Goal: Task Accomplishment & Management: Manage account settings

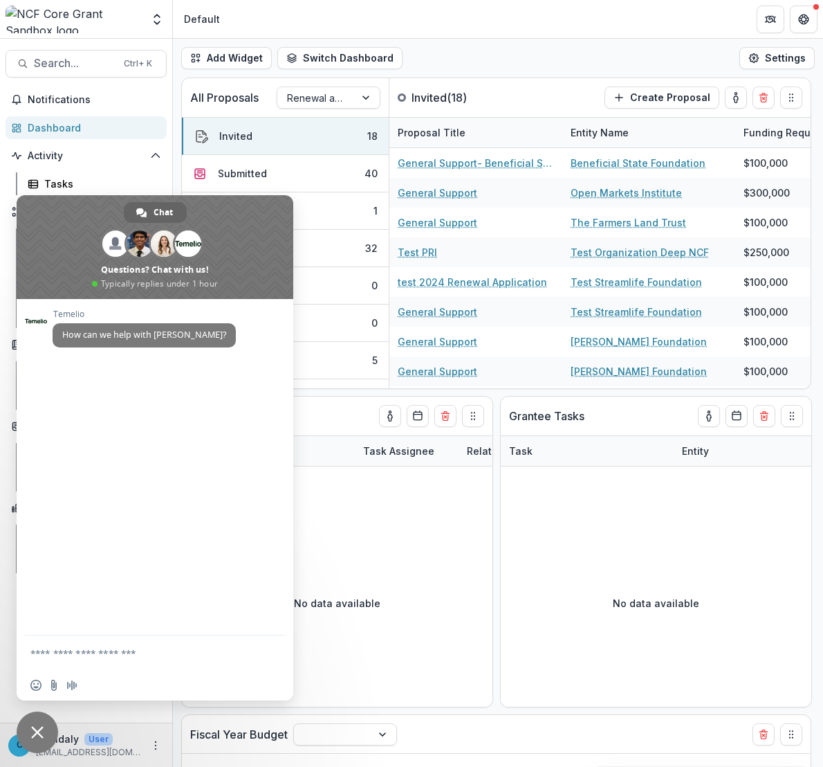
click at [33, 735] on span "Close chat" at bounding box center [37, 732] width 12 height 12
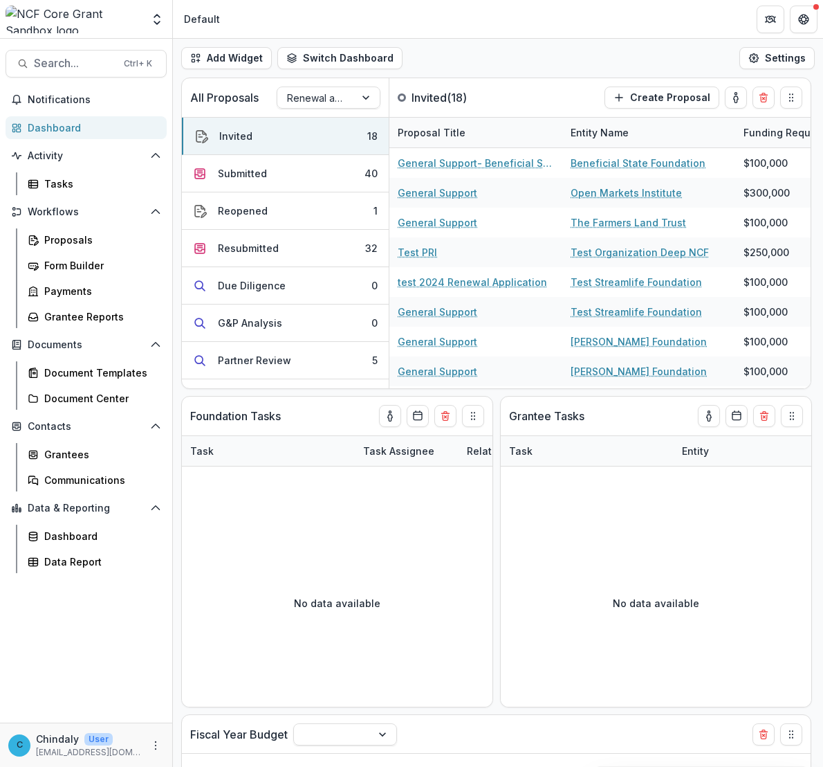
click at [52, 12] on img at bounding box center [74, 20] width 136 height 28
click at [143, 14] on div "Aggregate Analysis Foundations [PERSON_NAME] Foundation Workflow Sandbox [PERSO…" at bounding box center [86, 20] width 161 height 28
click at [150, 17] on icon "Open entity switcher" at bounding box center [157, 19] width 14 height 14
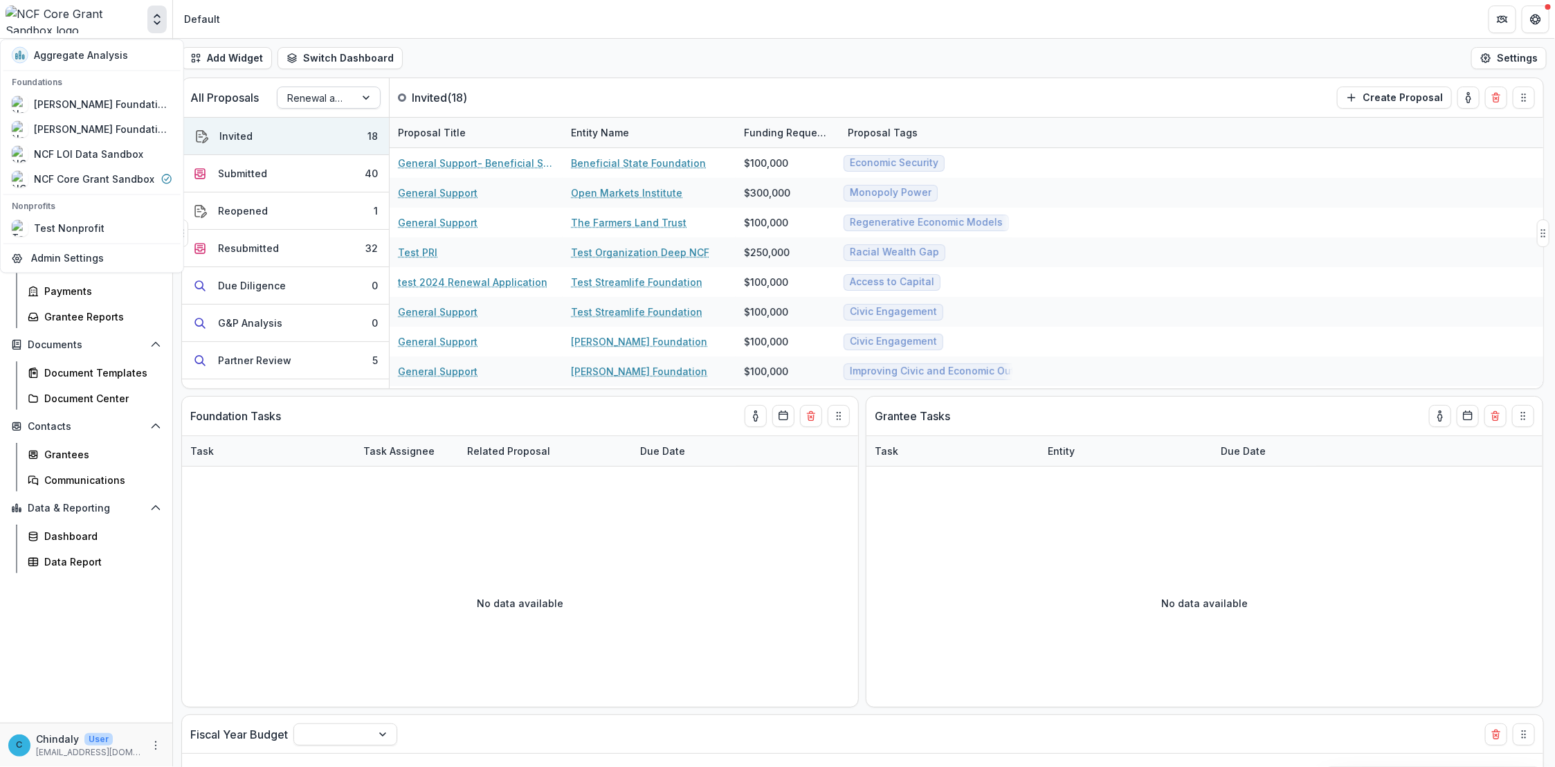
click at [336, 92] on div at bounding box center [316, 97] width 58 height 17
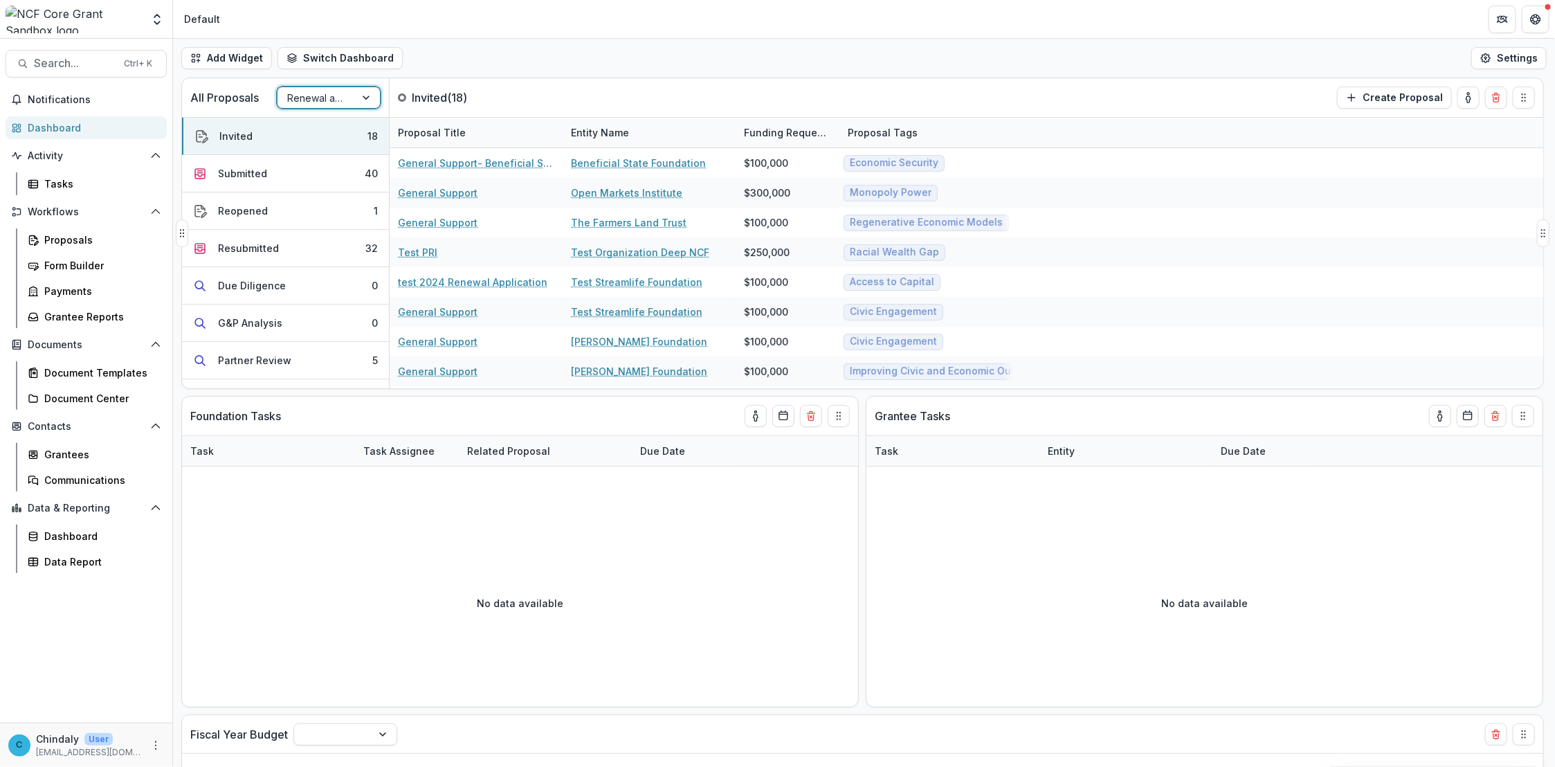
click at [336, 92] on div at bounding box center [316, 97] width 58 height 17
click at [136, 15] on div at bounding box center [74, 20] width 136 height 28
click at [152, 18] on icon "Open entity switcher" at bounding box center [157, 19] width 14 height 14
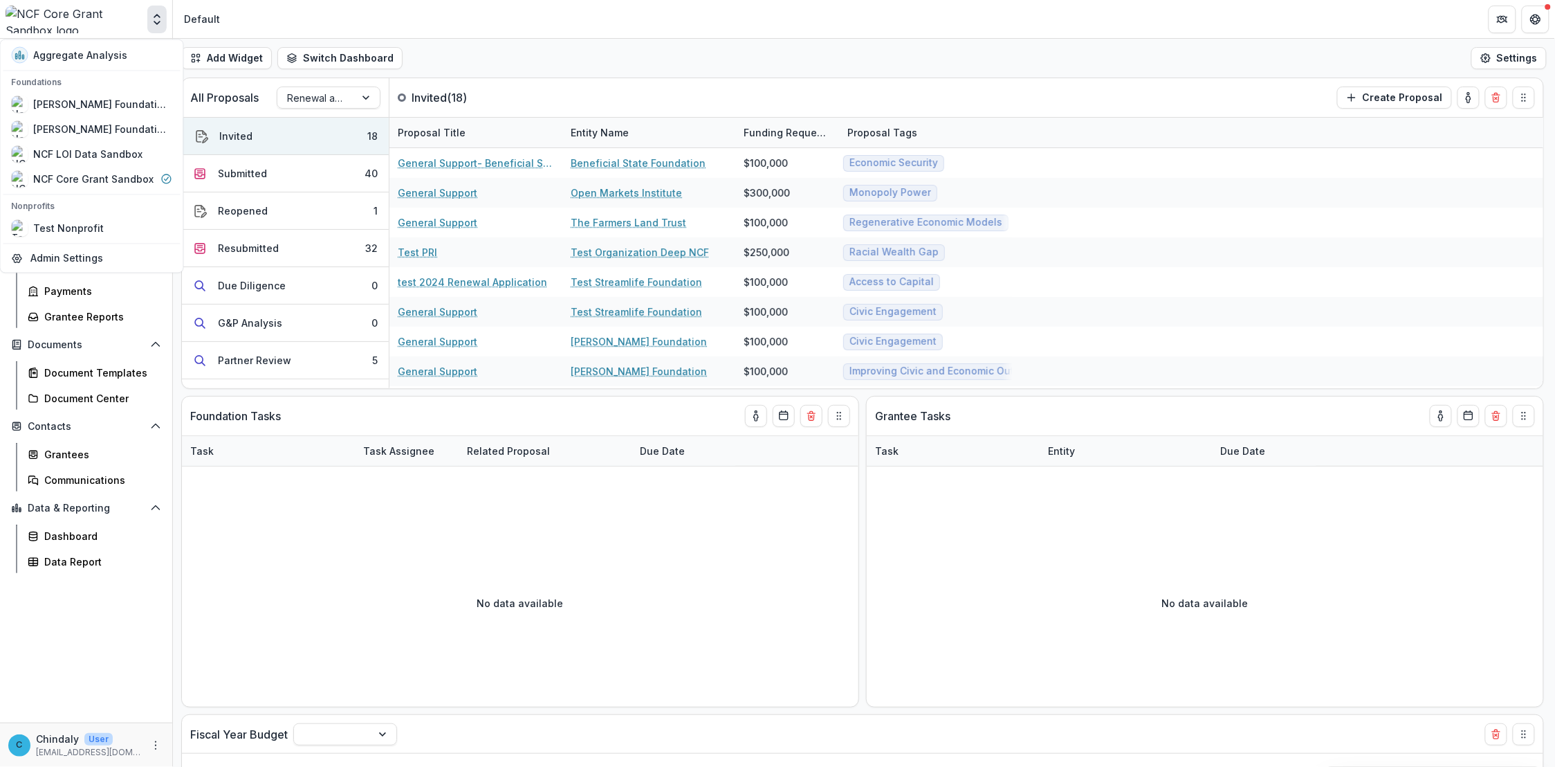
click at [152, 18] on icon "Open entity switcher" at bounding box center [157, 19] width 14 height 14
click at [284, 354] on div "Partner Review" at bounding box center [254, 360] width 73 height 15
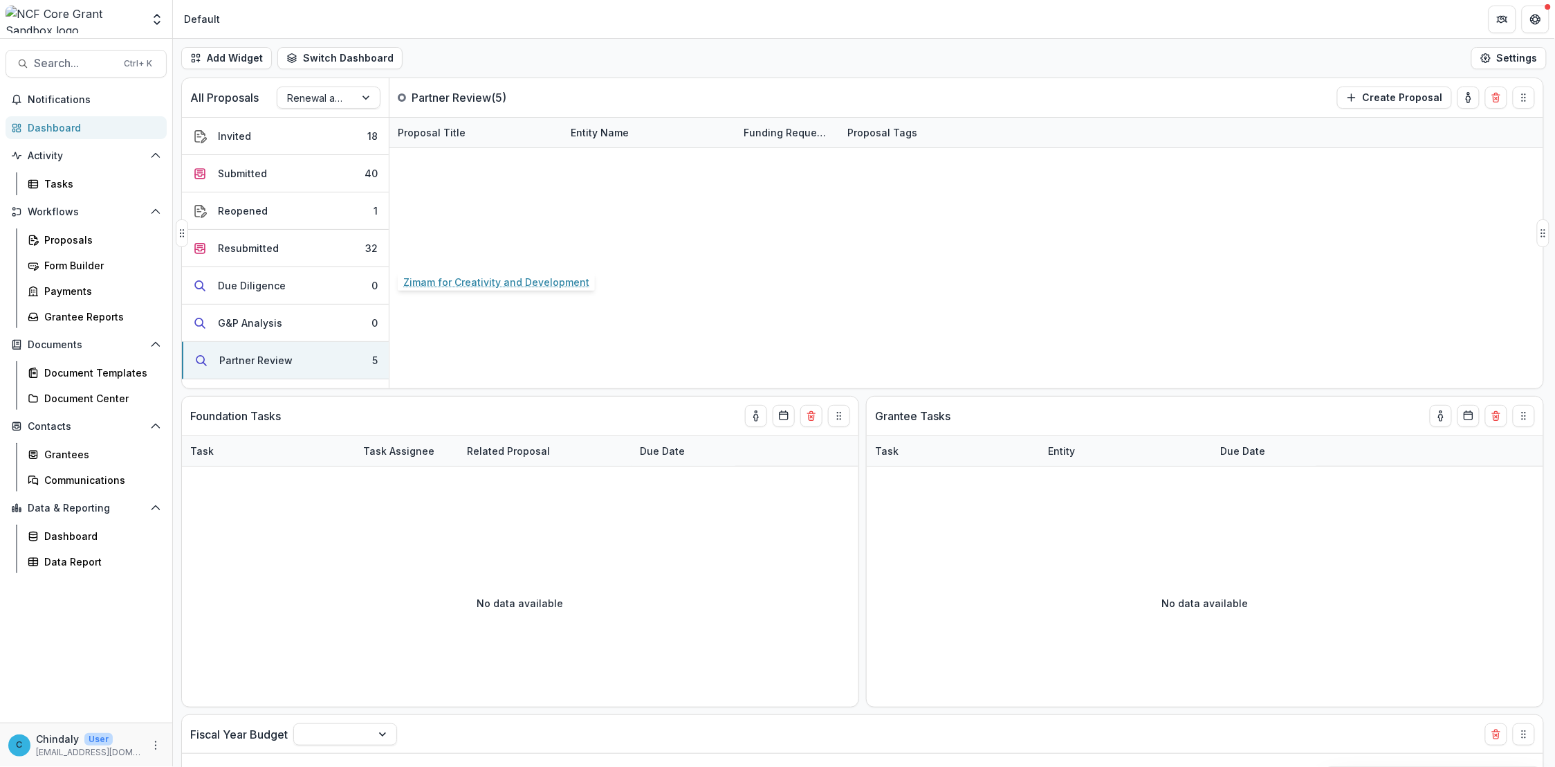
click at [535, 253] on link "Zimam for Creativity and Development" at bounding box center [476, 252] width 156 height 15
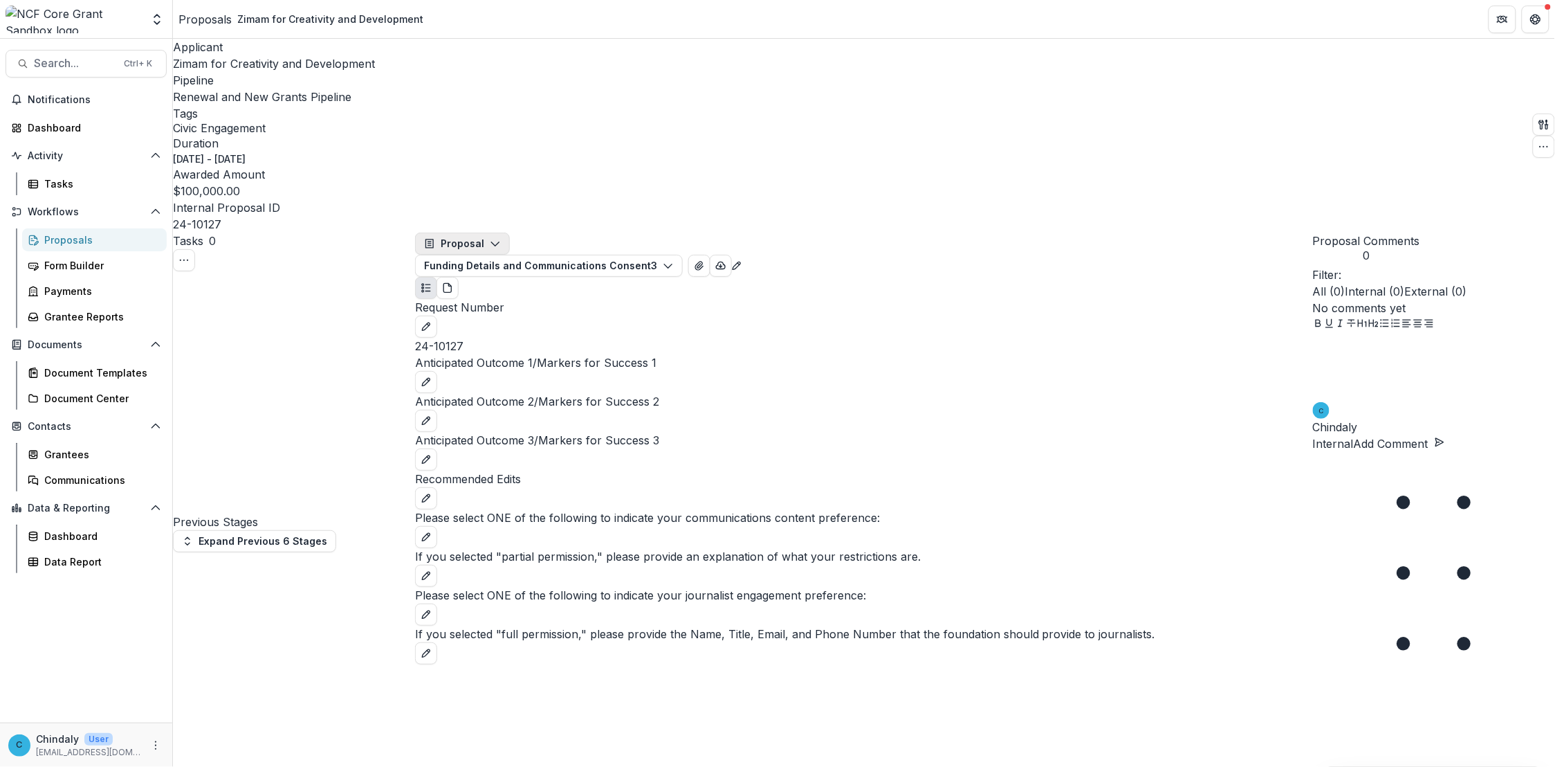
click at [500, 238] on icon "button" at bounding box center [495, 243] width 11 height 11
click at [558, 255] on button "Funding Details and Communications Consent 3" at bounding box center [549, 266] width 268 height 22
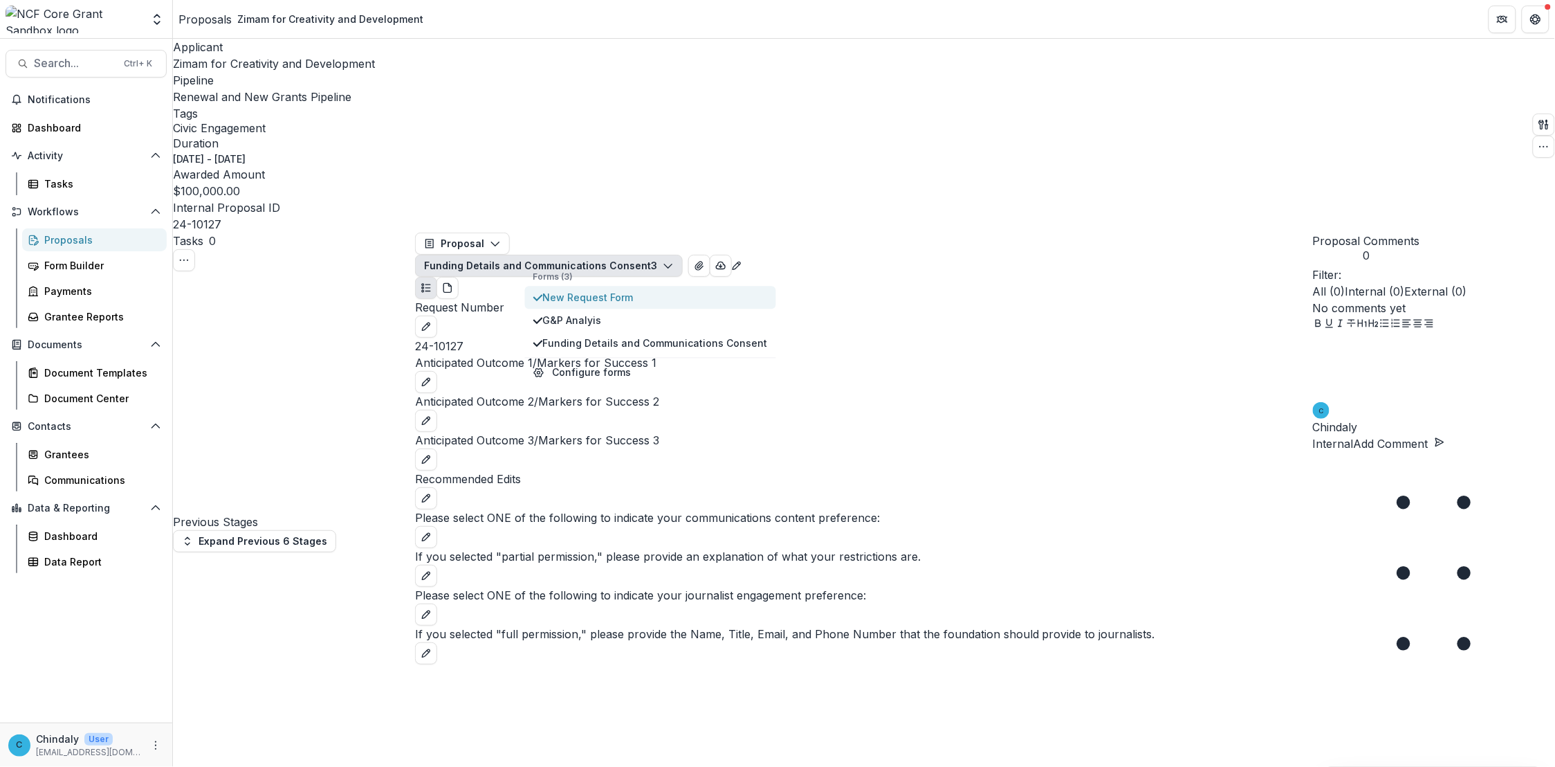
click at [573, 286] on button "New Request Form" at bounding box center [650, 297] width 251 height 23
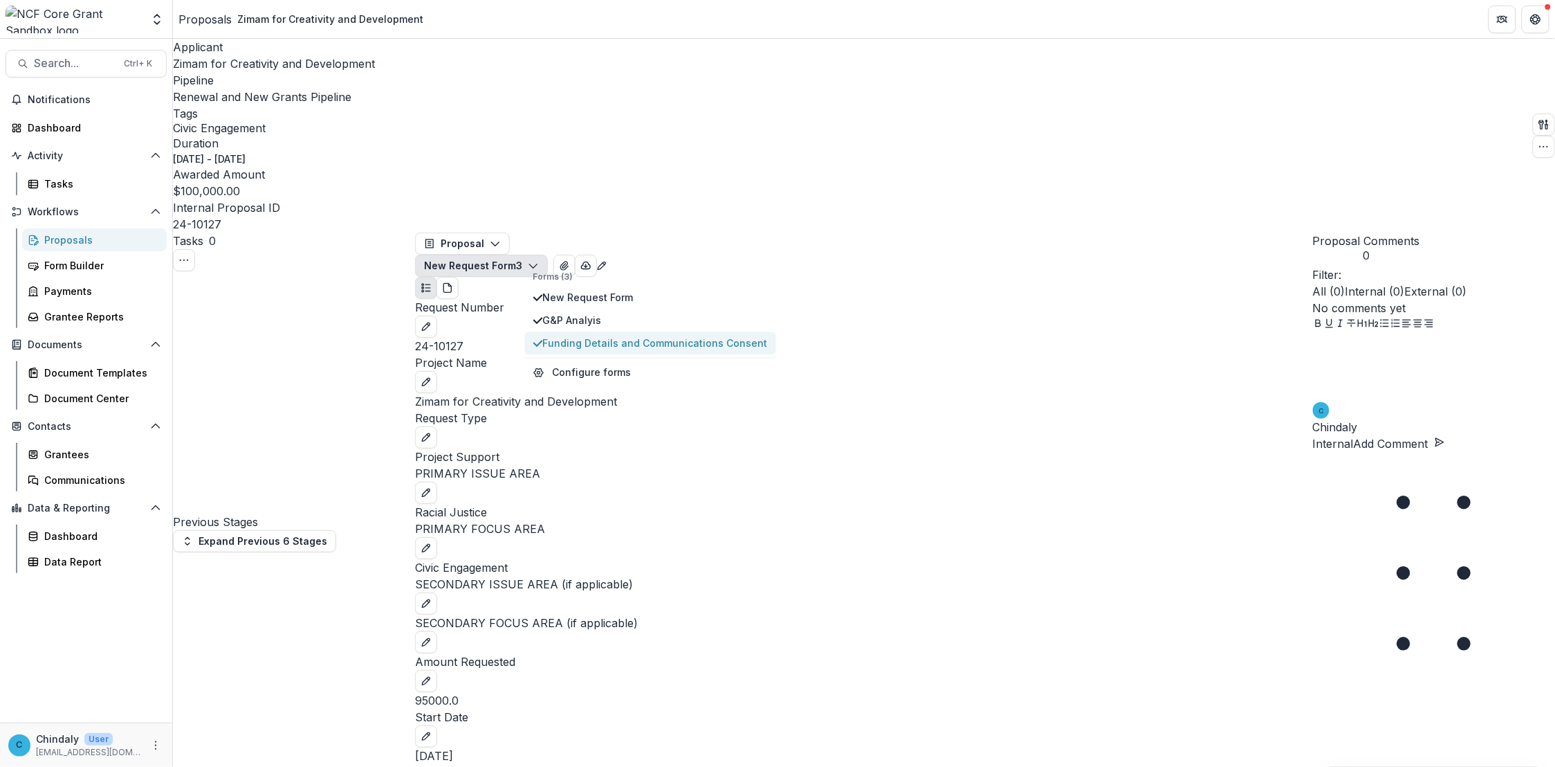
scroll to position [1380, 0]
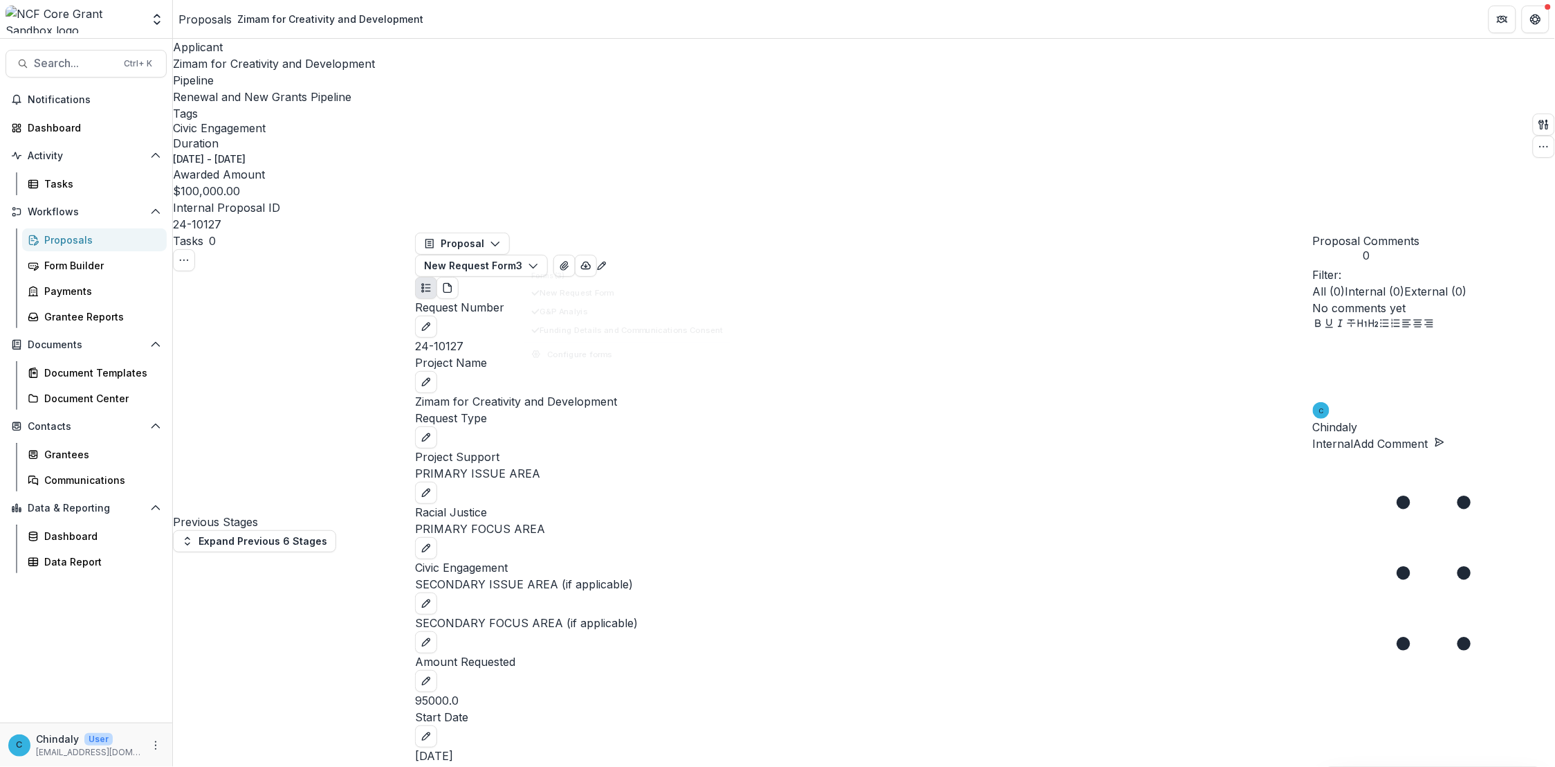
click at [154, 12] on icon "Open entity switcher" at bounding box center [157, 19] width 14 height 14
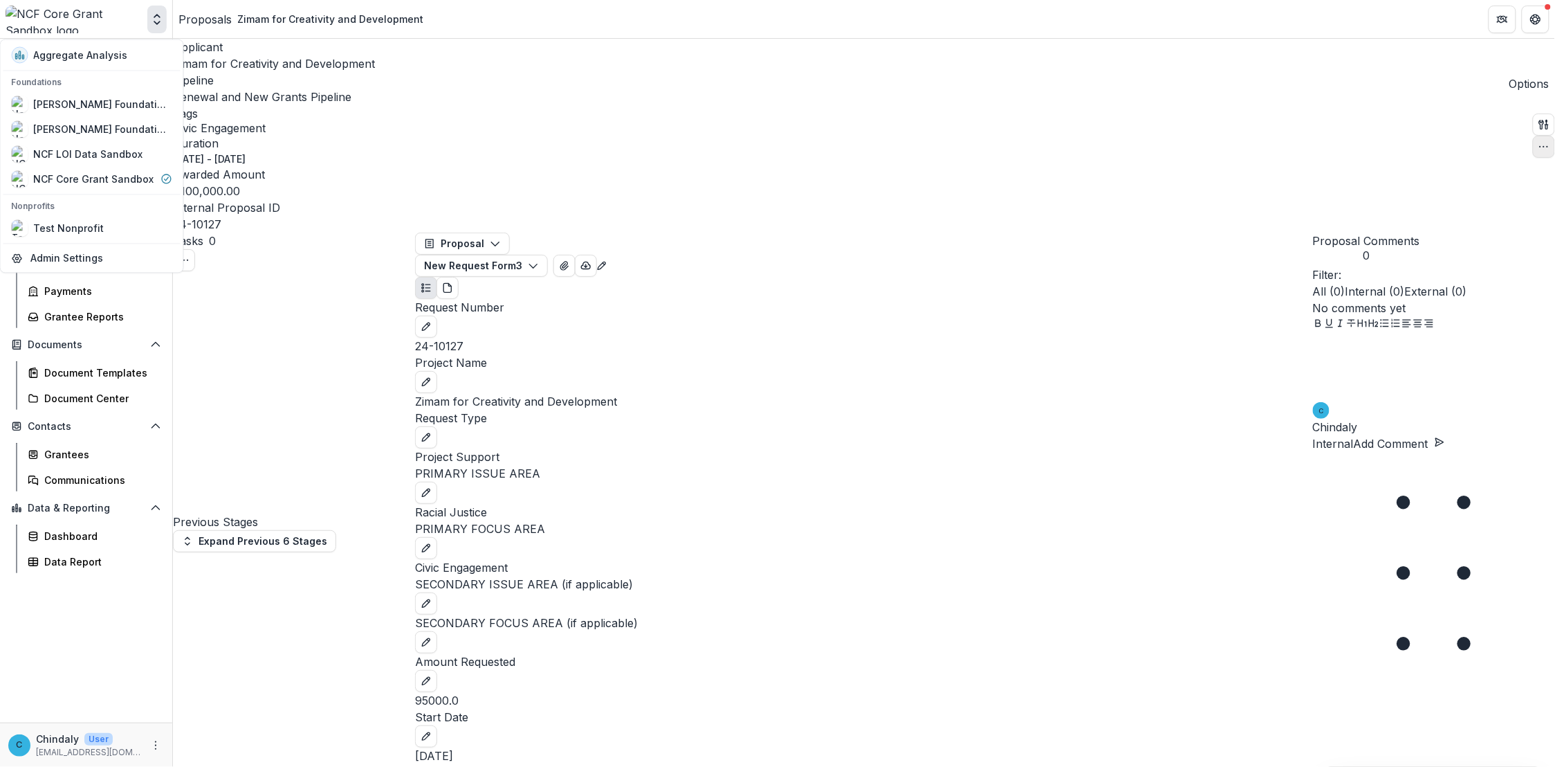
click at [823, 136] on button "button" at bounding box center [1544, 147] width 22 height 22
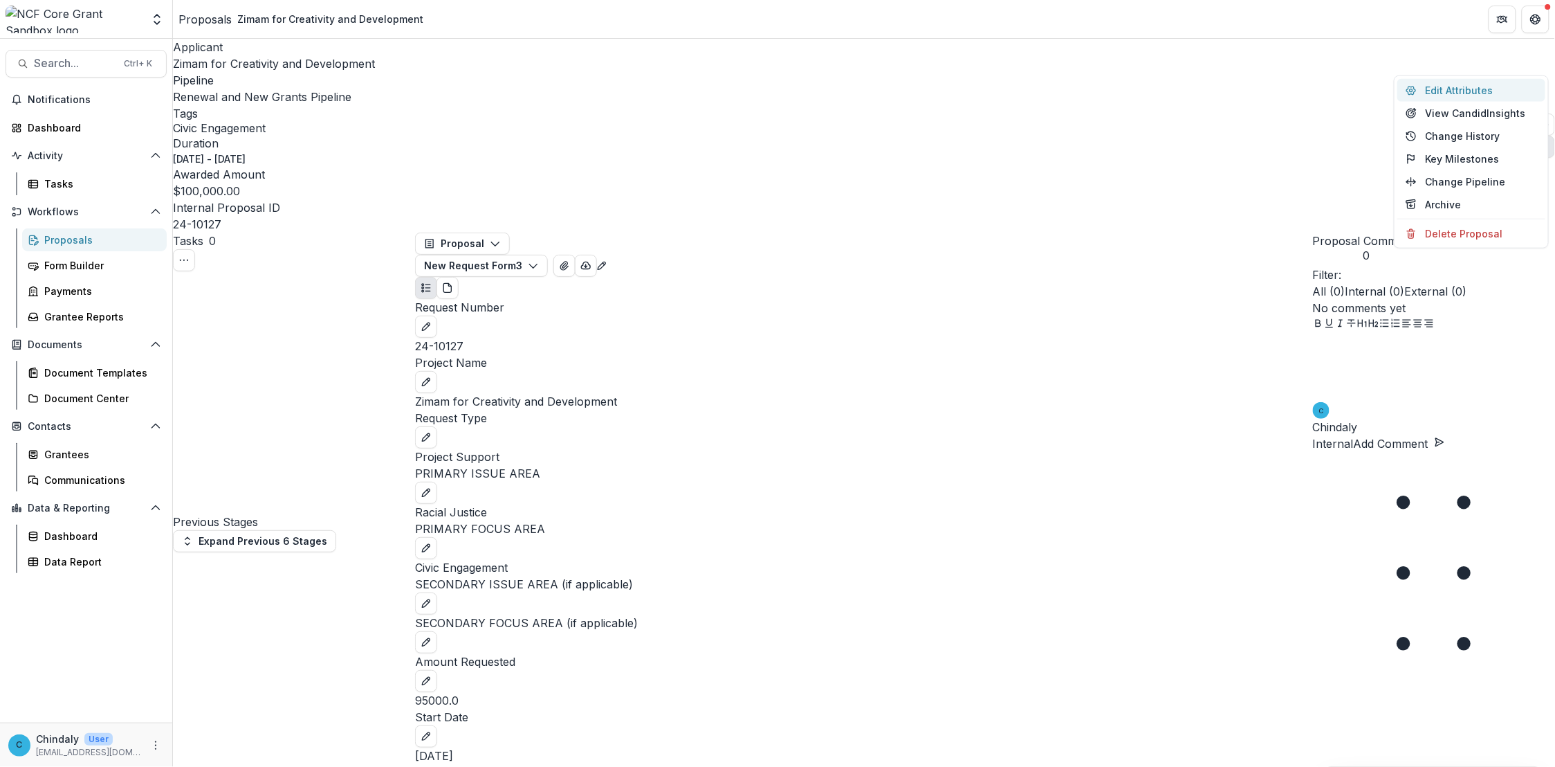
click at [823, 91] on button "Edit Attributes" at bounding box center [1472, 90] width 148 height 23
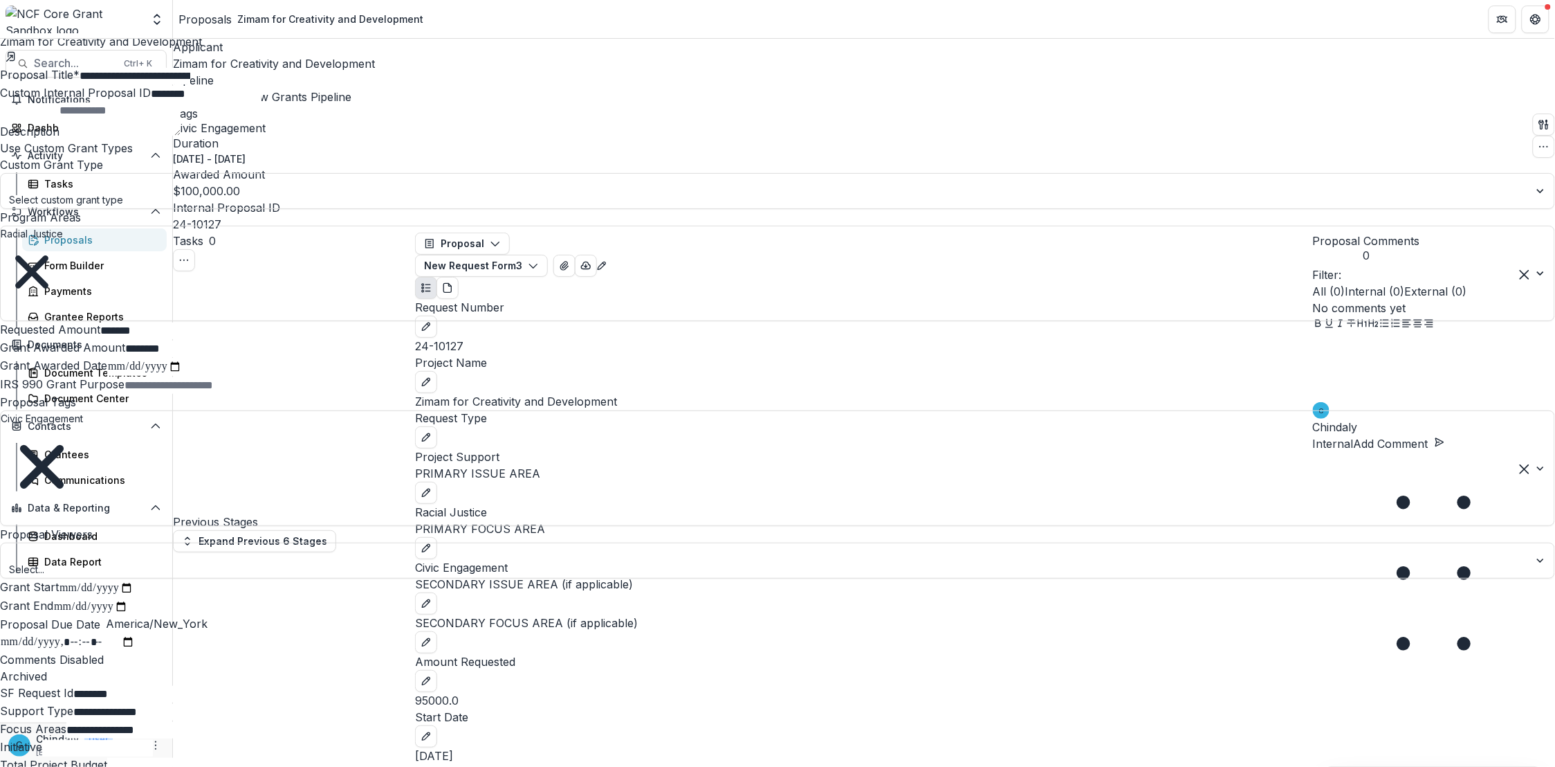
scroll to position [955, 0]
click at [823, 766] on div "**********" at bounding box center [777, 767] width 1555 height 0
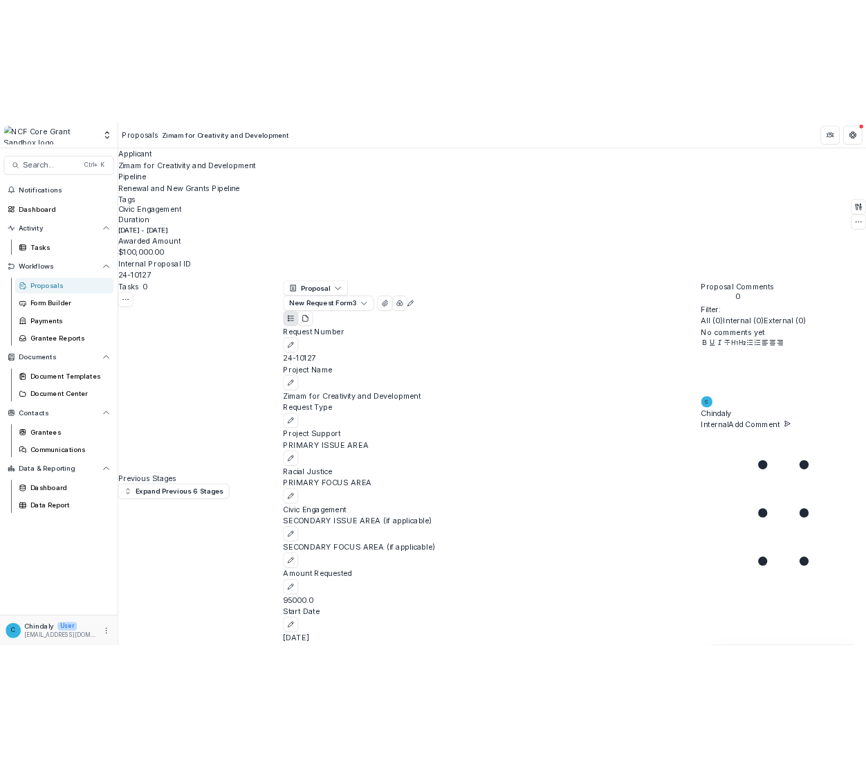
scroll to position [210, 0]
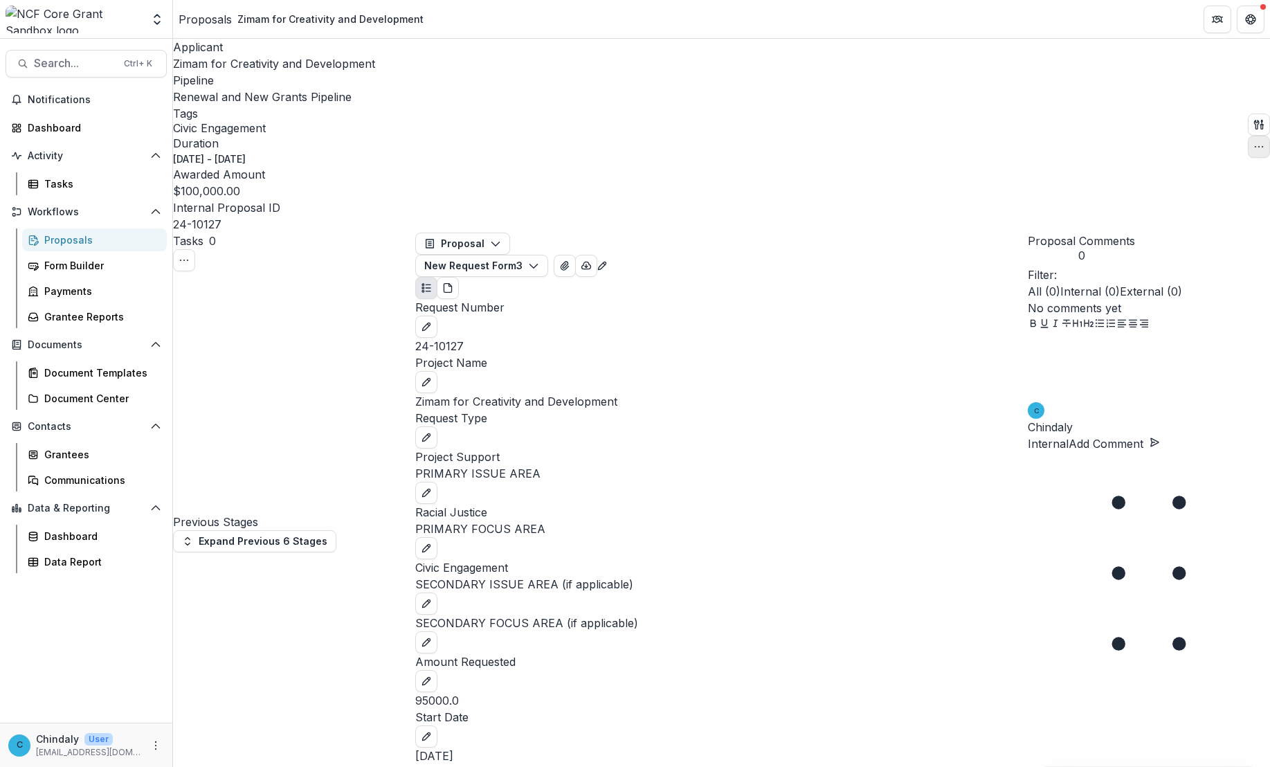
click at [823, 136] on button "button" at bounding box center [1259, 147] width 22 height 22
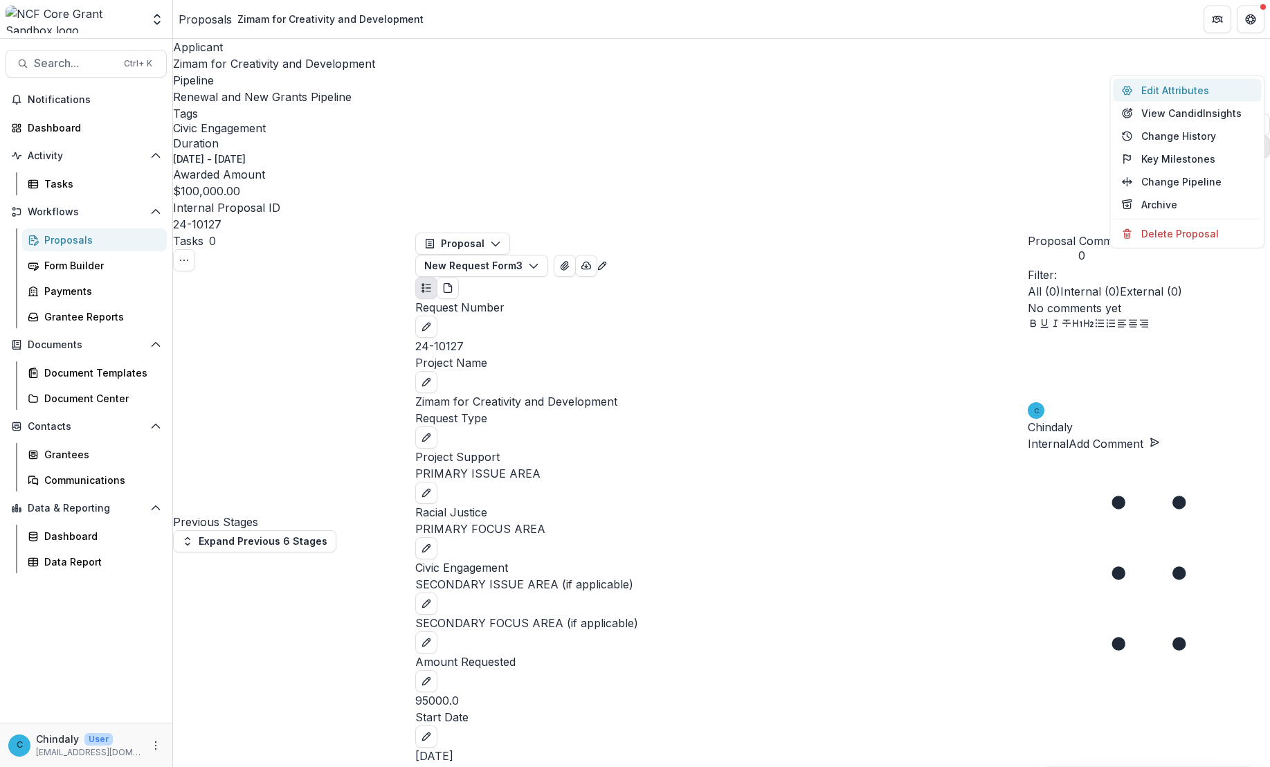
click at [823, 84] on button "Edit Attributes" at bounding box center [1187, 90] width 148 height 23
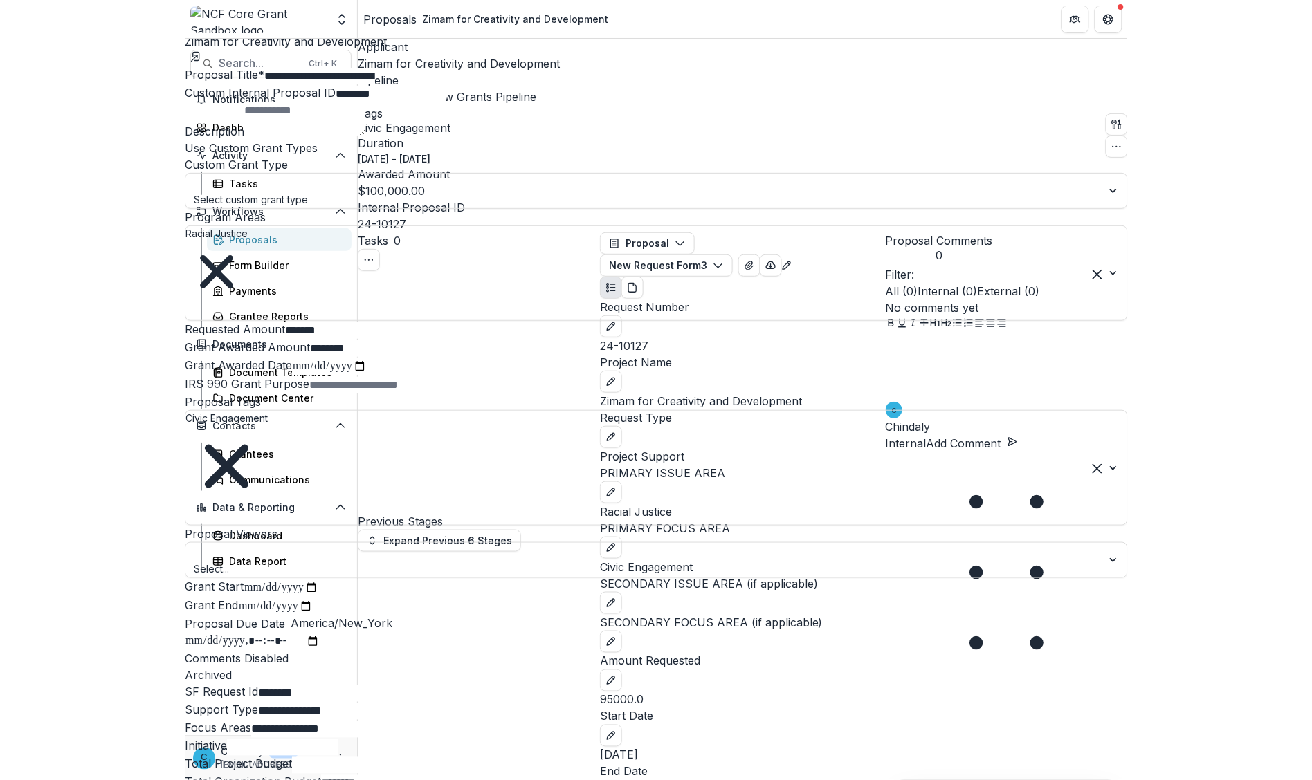
scroll to position [170, 0]
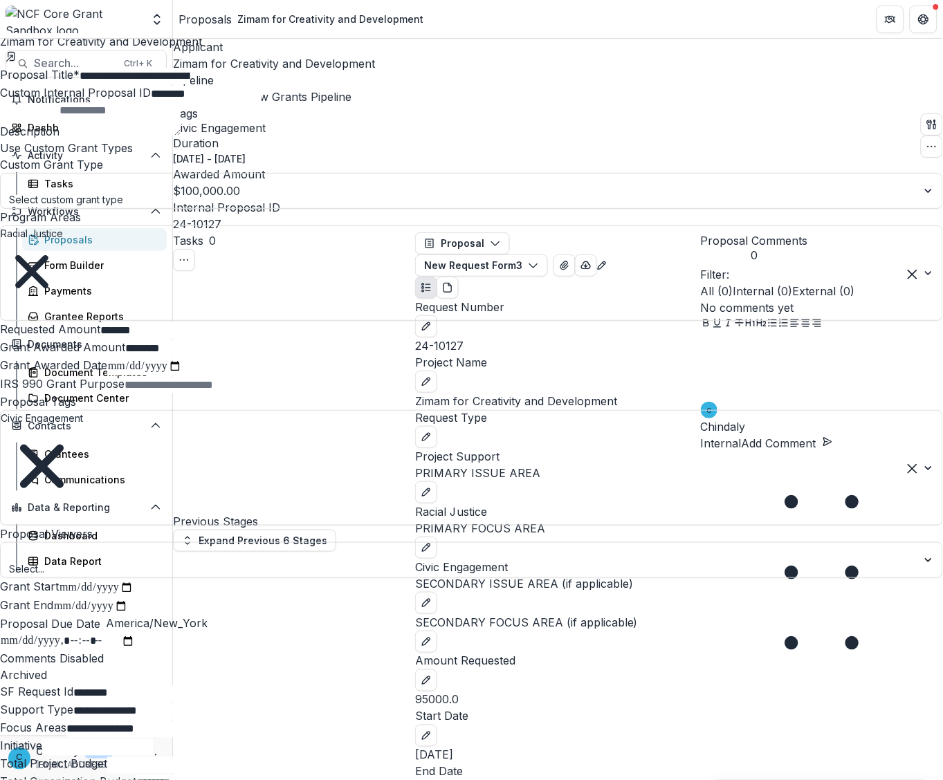
click at [548, 766] on div "**********" at bounding box center [471, 780] width 943 height 0
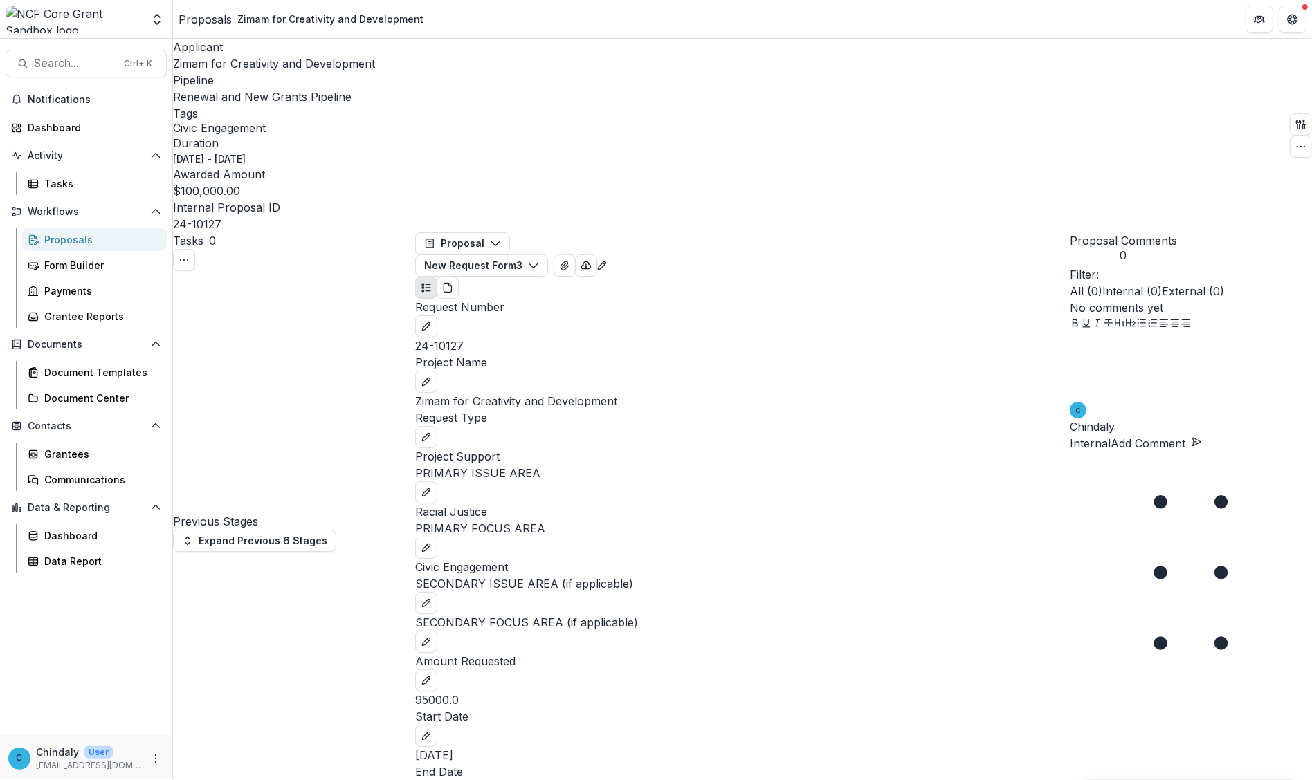
click at [823, 49] on div "Applicant Zimam for Creativity and Development Pipeline Renewal and New Grants …" at bounding box center [742, 136] width 1139 height 194
click at [823, 46] on div "Applicant Zimam for Creativity and Development Pipeline Renewal and New Grants …" at bounding box center [742, 136] width 1139 height 194
click at [823, 141] on icon "button" at bounding box center [1300, 146] width 11 height 11
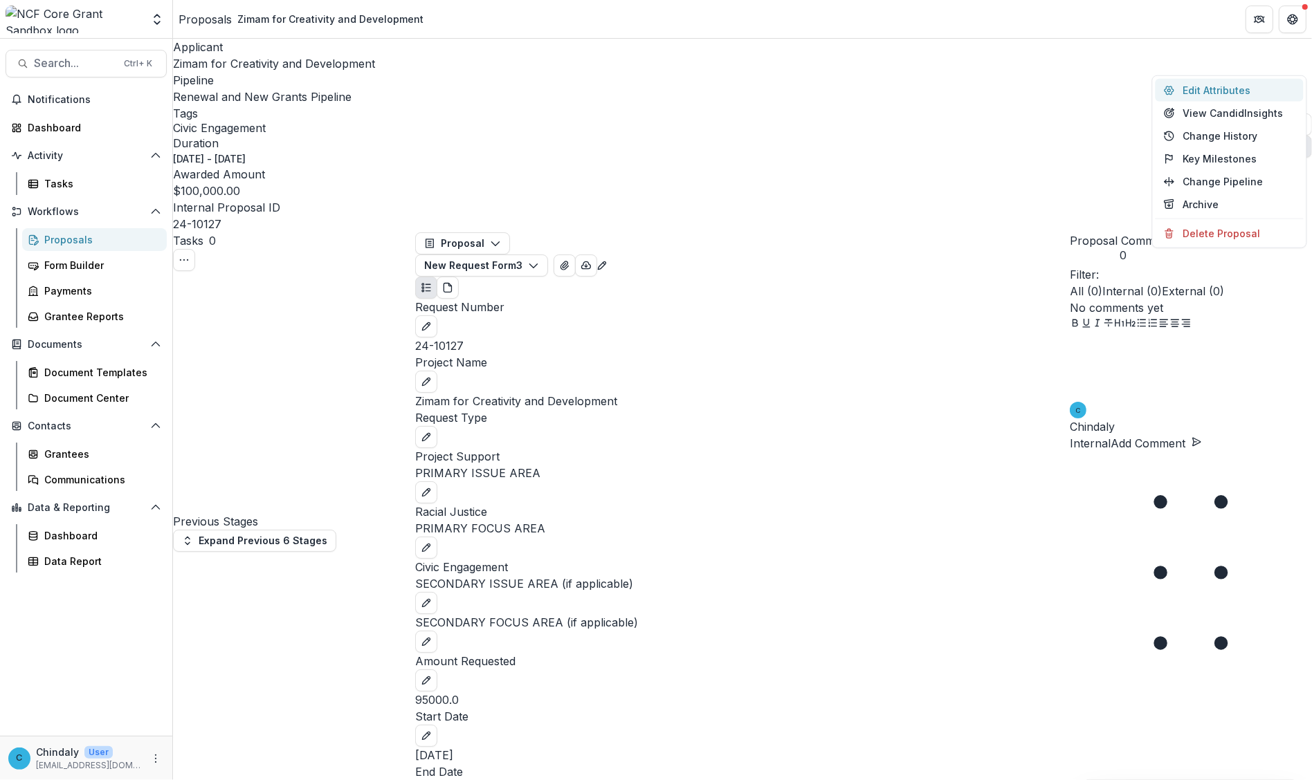
click at [823, 91] on button "Edit Attributes" at bounding box center [1229, 90] width 148 height 23
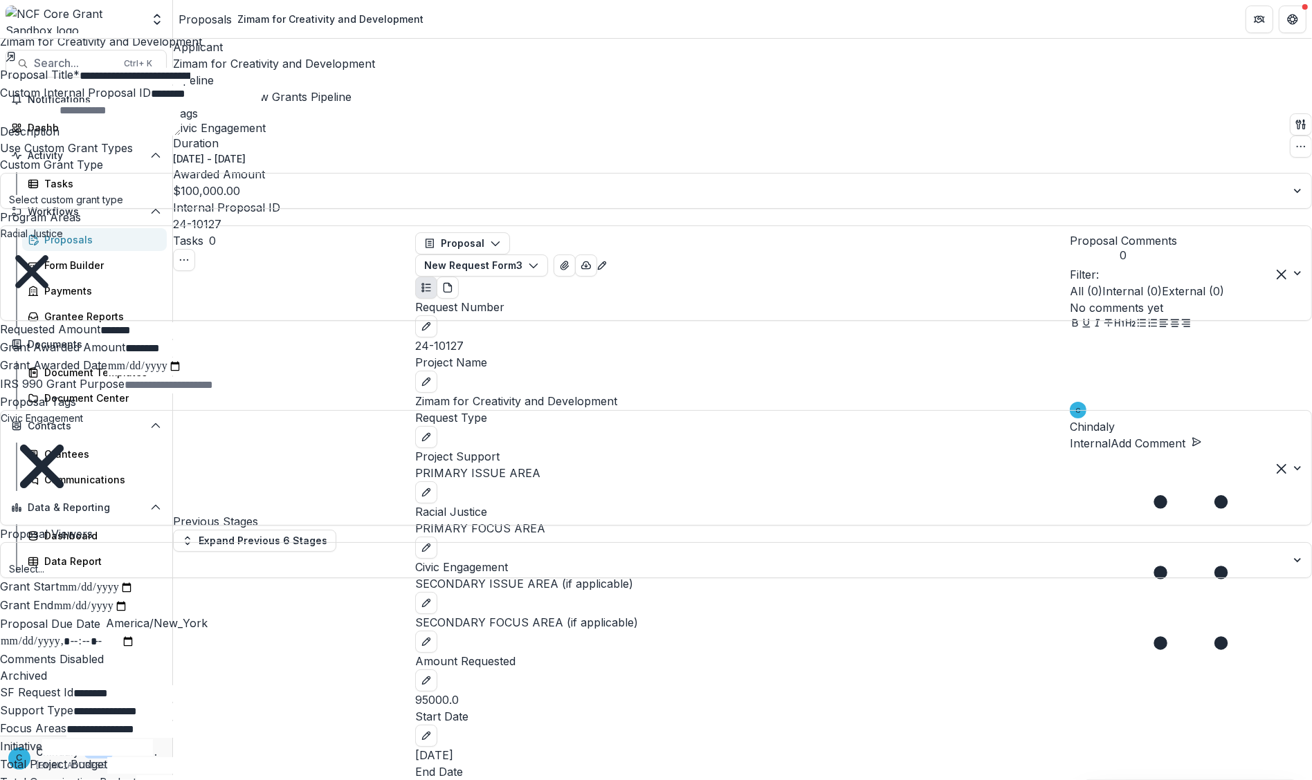
scroll to position [682, 0]
click at [823, 766] on div "**********" at bounding box center [656, 780] width 1312 height 0
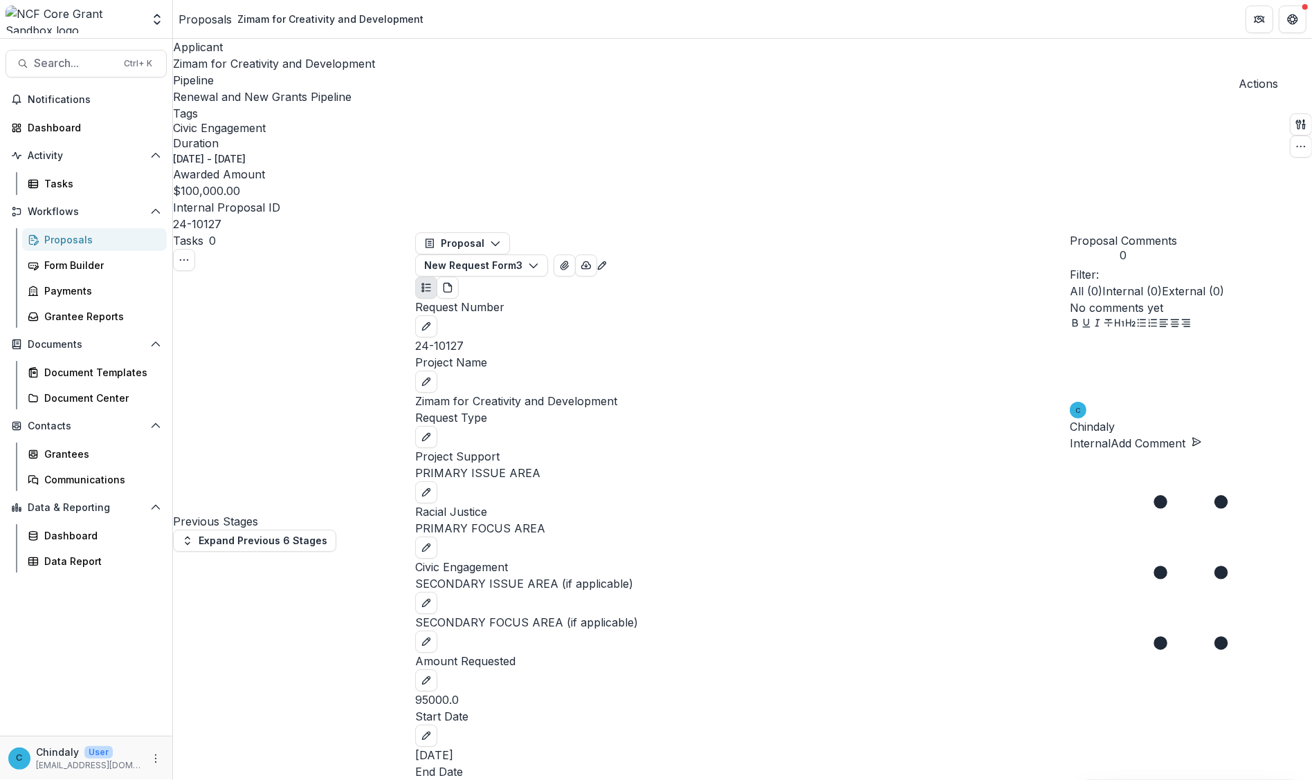
click at [73, 246] on div "Proposals" at bounding box center [99, 239] width 111 height 15
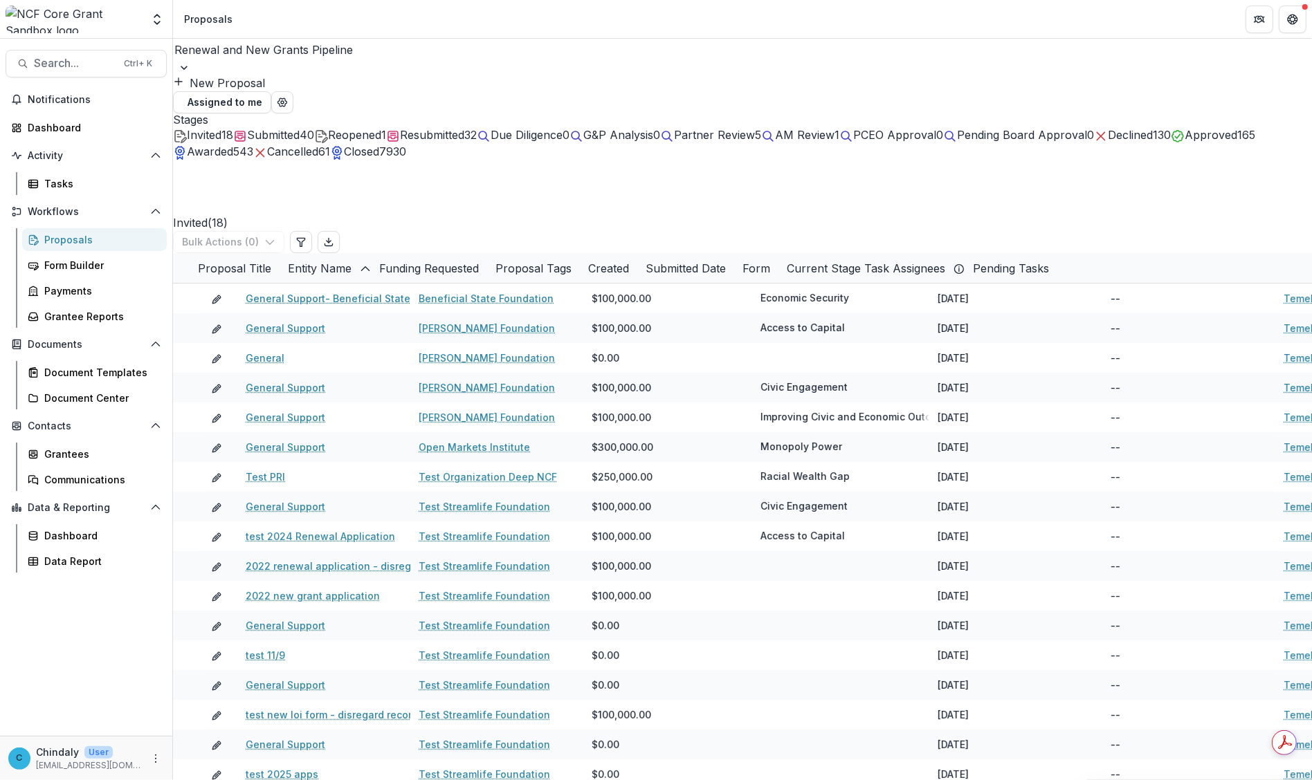
click at [823, 142] on span "Approved" at bounding box center [1211, 135] width 53 height 14
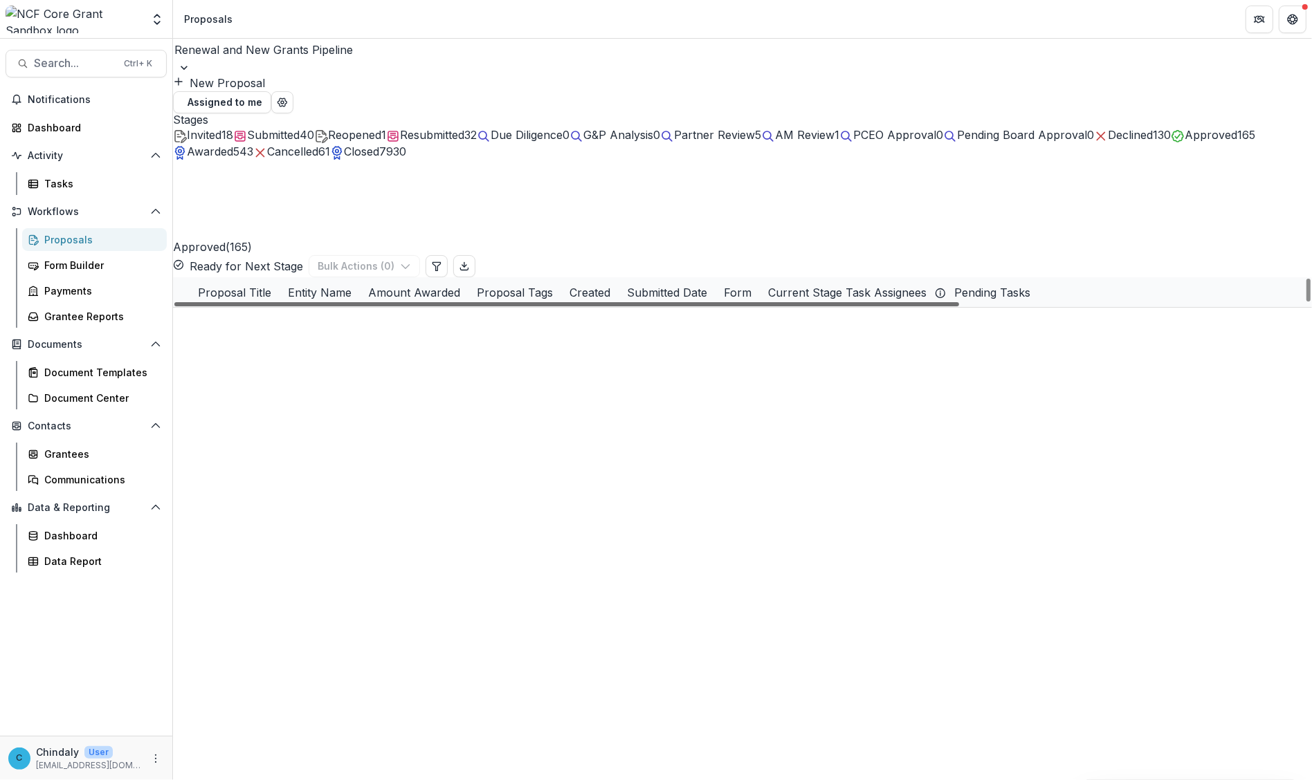
scroll to position [346, 0]
drag, startPoint x: 908, startPoint y: 455, endPoint x: 416, endPoint y: 465, distance: 492.7
click at [479, 307] on div at bounding box center [566, 304] width 785 height 4
click at [280, 284] on div "Proposal Title" at bounding box center [235, 292] width 90 height 17
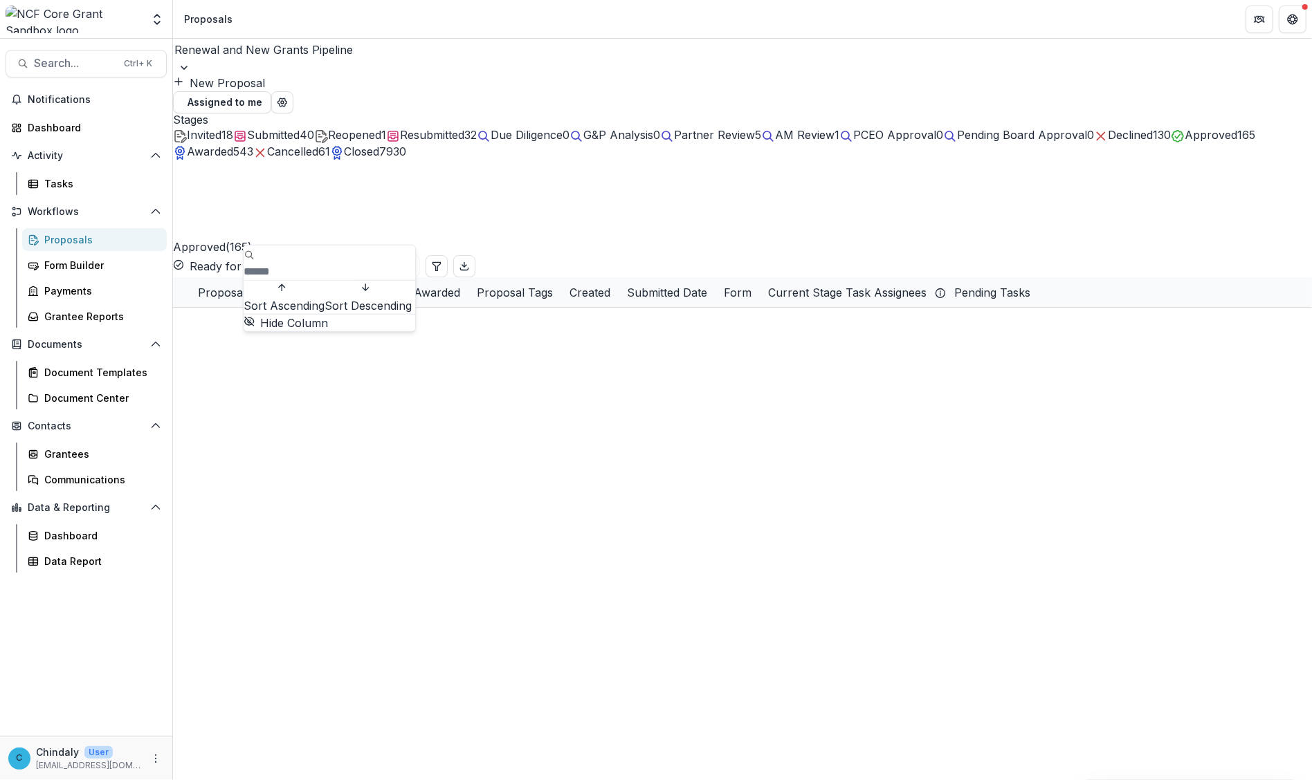
click at [325, 313] on span "Sort Descending" at bounding box center [368, 306] width 87 height 14
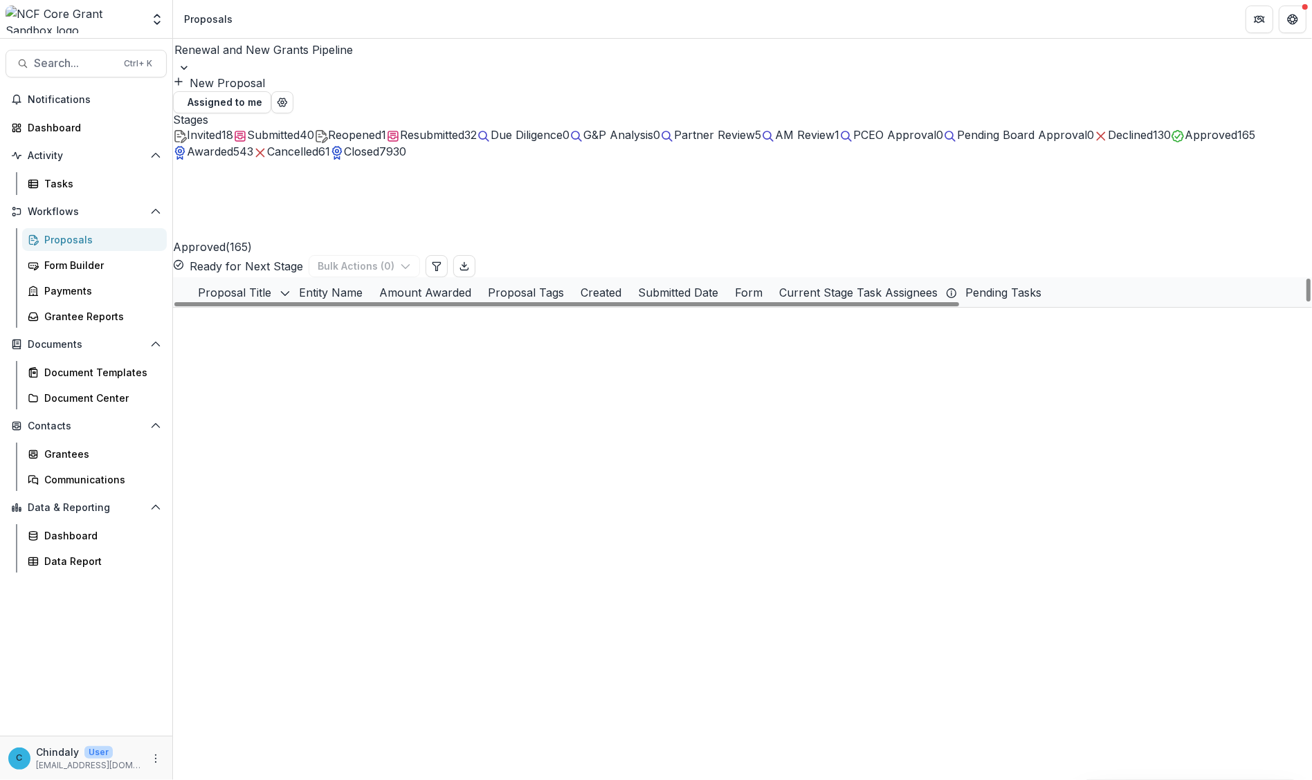
click at [308, 194] on div "Approved ( 165 ) Ready for Next Stage Bulk Actions ( 0 )" at bounding box center [742, 219] width 1139 height 118
drag, startPoint x: 1301, startPoint y: 438, endPoint x: 1302, endPoint y: 446, distance: 8.4
click at [823, 302] on div at bounding box center [1308, 290] width 4 height 23
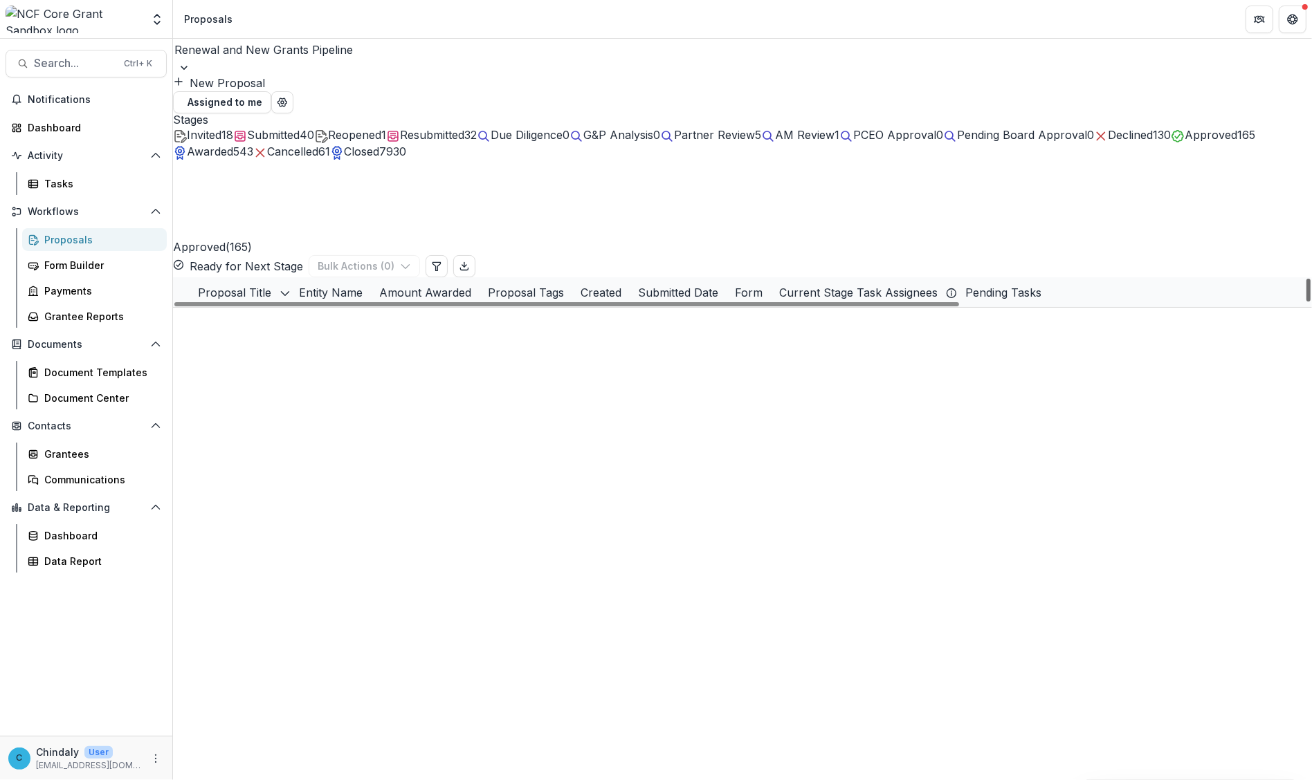
drag, startPoint x: 1299, startPoint y: 443, endPoint x: 1304, endPoint y: 205, distance: 237.4
click at [823, 279] on div at bounding box center [1308, 290] width 4 height 23
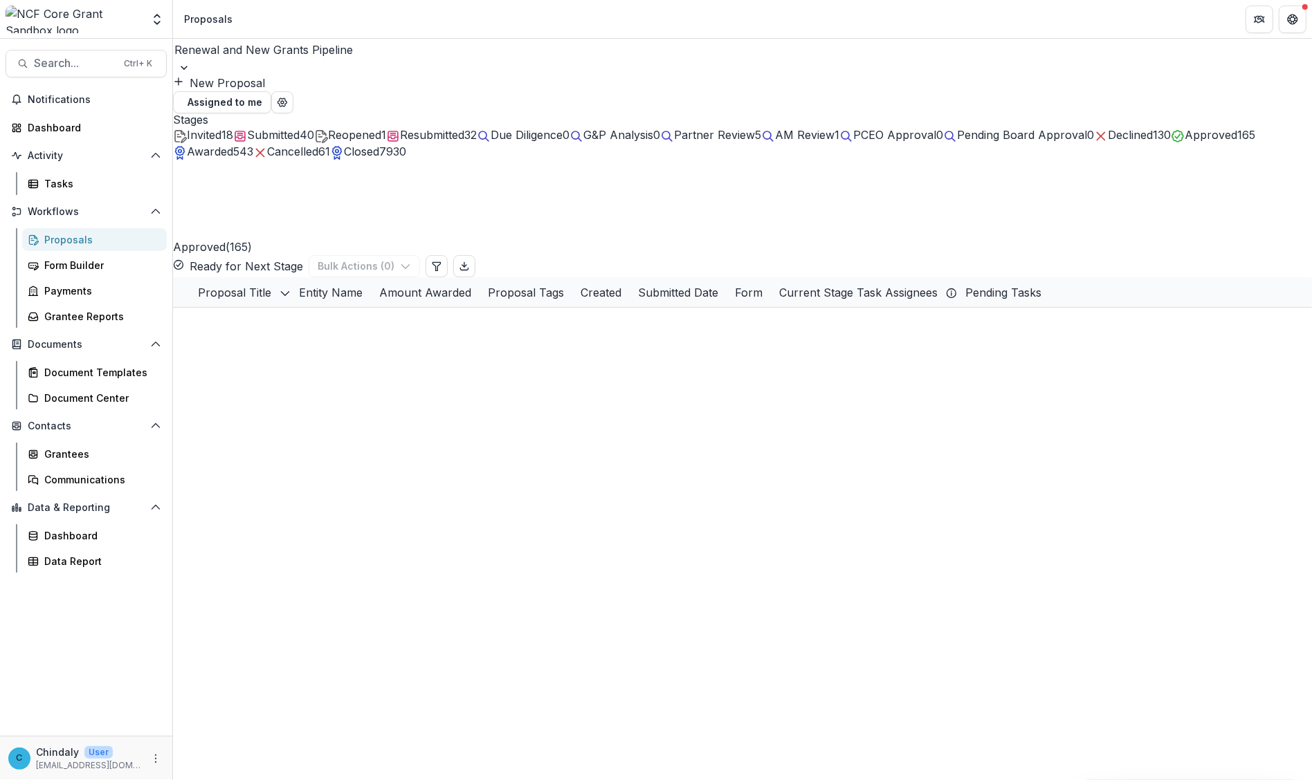
click at [233, 149] on span "Awarded" at bounding box center [210, 152] width 46 height 14
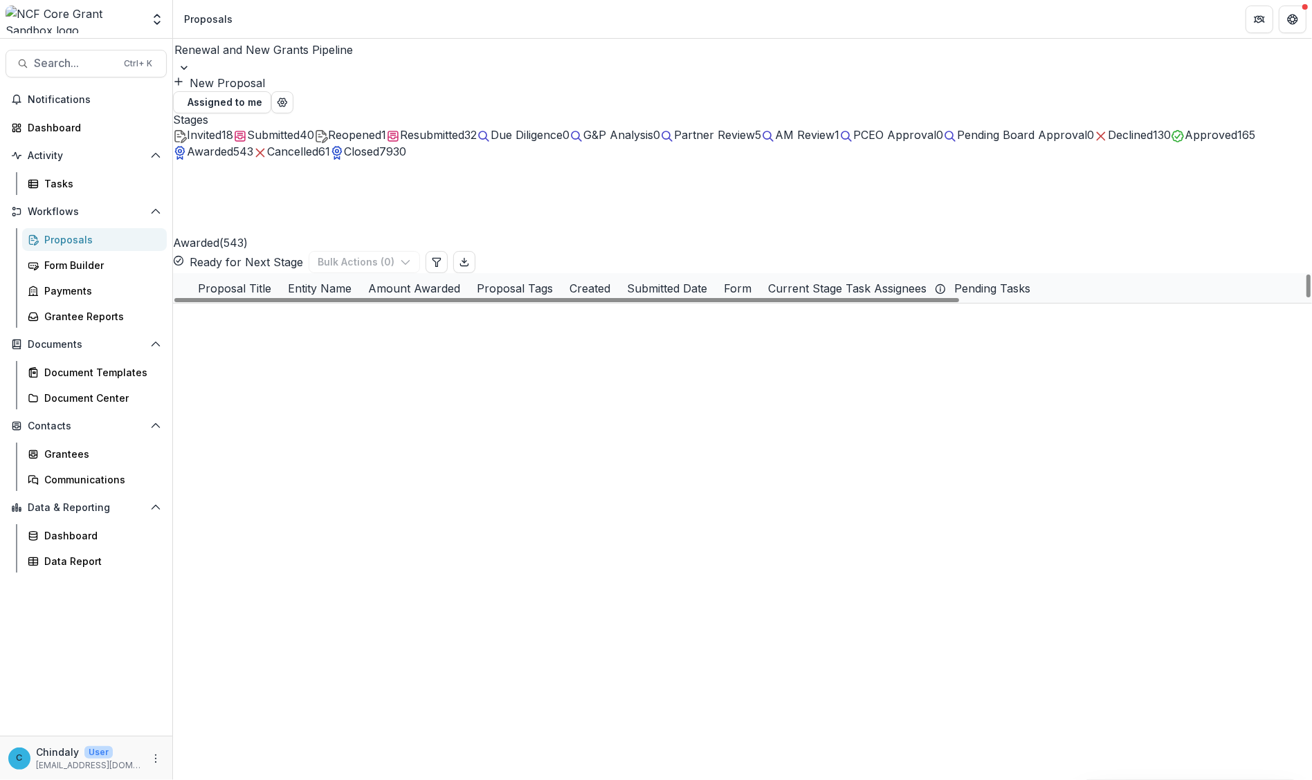
click at [300, 490] on link "Just Futures" at bounding box center [276, 497] width 61 height 15
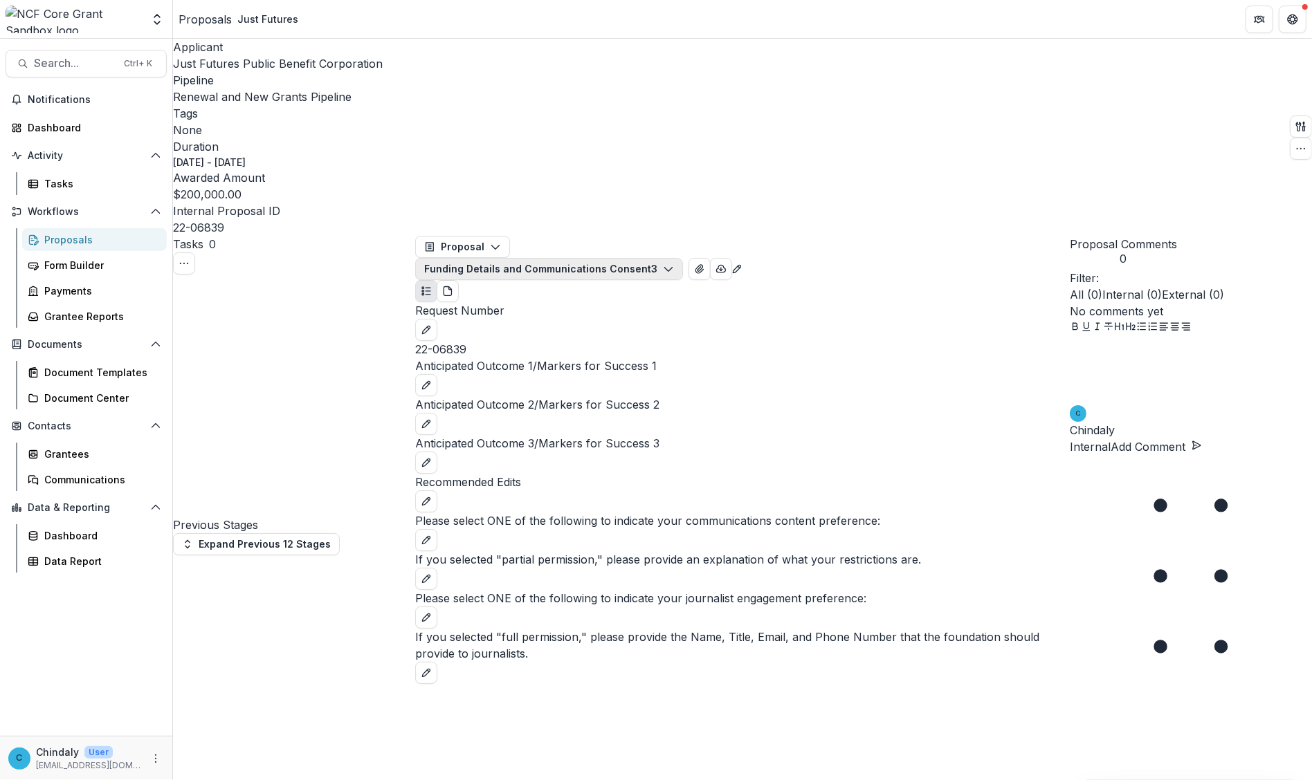
click at [647, 258] on button "Funding Details and Communications Consent 3" at bounding box center [549, 269] width 268 height 22
click at [598, 294] on span "Renewal Form" at bounding box center [655, 301] width 225 height 15
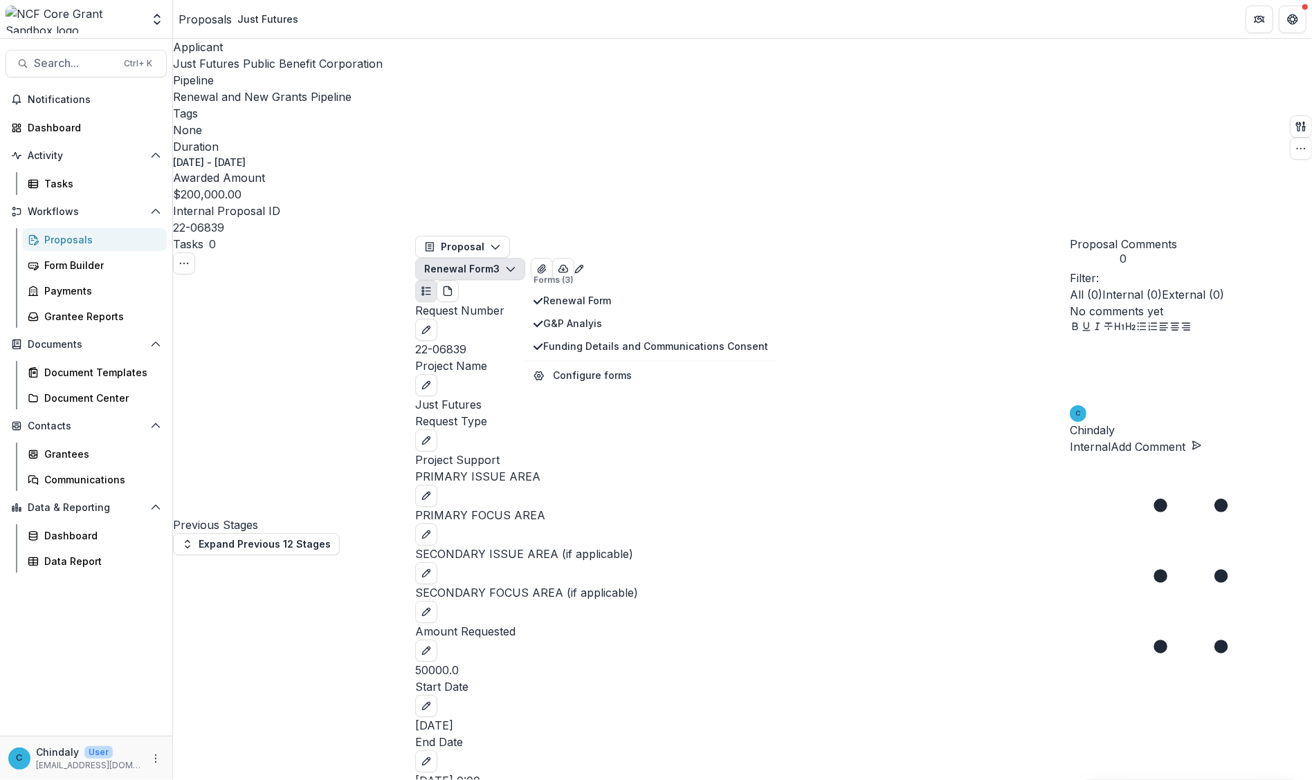
click at [525, 258] on button "Renewal Form 3" at bounding box center [470, 269] width 110 height 22
click at [205, 71] on span "Just Futures Public Benefit Corporation" at bounding box center [278, 64] width 210 height 14
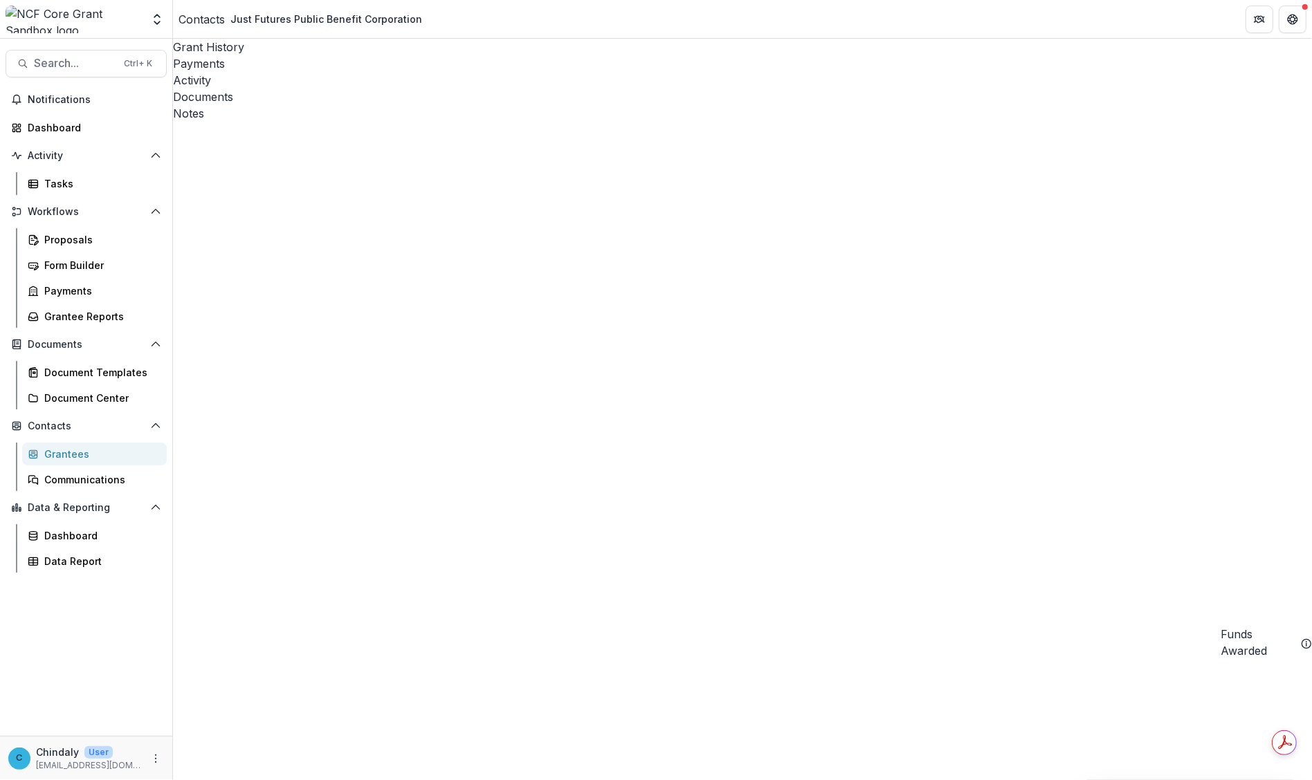
click at [279, 55] on div "Payments" at bounding box center [742, 63] width 1139 height 17
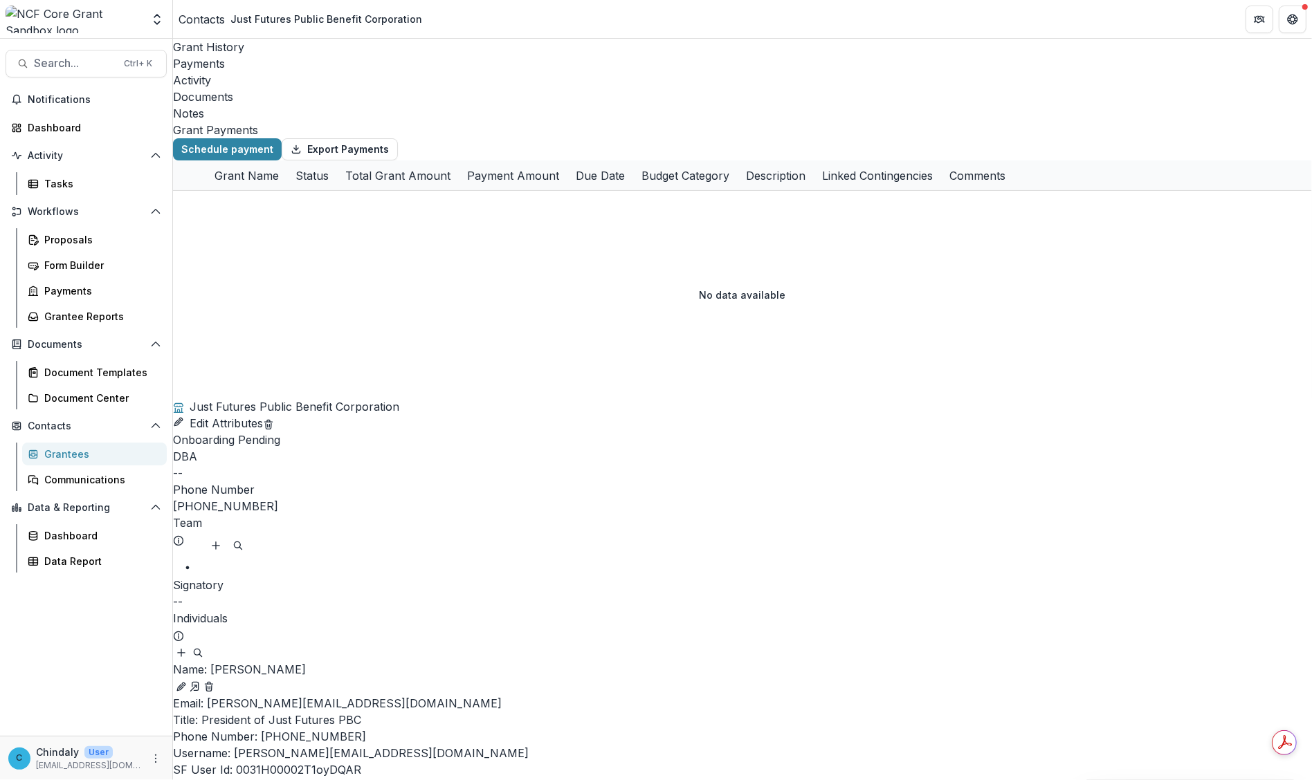
click at [365, 72] on div "Activity" at bounding box center [742, 80] width 1139 height 17
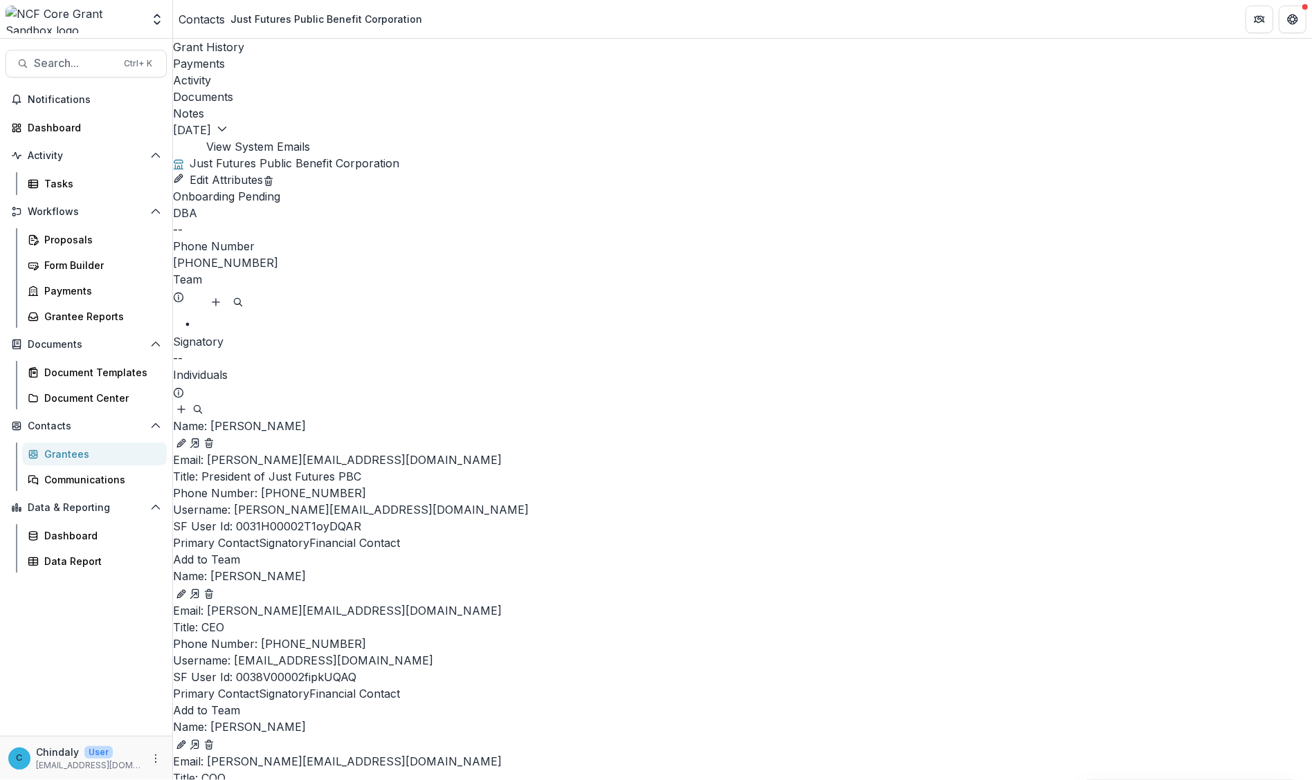
click at [263, 172] on button "Edit Attributes" at bounding box center [218, 180] width 90 height 17
select select
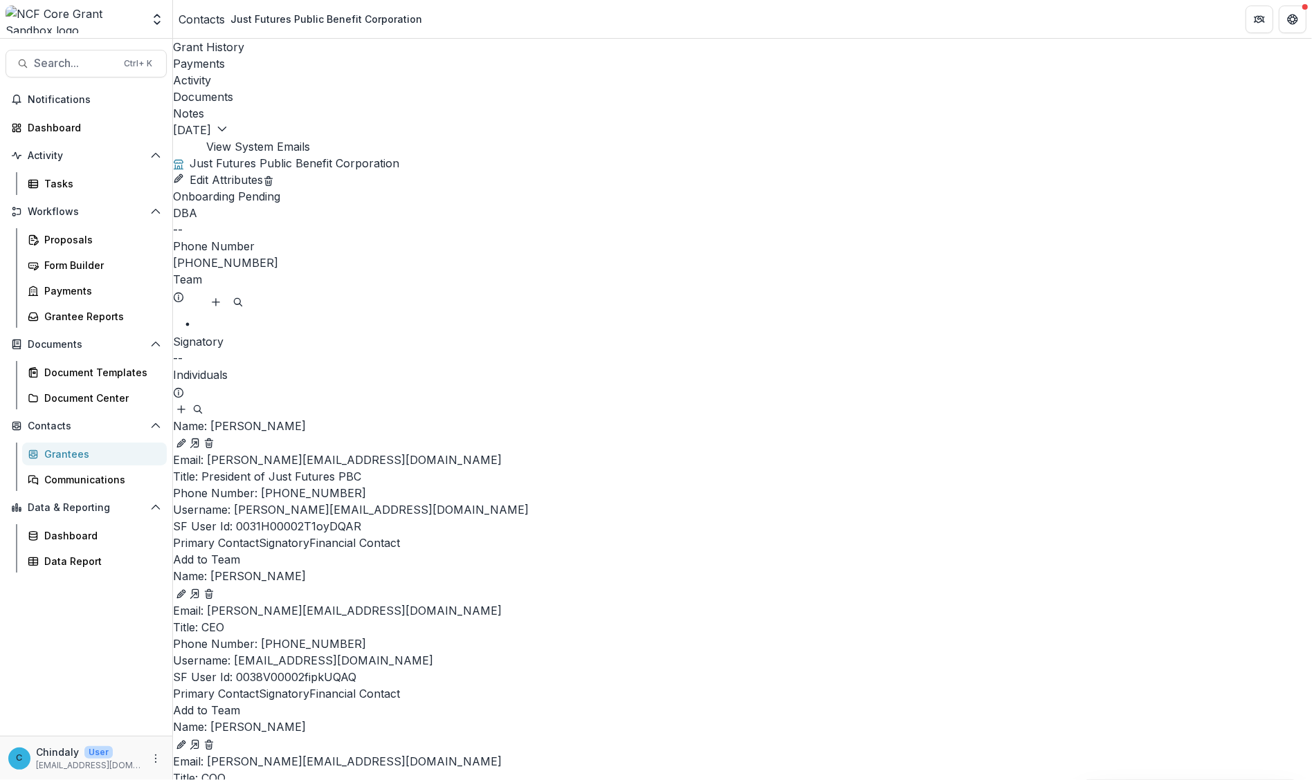
click at [564, 153] on div "Grant History Payments Activity Documents Notes [DATE] [DATE] View System Emails" at bounding box center [742, 97] width 1139 height 116
click at [187, 438] on icon "Edit" at bounding box center [181, 443] width 11 height 11
click at [652, 150] on div "Grant History Payments Activity Documents Notes [DATE] [DATE] View System Emails" at bounding box center [742, 97] width 1139 height 116
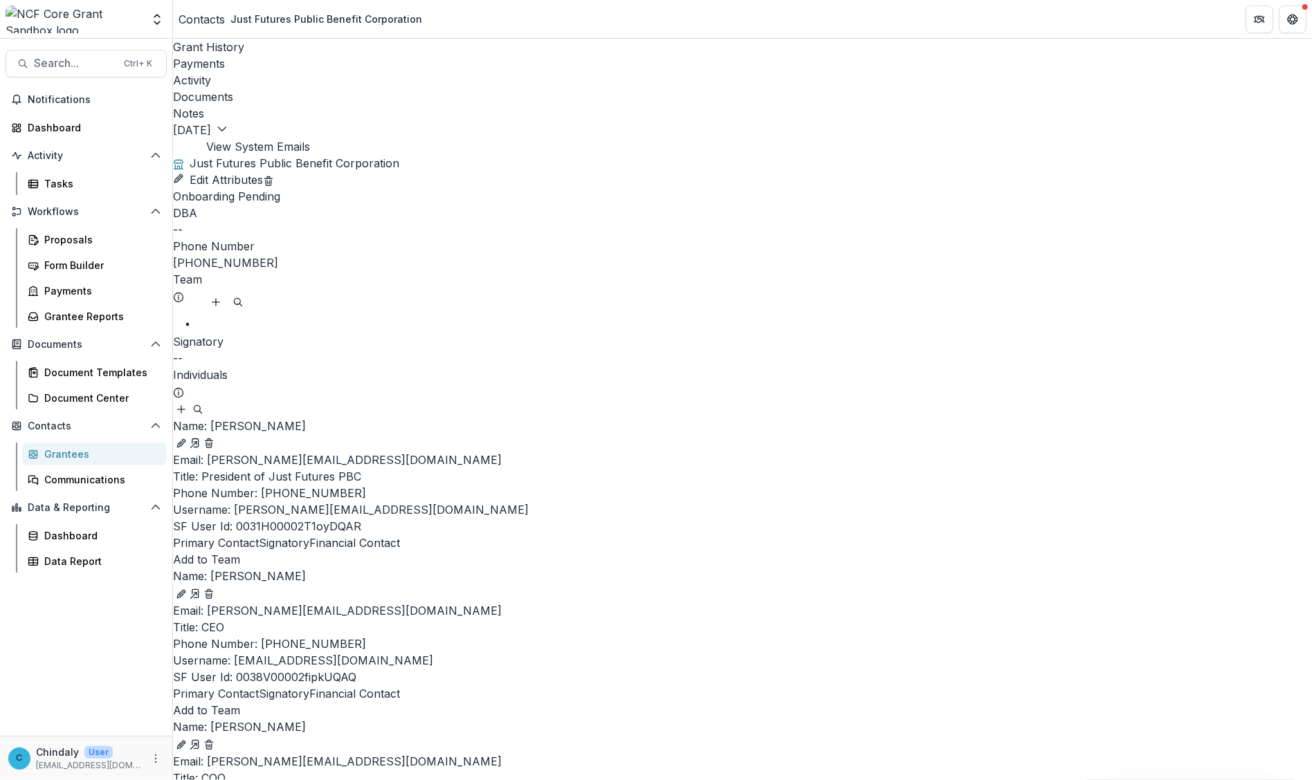
scroll to position [604, 0]
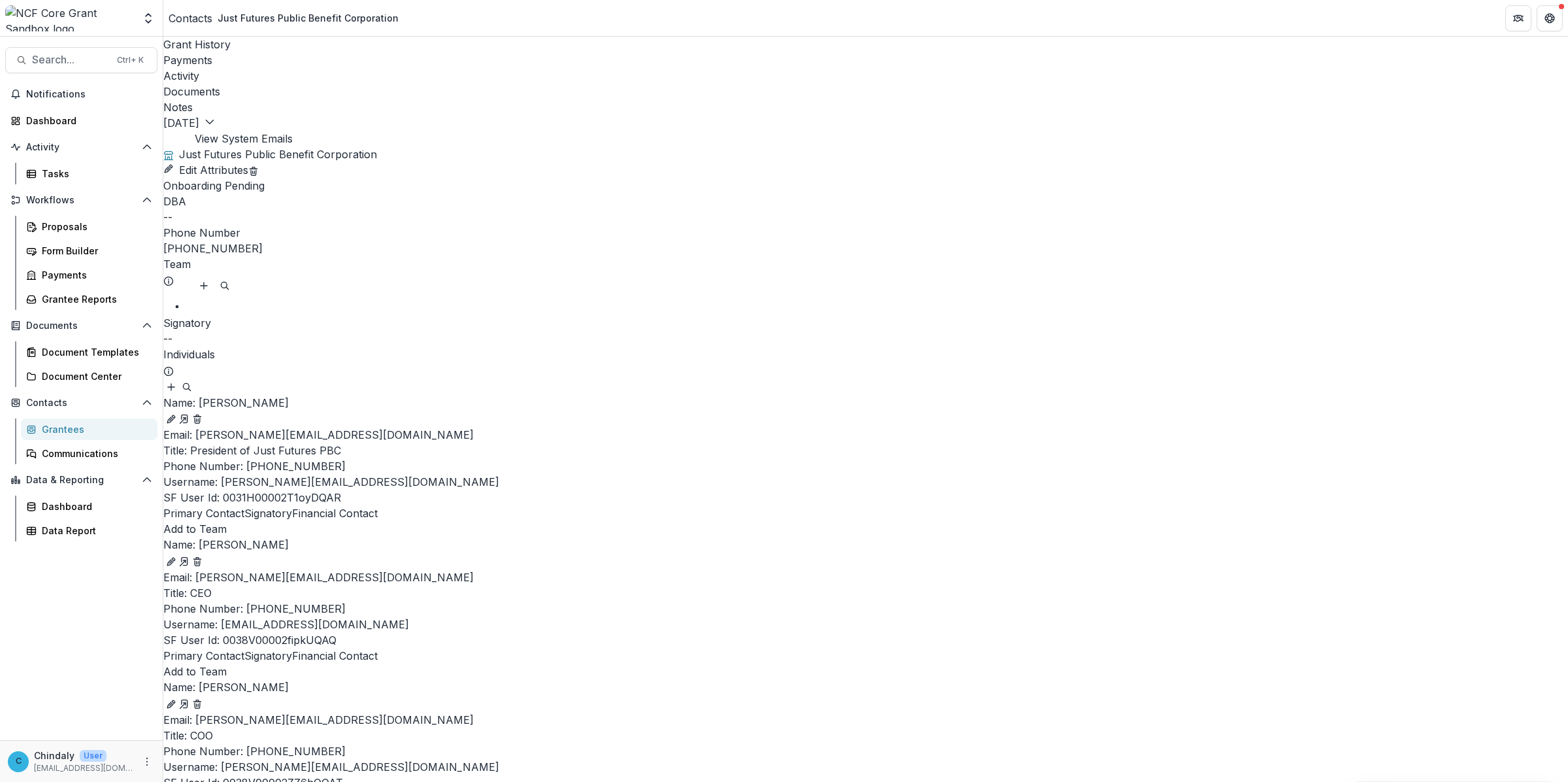
click at [213, 43] on div "Grant History" at bounding box center [866, 44] width 1405 height 16
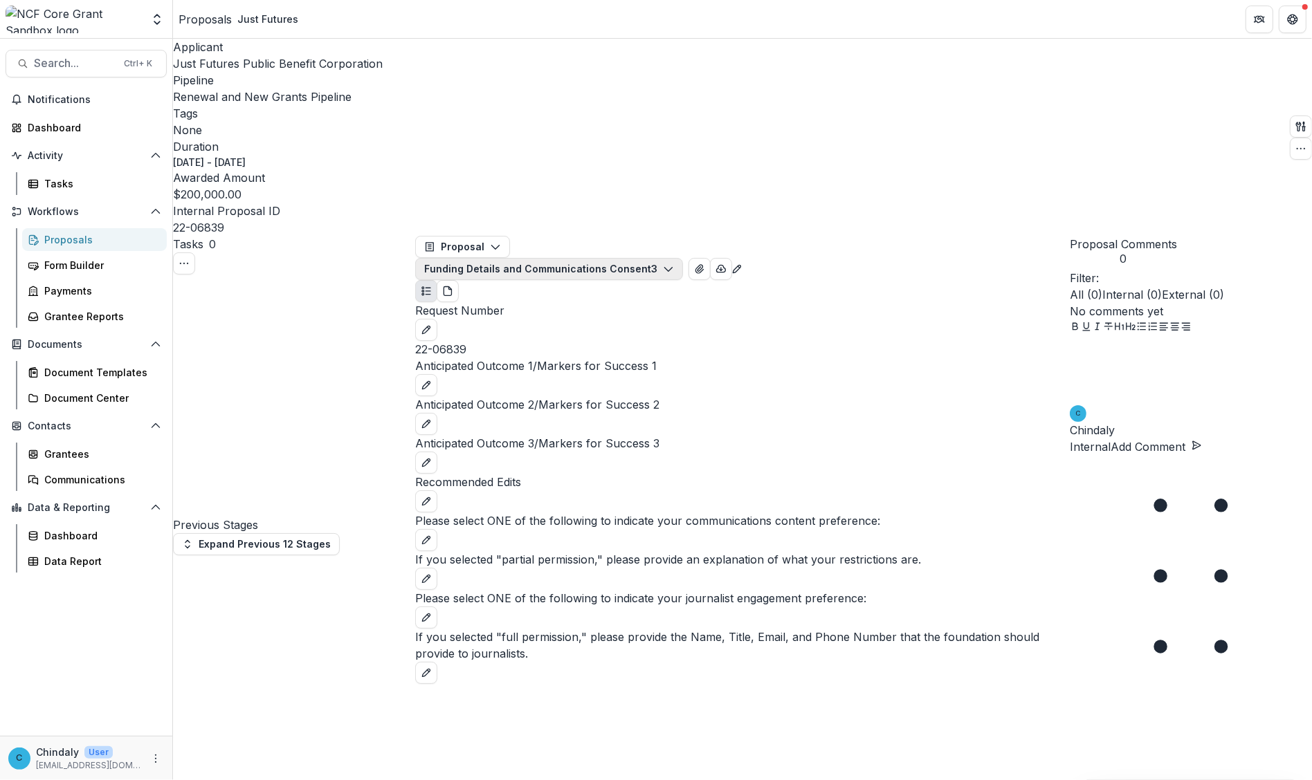
click at [594, 258] on button "Funding Details and Communications Consent 3" at bounding box center [549, 269] width 268 height 22
click at [585, 294] on span "Renewal Form" at bounding box center [655, 301] width 225 height 15
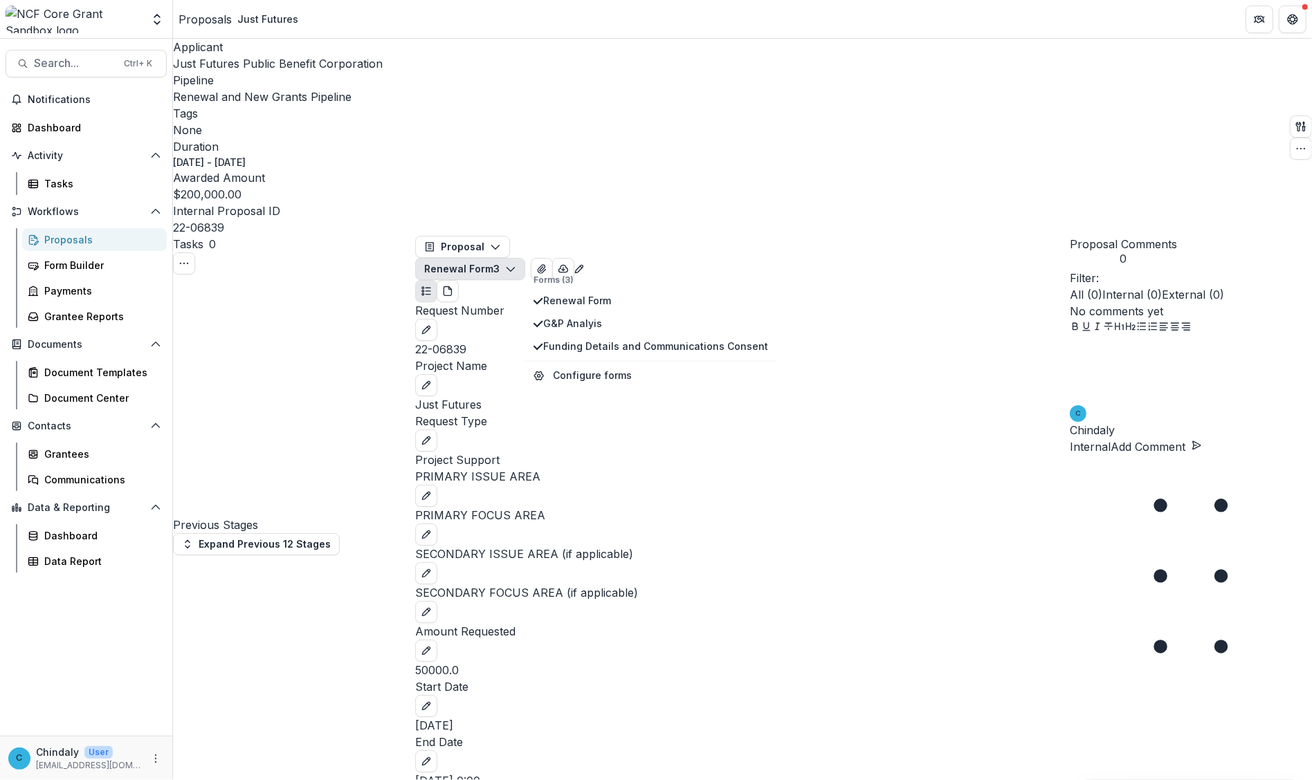
click at [767, 29] on header "Proposals Just Futures" at bounding box center [742, 19] width 1139 height 38
click at [823, 23] on header "Proposals Just Futures" at bounding box center [742, 19] width 1139 height 38
click at [823, 143] on icon "button" at bounding box center [1300, 148] width 11 height 11
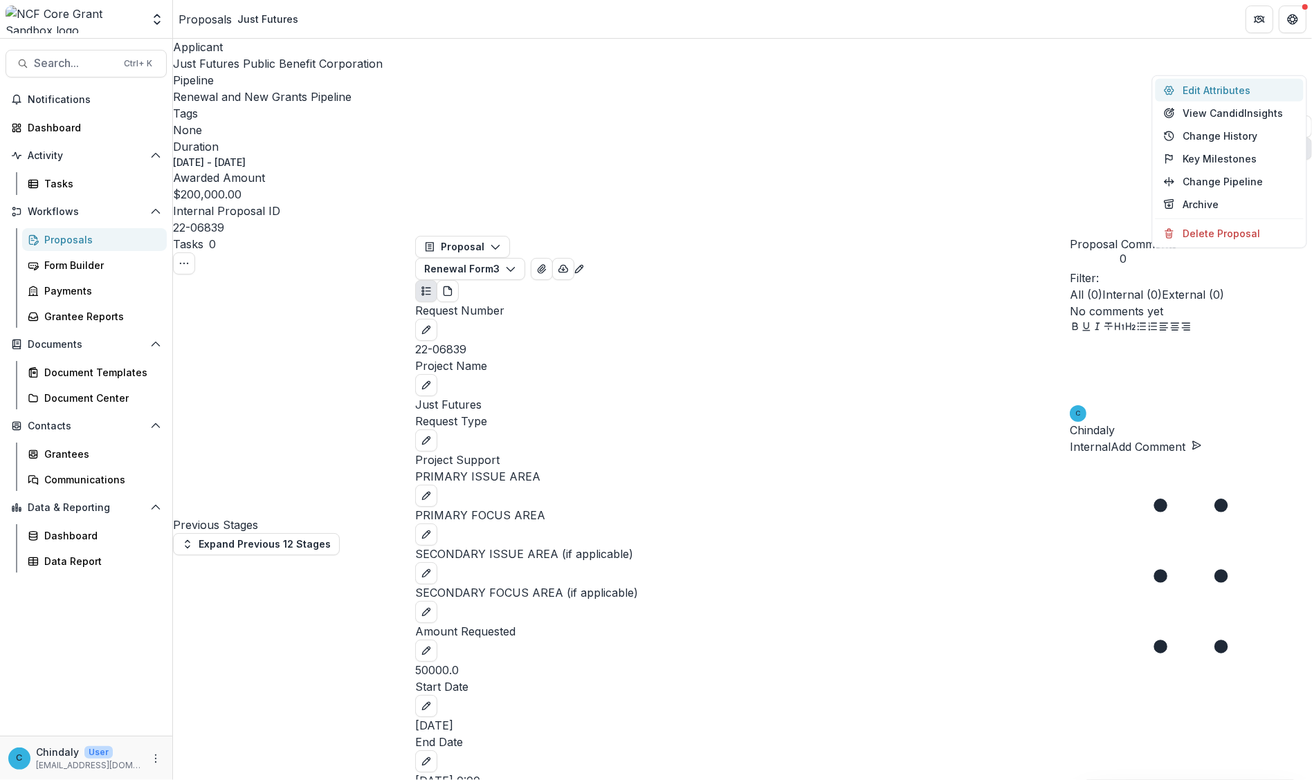
click at [823, 95] on button "Edit Attributes" at bounding box center [1229, 90] width 148 height 23
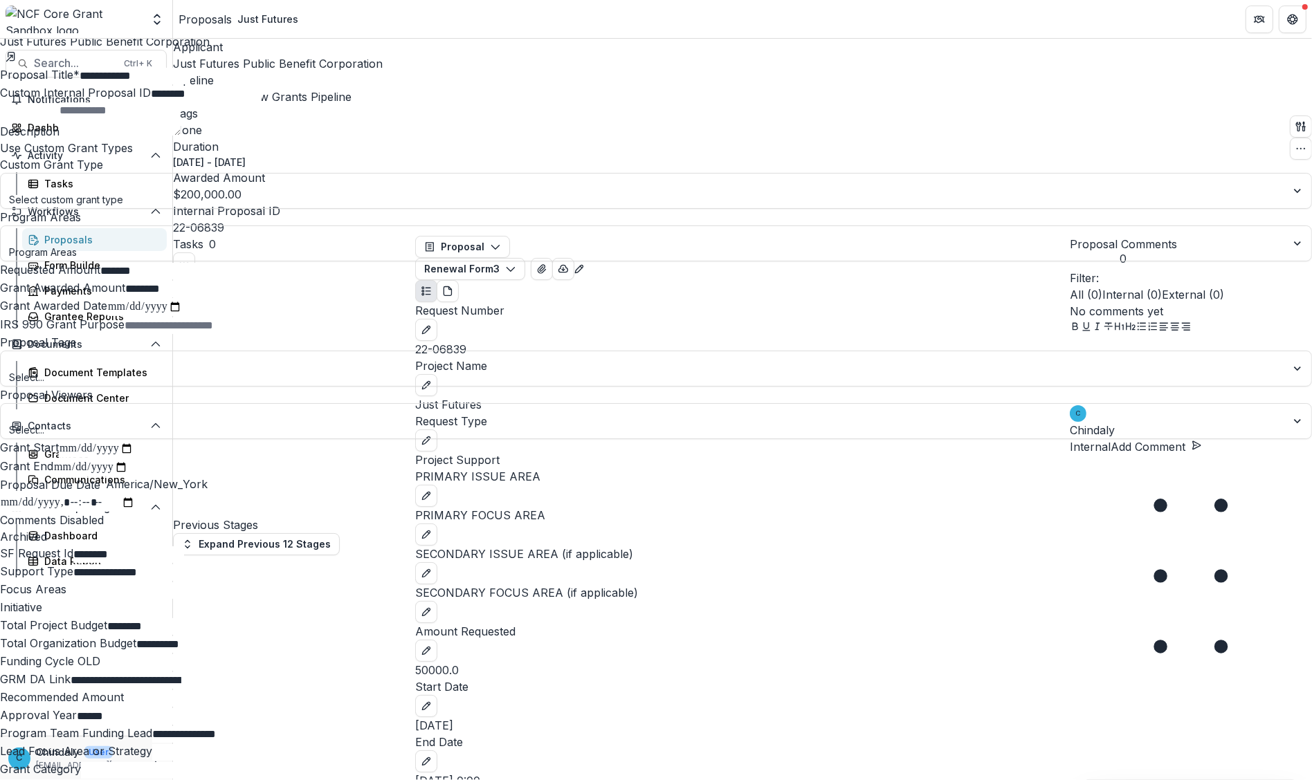
scroll to position [939, 0]
click at [811, 766] on div "**********" at bounding box center [656, 780] width 1312 height 0
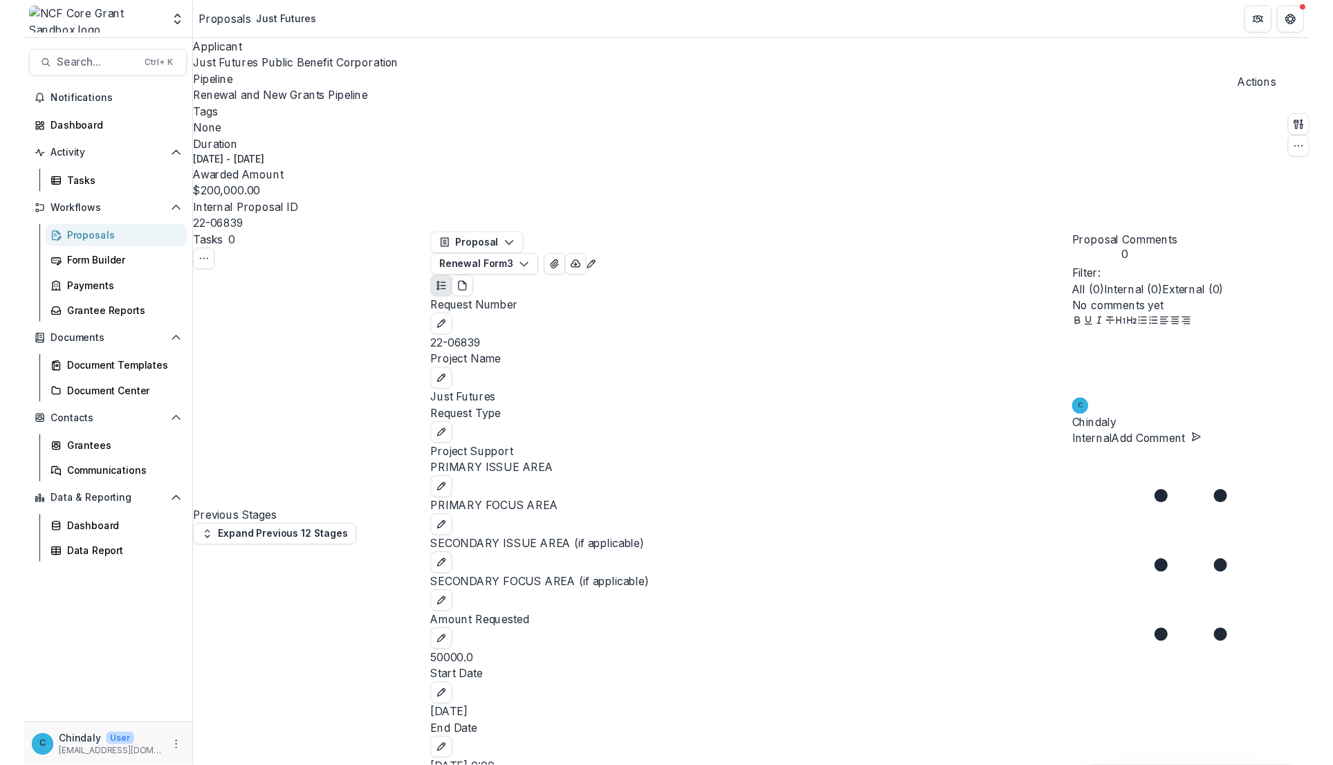
scroll to position [0, 0]
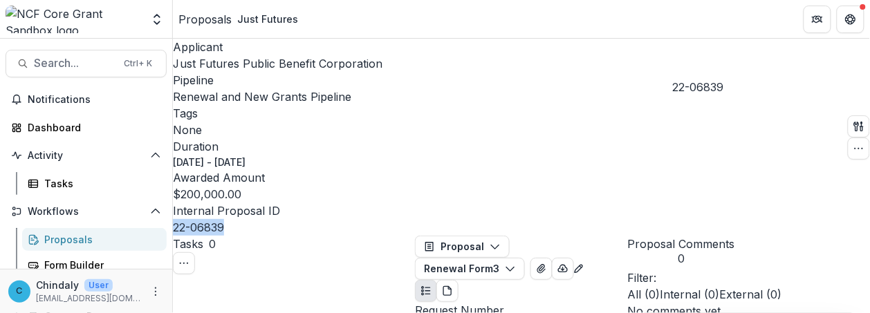
drag, startPoint x: 727, startPoint y: 66, endPoint x: 679, endPoint y: 66, distance: 47.7
click at [383, 219] on div "22-06839" at bounding box center [278, 227] width 210 height 17
copy p "22-06839"
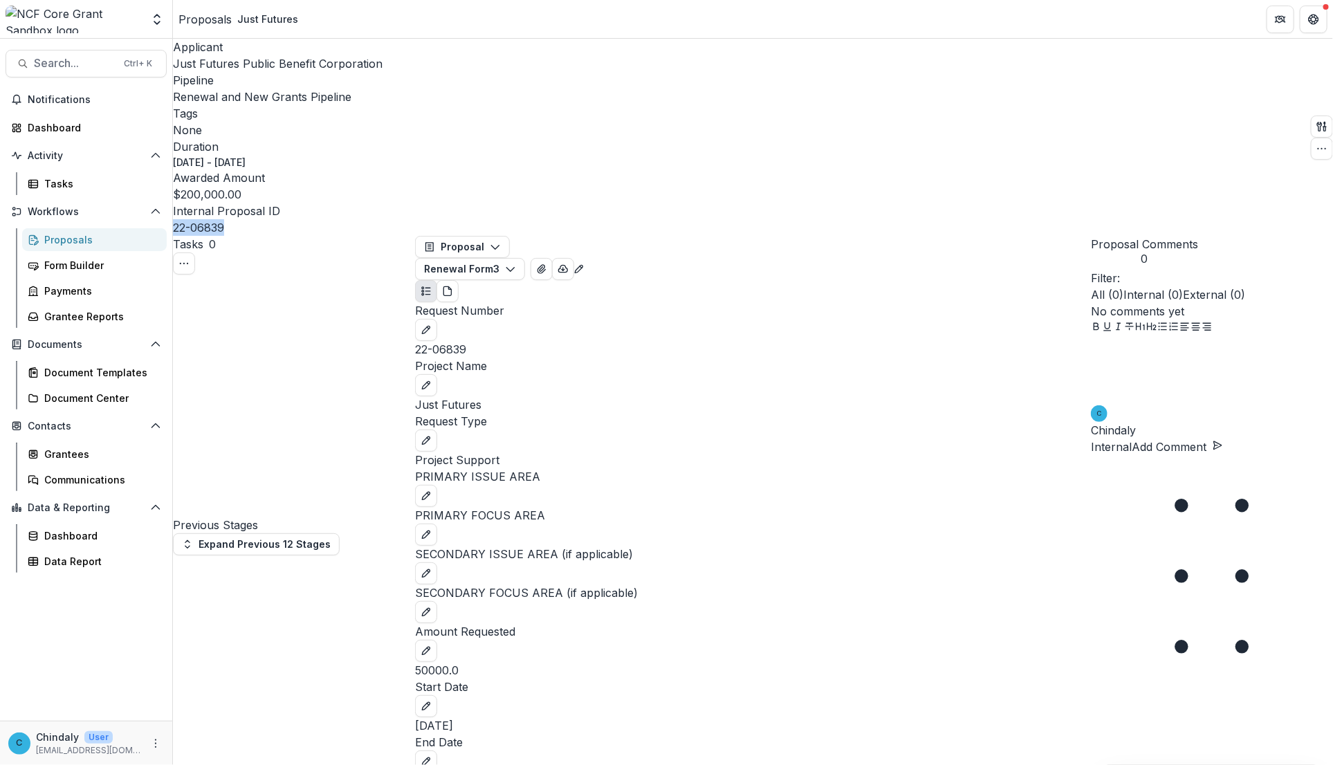
click at [823, 455] on div at bounding box center [1212, 576] width 242 height 242
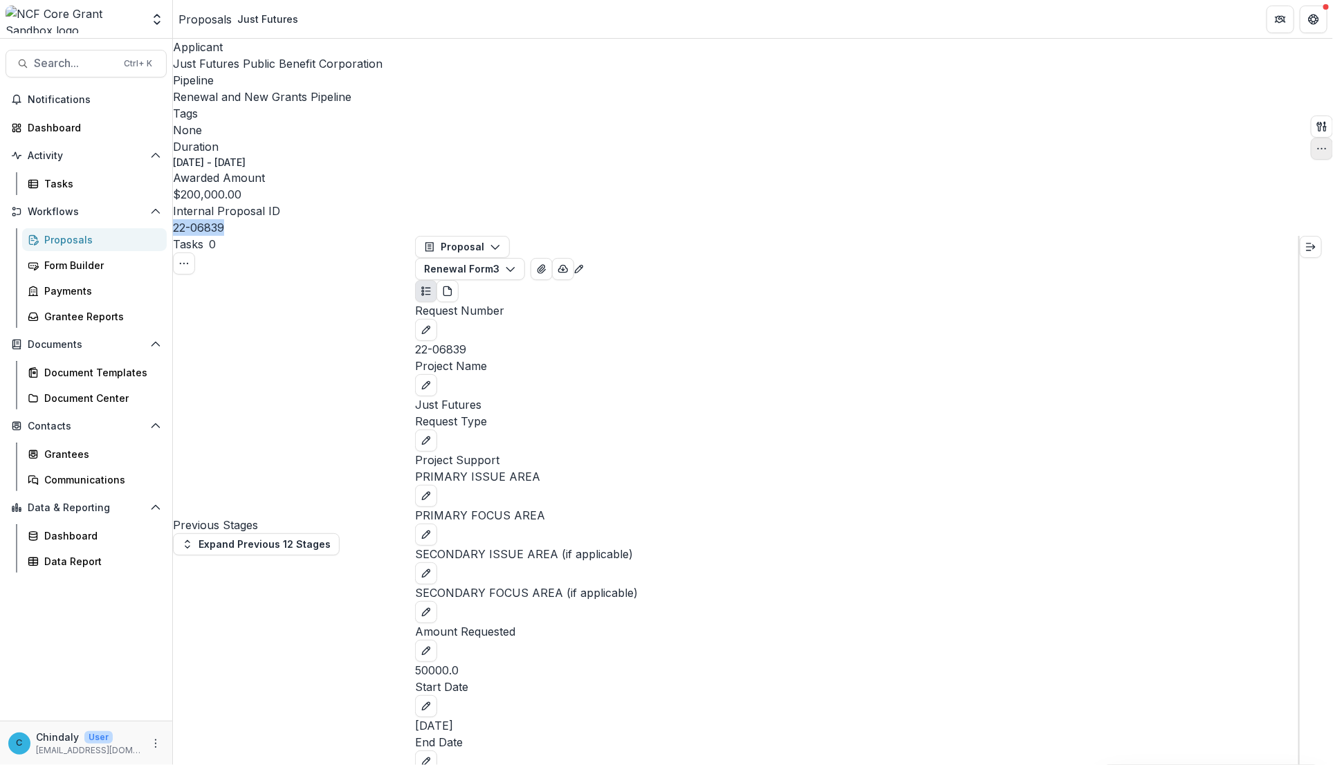
click at [823, 143] on icon "button" at bounding box center [1322, 148] width 11 height 11
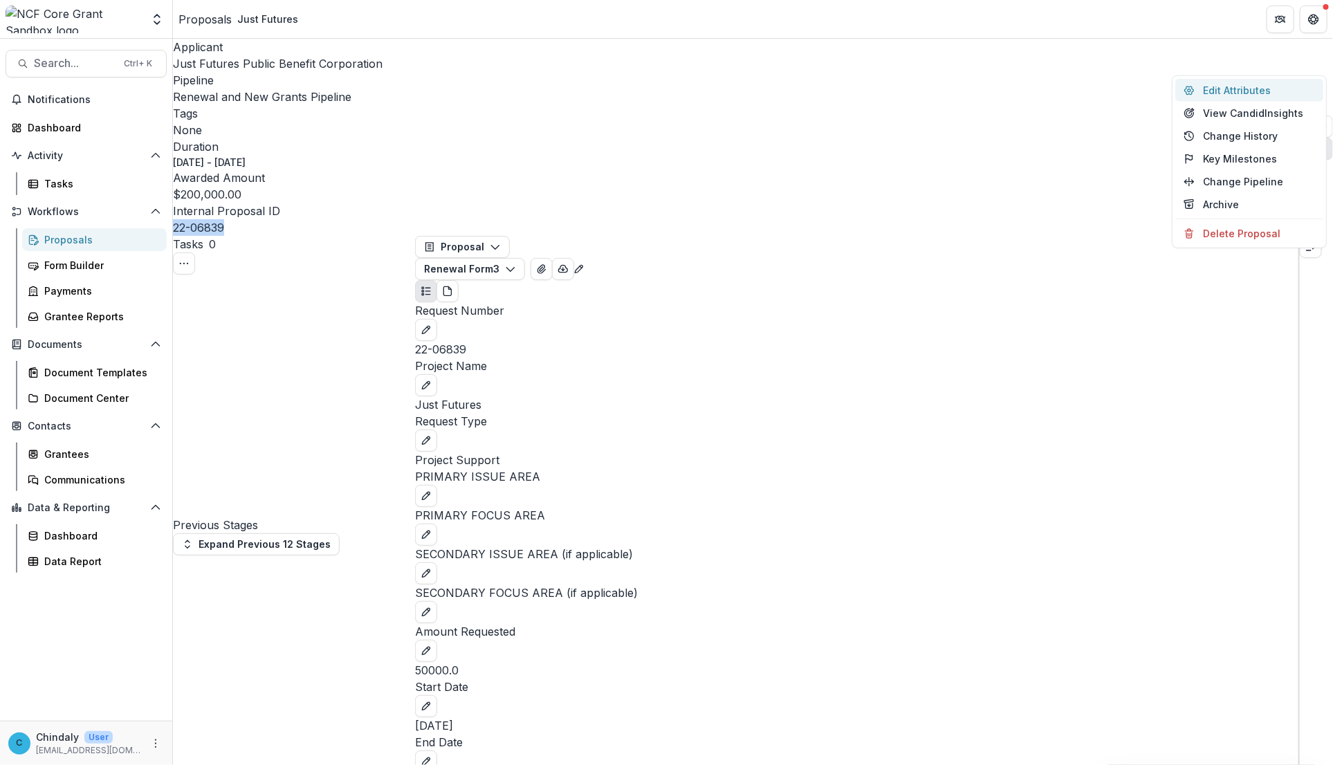
click at [823, 93] on button "Edit Attributes" at bounding box center [1250, 90] width 148 height 23
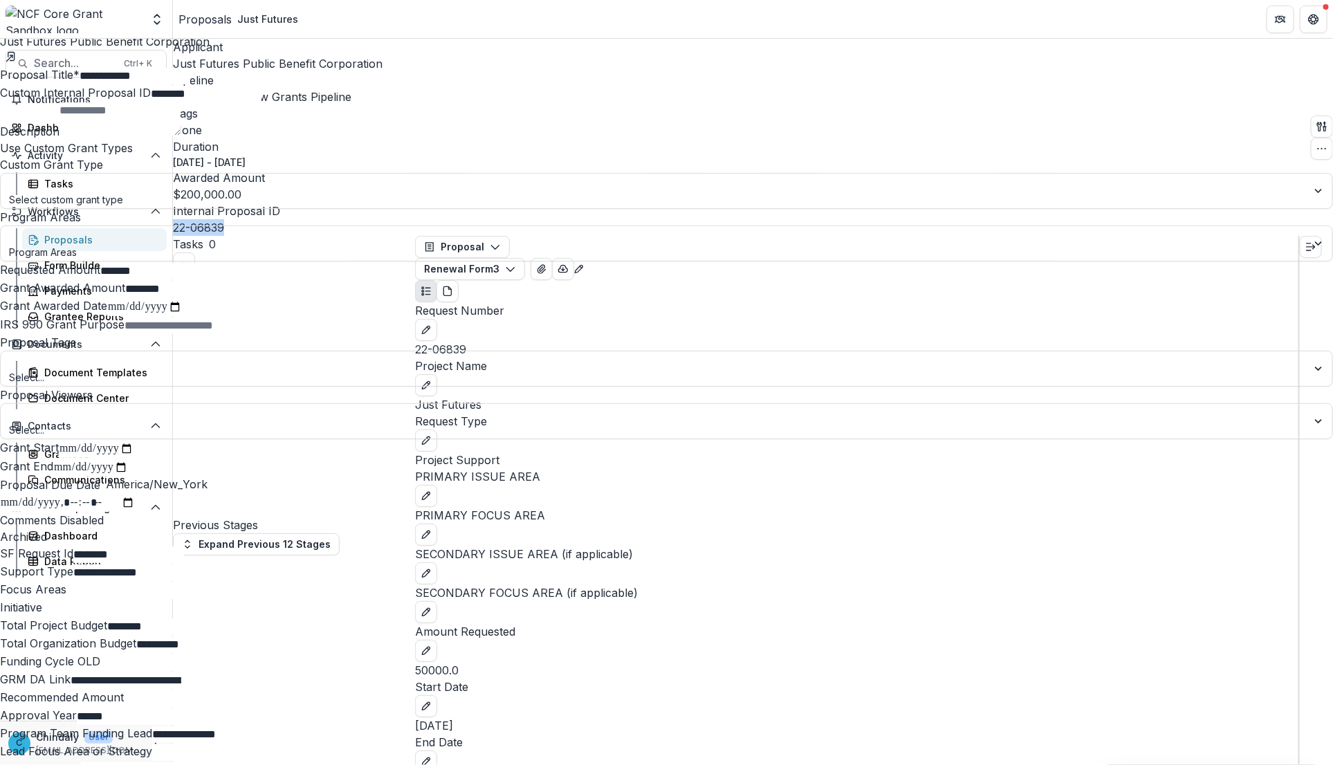
scroll to position [955, 0]
click at [823, 33] on p "Just Futures Public Benefit Corporation" at bounding box center [666, 41] width 1333 height 17
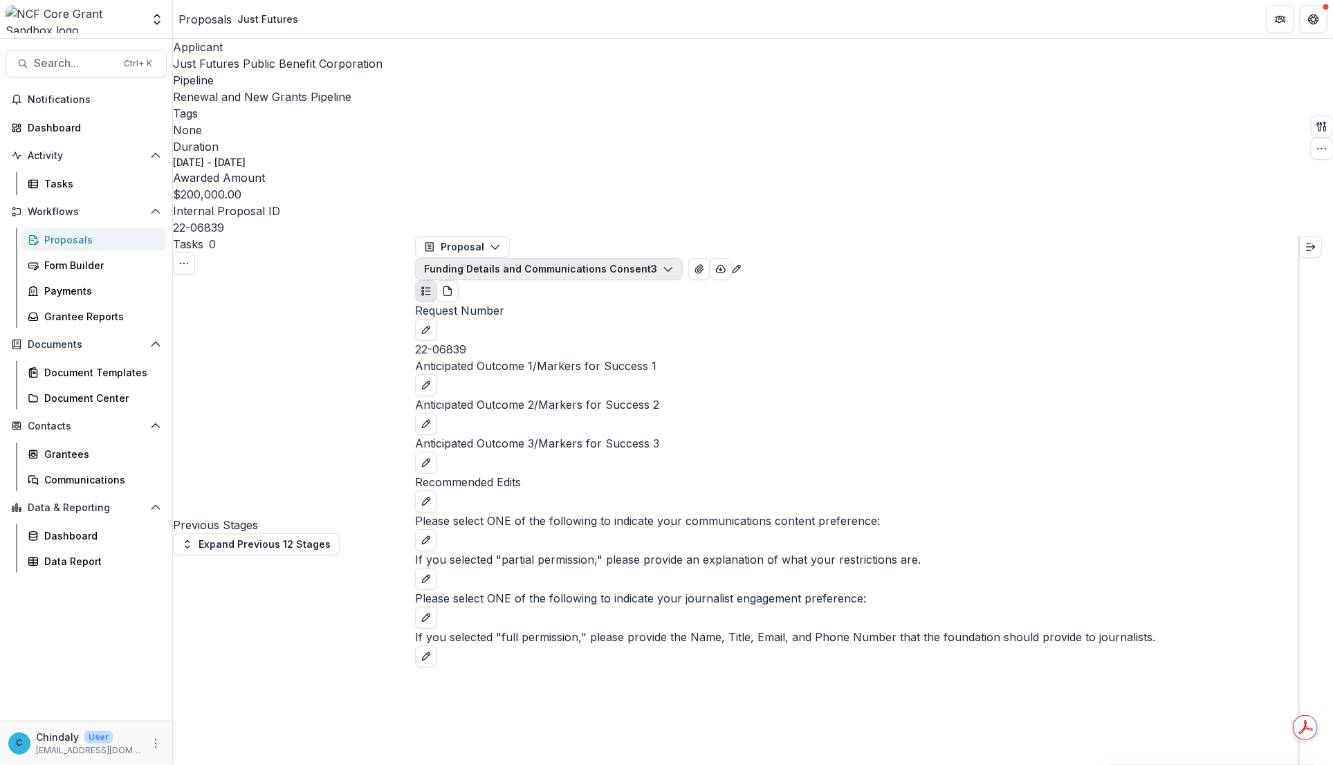
click at [682, 258] on button "Funding Details and Communications Consent 3" at bounding box center [549, 269] width 268 height 22
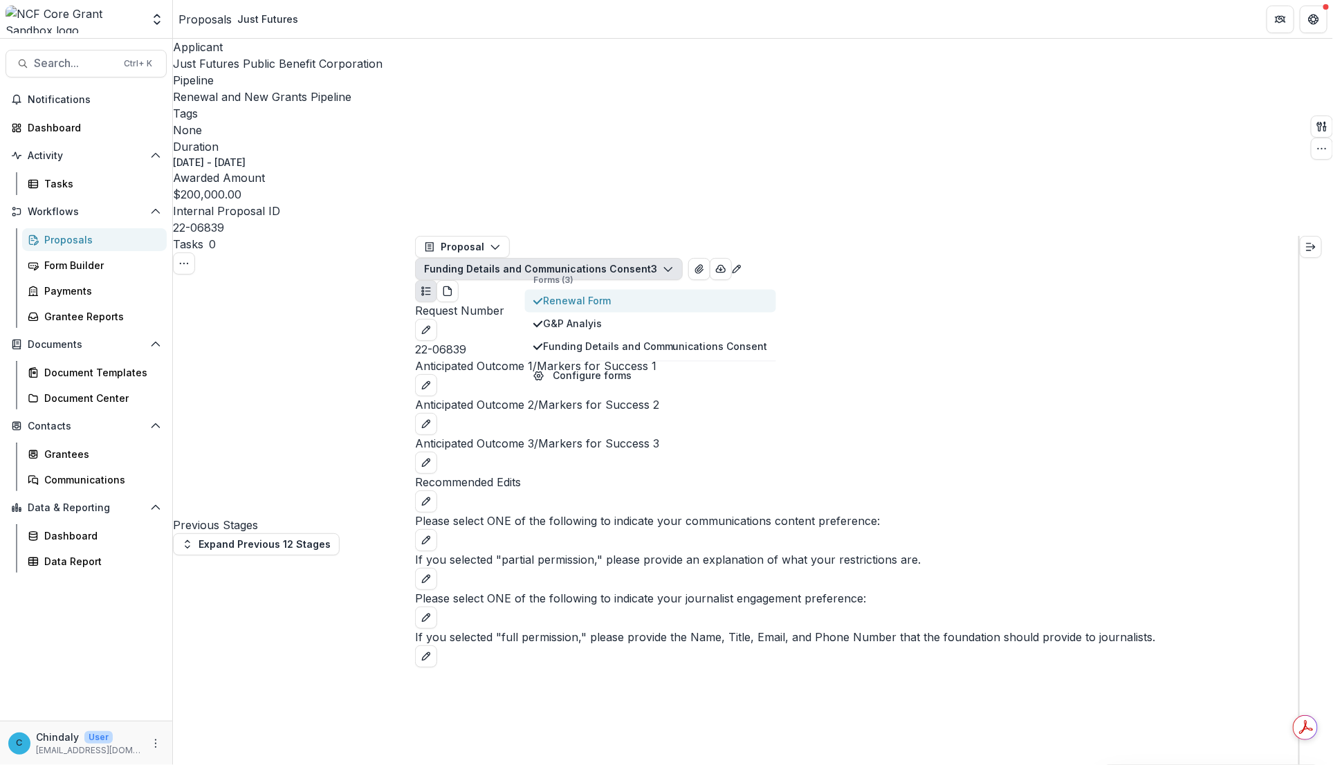
click at [649, 294] on span "Renewal Form" at bounding box center [655, 301] width 225 height 15
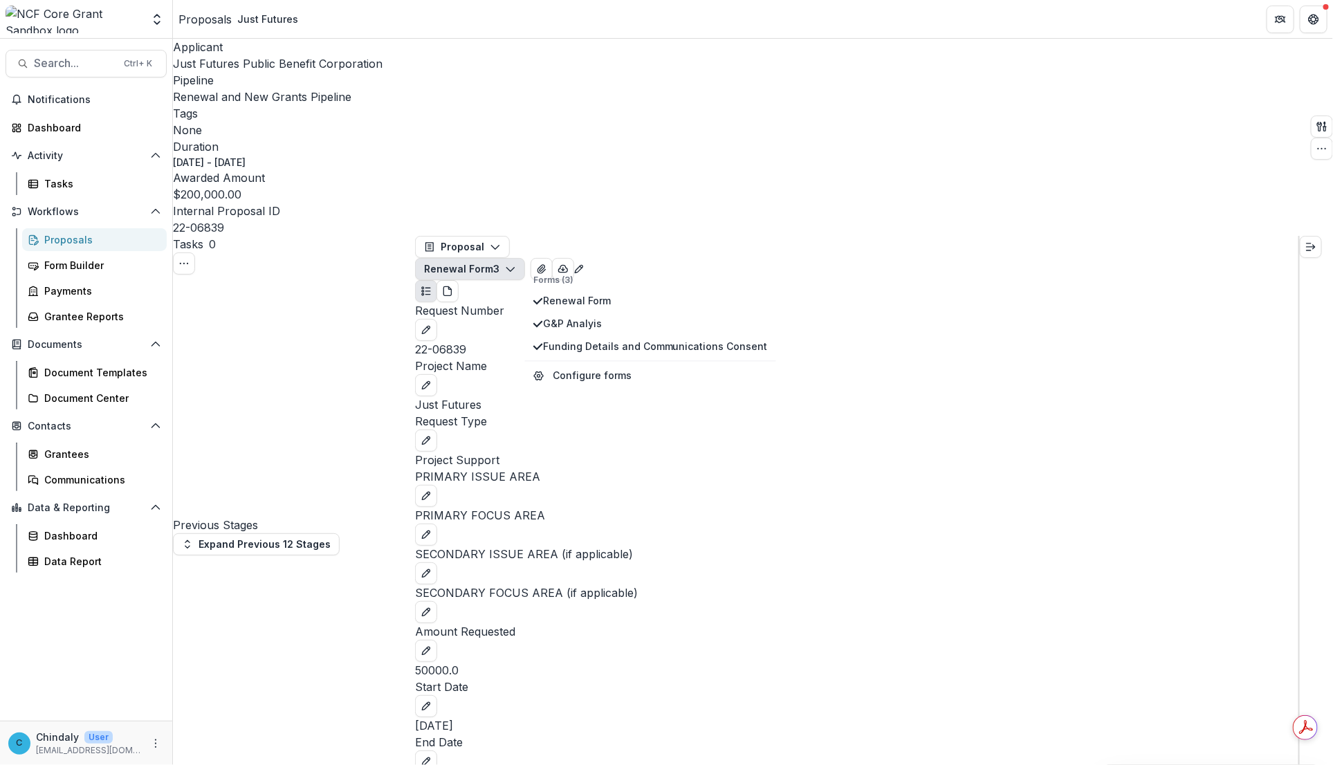
click at [525, 258] on button "Renewal Form 3" at bounding box center [470, 269] width 110 height 22
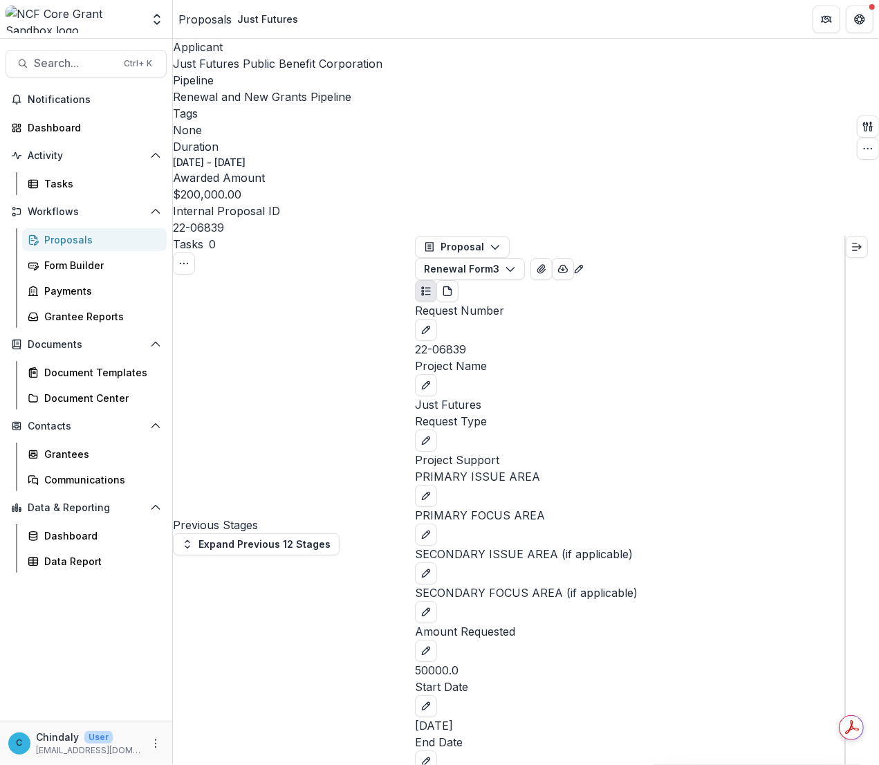
scroll to position [345, 0]
click at [823, 236] on button "Expand right" at bounding box center [857, 247] width 22 height 22
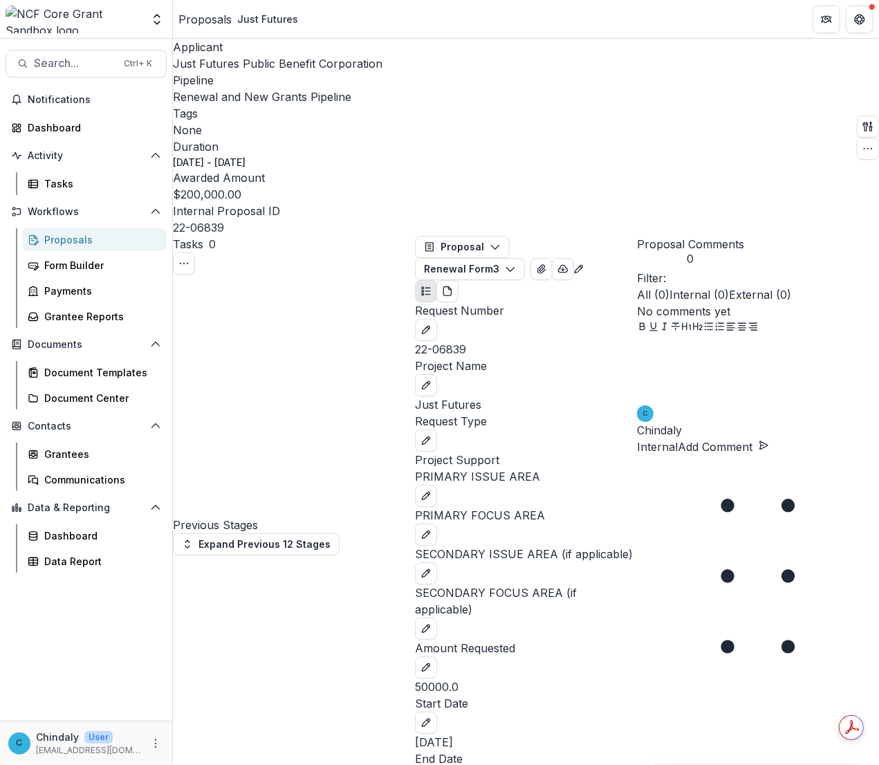
scroll to position [342, 0]
click at [823, 236] on div "Proposal Comments 0" at bounding box center [758, 253] width 242 height 34
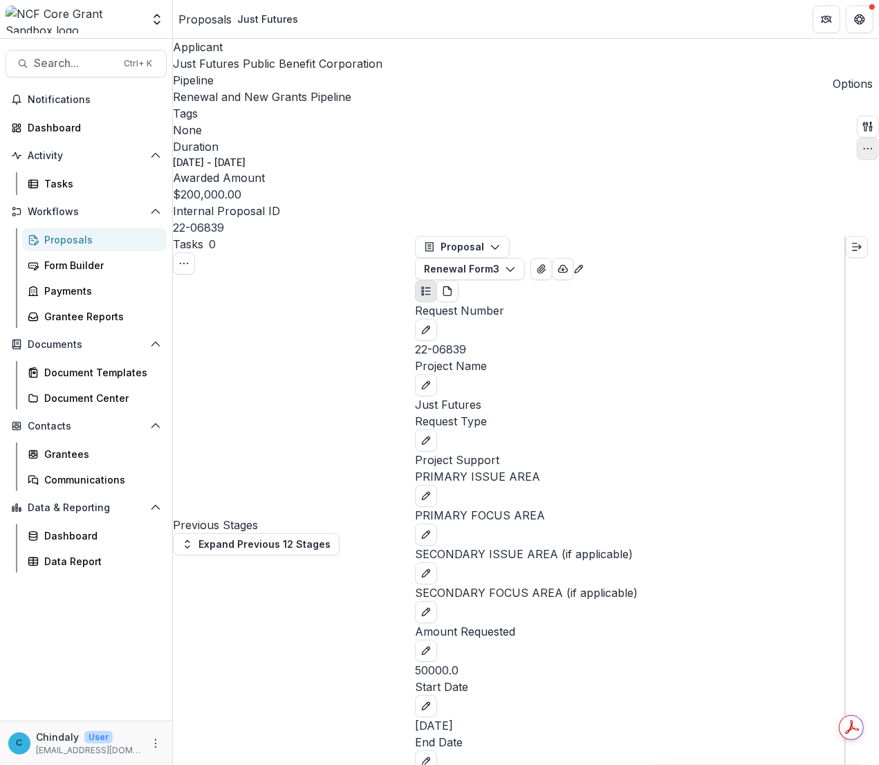
click at [823, 143] on icon "button" at bounding box center [868, 148] width 11 height 11
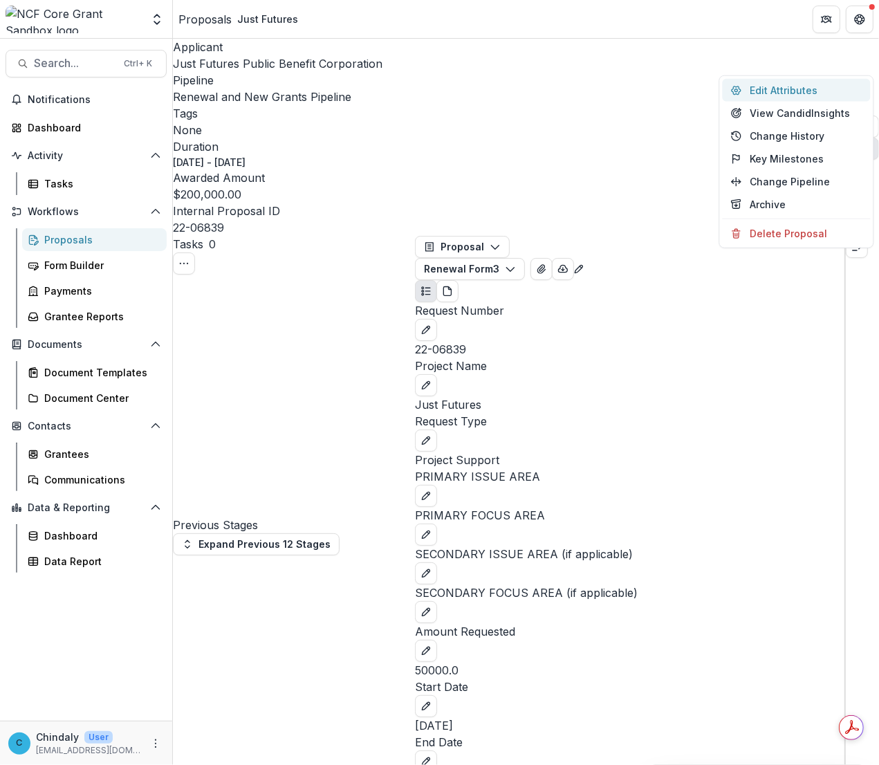
click at [789, 87] on button "Edit Attributes" at bounding box center [797, 90] width 148 height 23
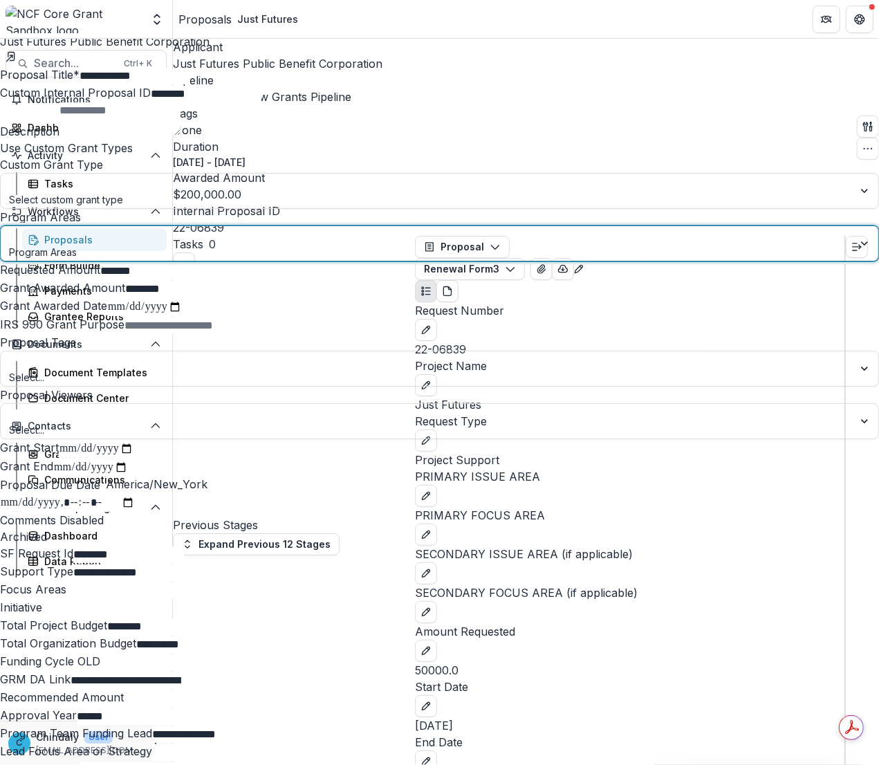
click at [582, 245] on div at bounding box center [427, 236] width 834 height 17
click at [650, 245] on div at bounding box center [427, 236] width 834 height 17
click at [661, 245] on div at bounding box center [427, 236] width 834 height 17
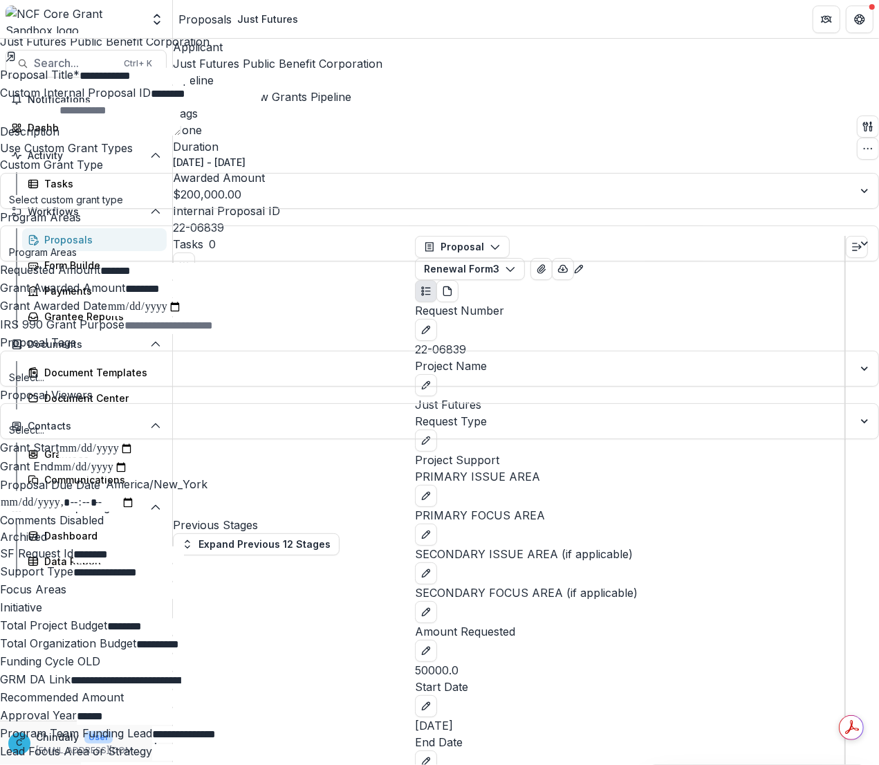
scroll to position [0, 250]
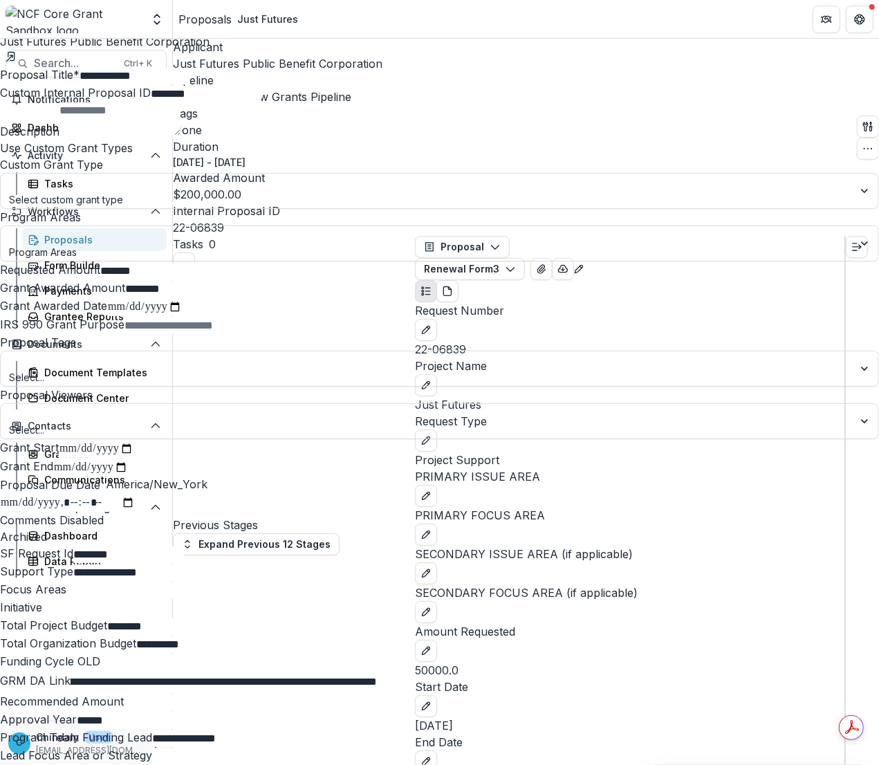
drag, startPoint x: 801, startPoint y: 482, endPoint x: 929, endPoint y: 476, distance: 127.5
click at [823, 476] on html "Skip to content Aggregate Analysis Foundations [PERSON_NAME] Foundation Workflo…" at bounding box center [439, 382] width 879 height 765
click at [235, 695] on input "Recommended Amount" at bounding box center [179, 703] width 111 height 17
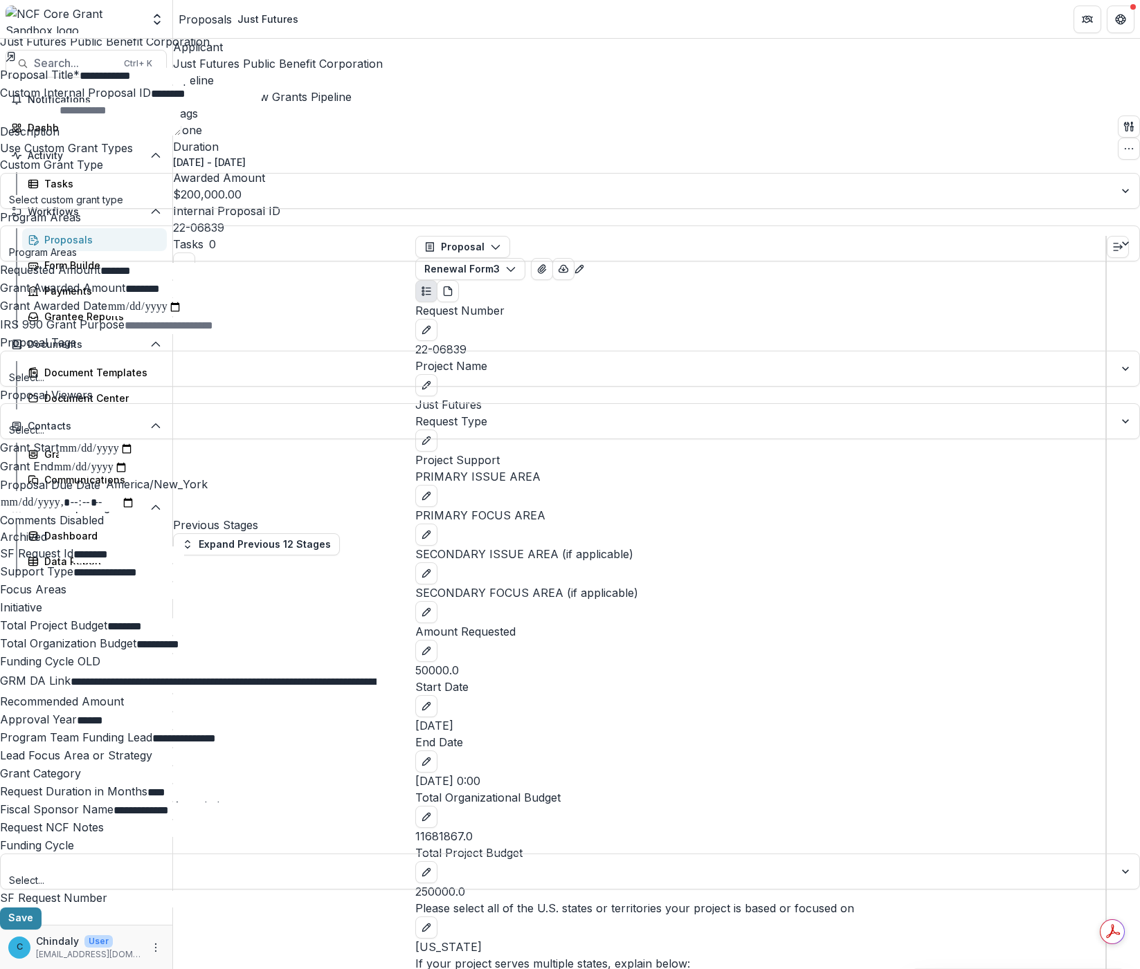
scroll to position [322, 0]
click at [588, 766] on div "**********" at bounding box center [570, 969] width 1140 height 0
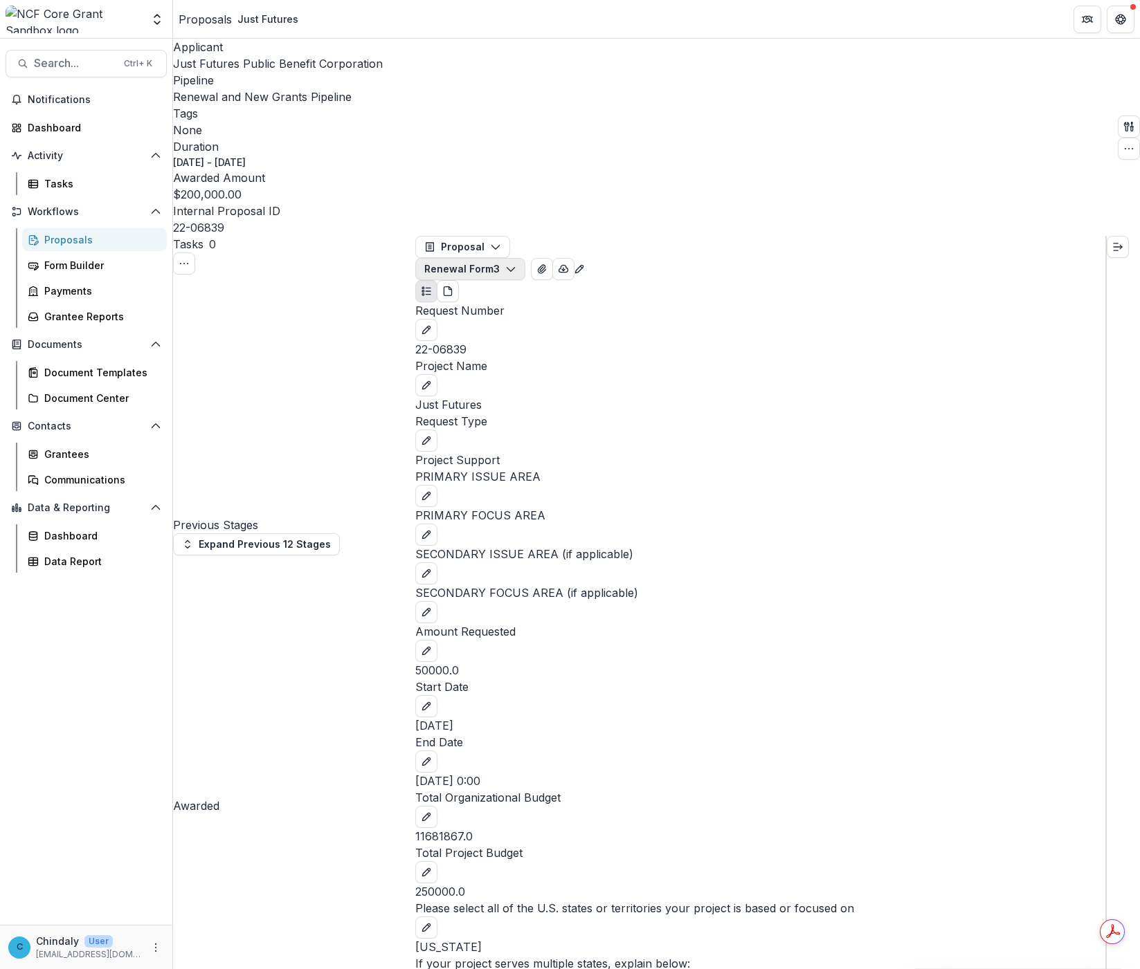
click at [525, 258] on button "Renewal Form 3" at bounding box center [470, 269] width 110 height 22
click at [588, 317] on span "G&P Analyis" at bounding box center [657, 324] width 225 height 15
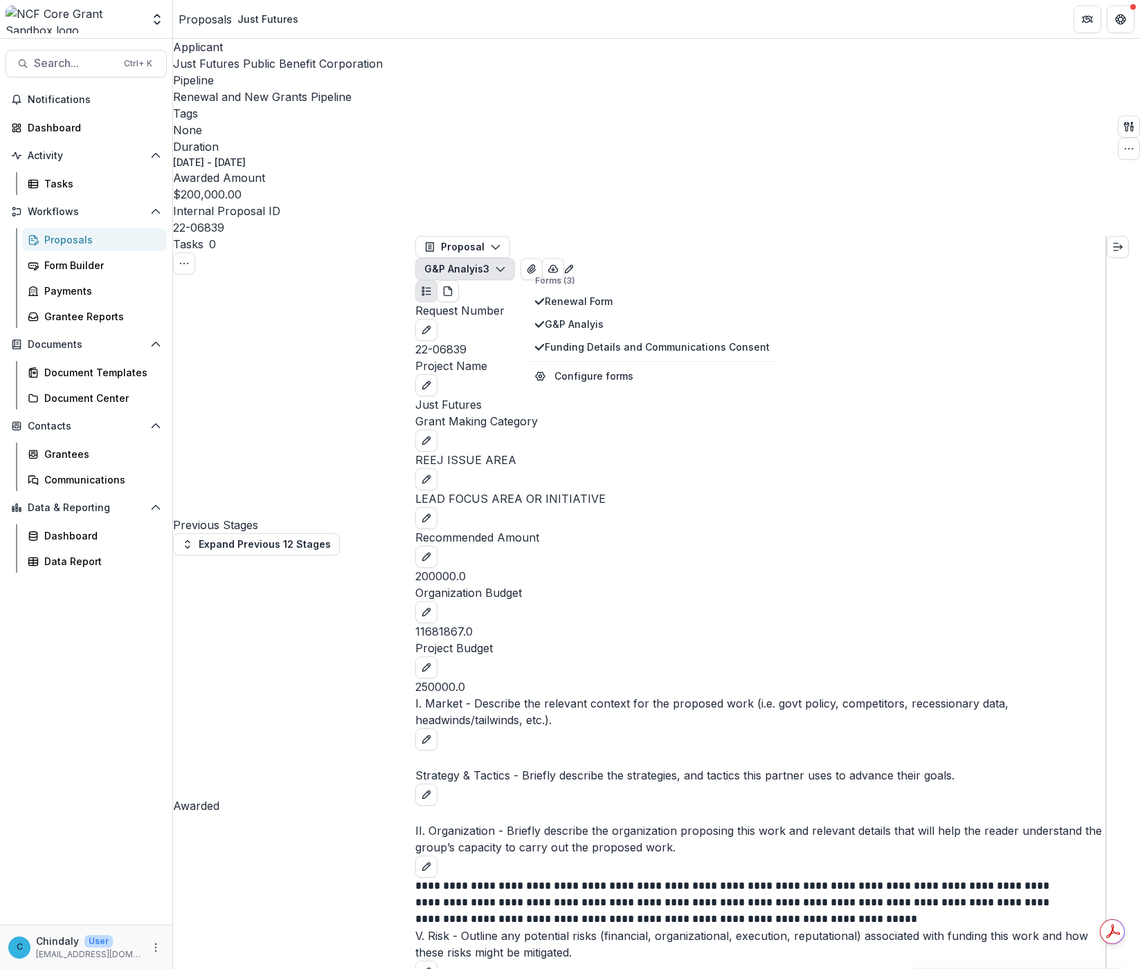
click at [561, 529] on p "Recommended Amount" at bounding box center [760, 537] width 690 height 17
click at [551, 529] on div "Recommended Amount 200000.0" at bounding box center [760, 556] width 690 height 55
click at [540, 568] on p "200000.0" at bounding box center [760, 576] width 690 height 17
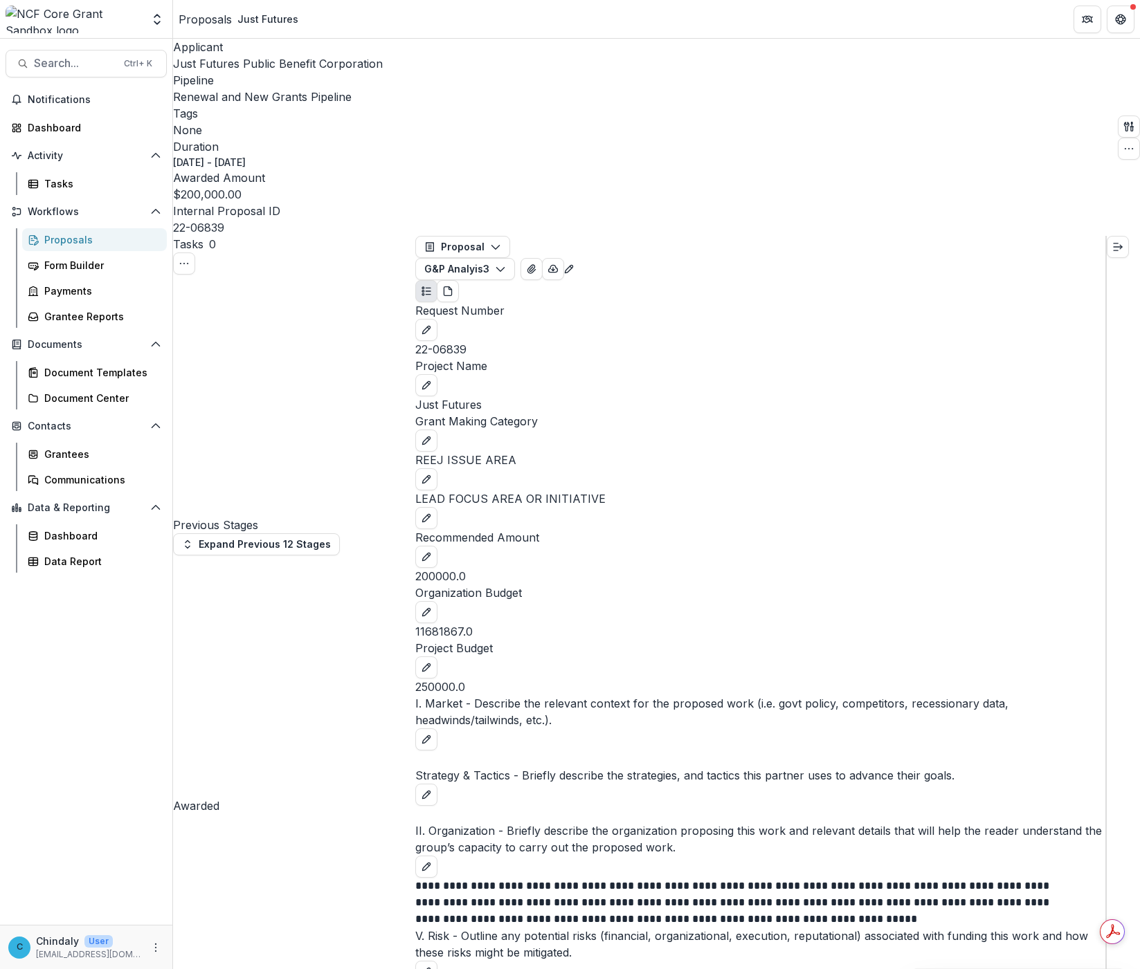
click at [540, 568] on p "200000.0" at bounding box center [760, 576] width 690 height 17
drag, startPoint x: 801, startPoint y: 24, endPoint x: 832, endPoint y: 27, distance: 31.3
click at [801, 24] on header "Proposals Just Futures" at bounding box center [656, 19] width 967 height 38
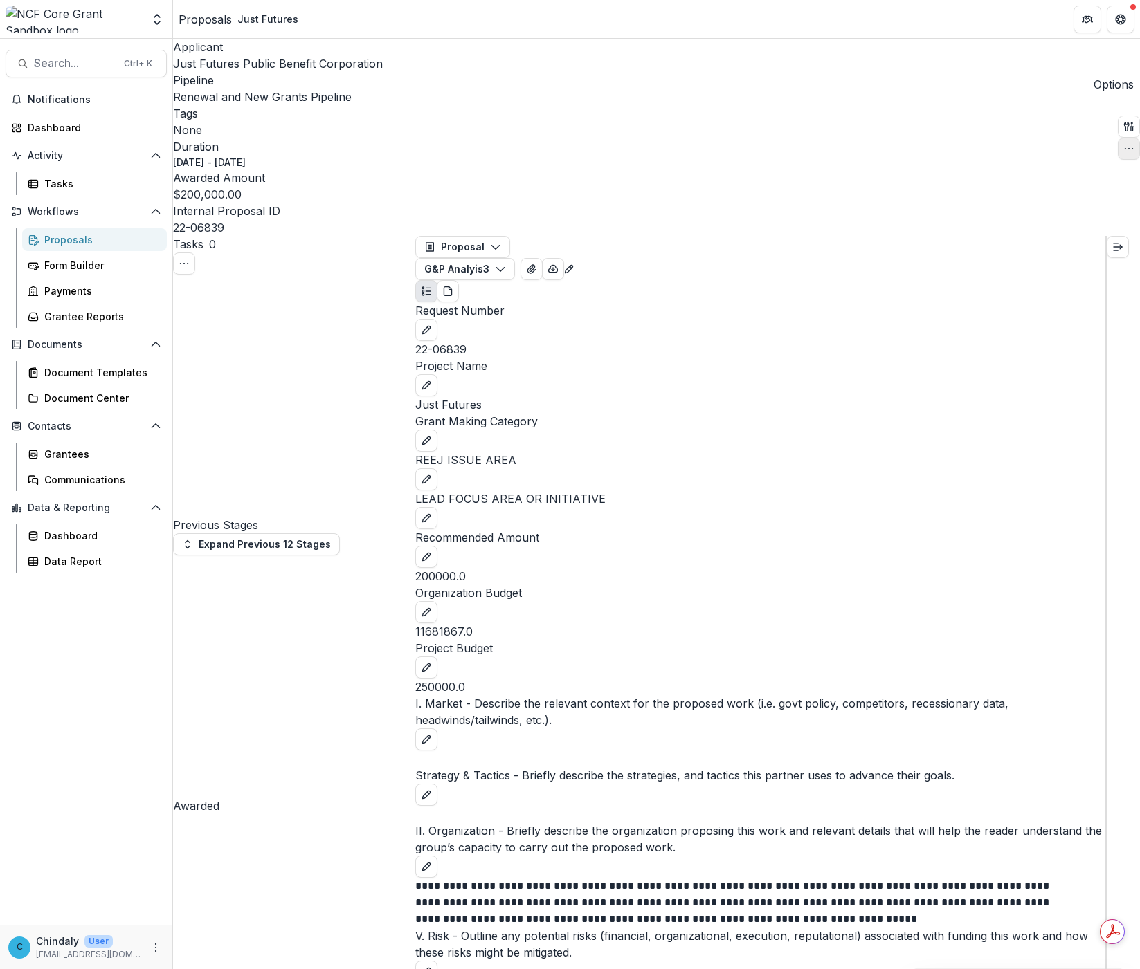
click at [823, 138] on button "button" at bounding box center [1128, 149] width 22 height 22
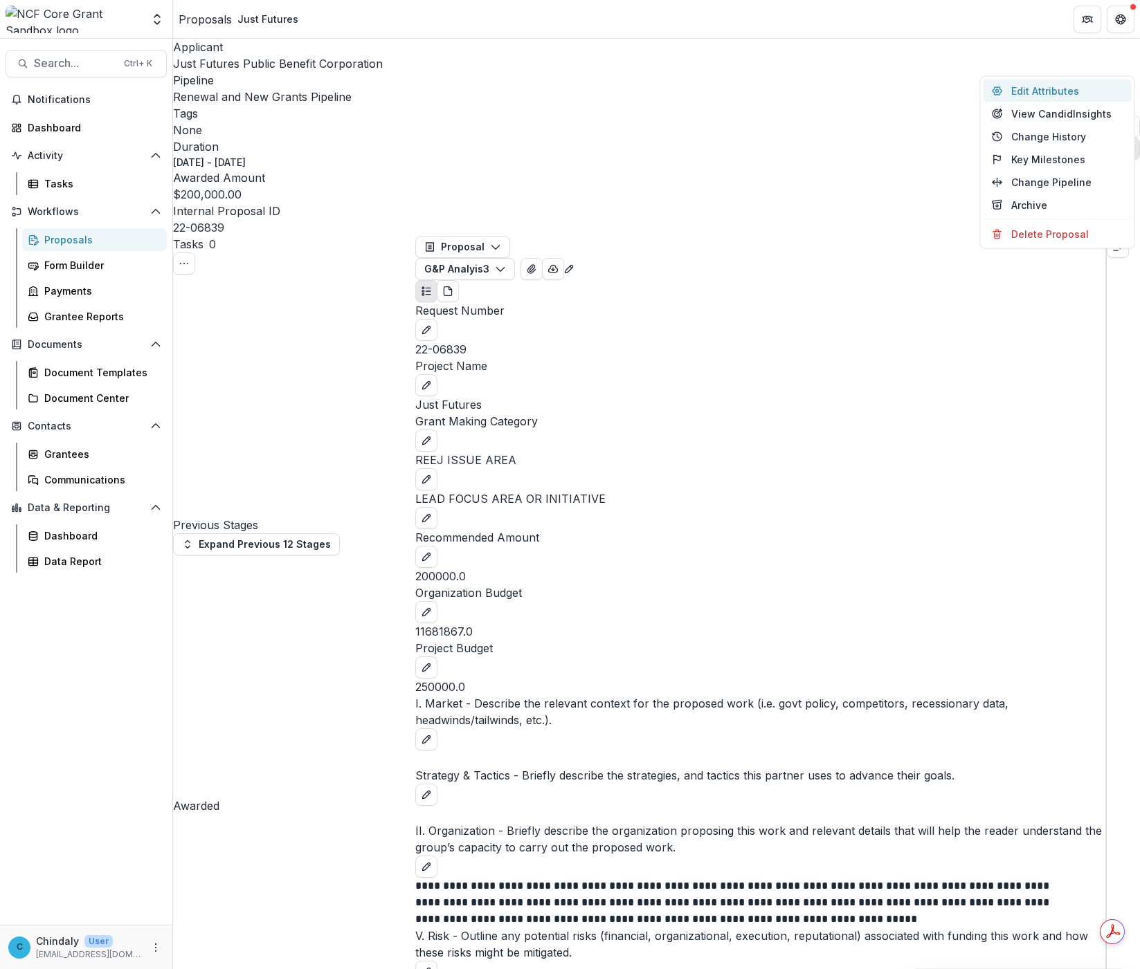
click at [823, 91] on button "Edit Attributes" at bounding box center [1057, 91] width 148 height 23
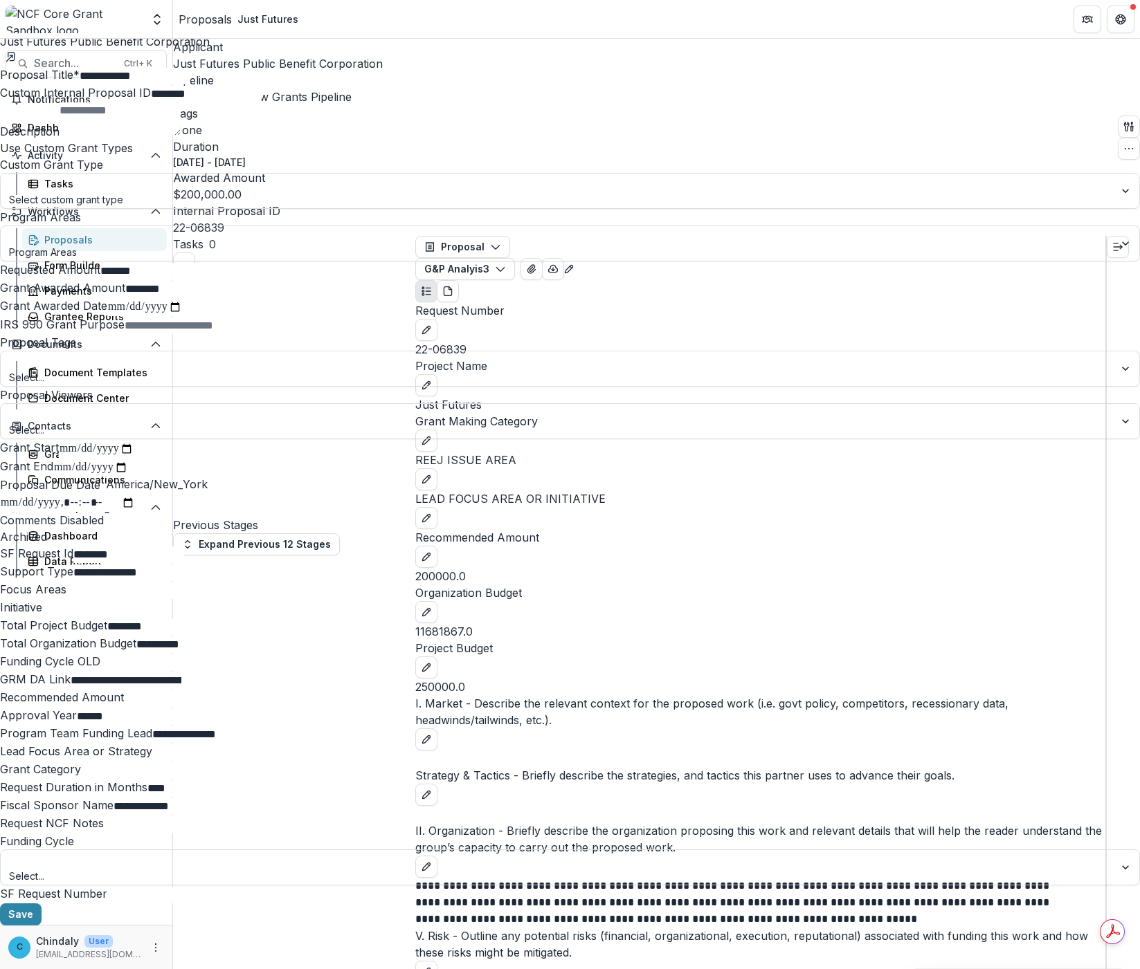
scroll to position [751, 0]
click at [823, 766] on div at bounding box center [557, 860] width 1094 height 17
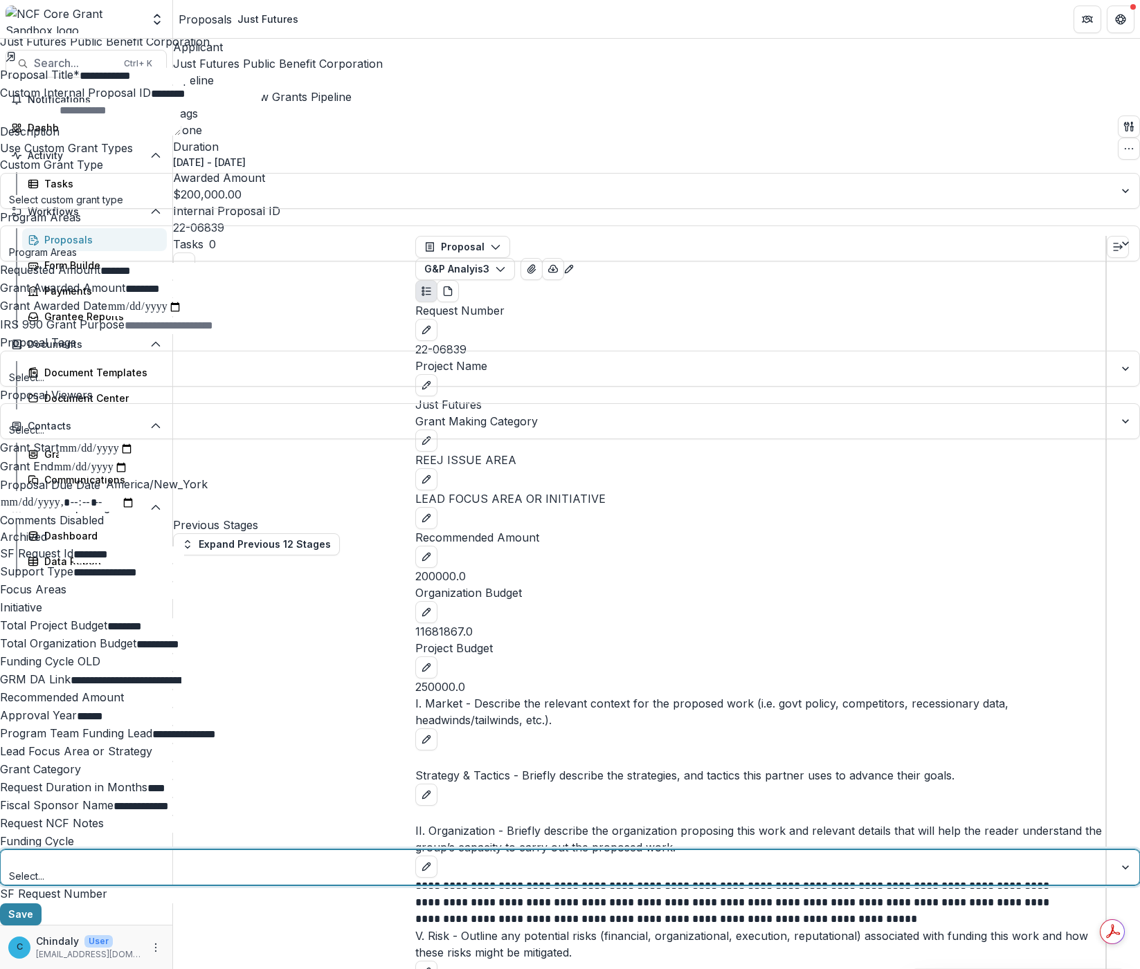
click at [823, 766] on div at bounding box center [557, 860] width 1094 height 17
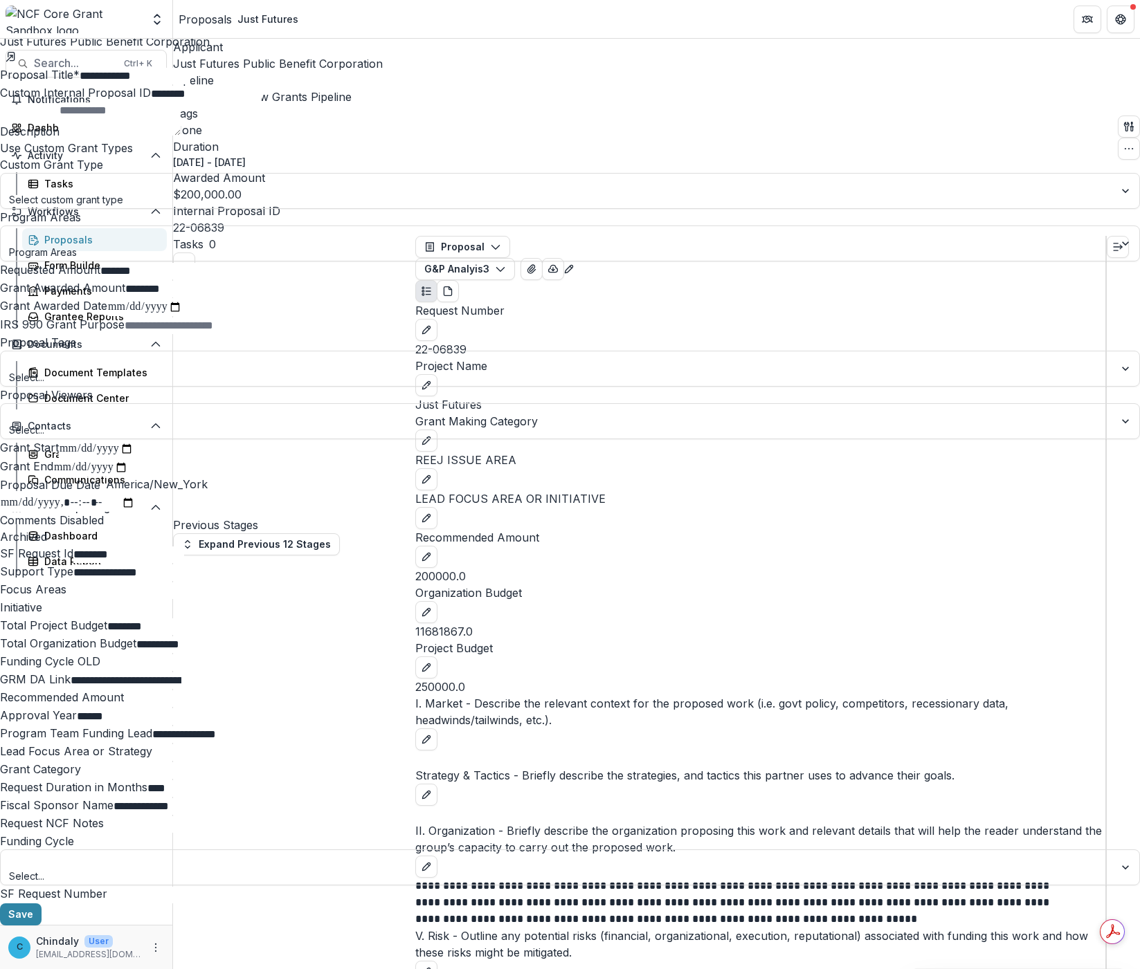
scroll to position [0, 0]
click at [446, 766] on div "**********" at bounding box center [570, 969] width 1140 height 0
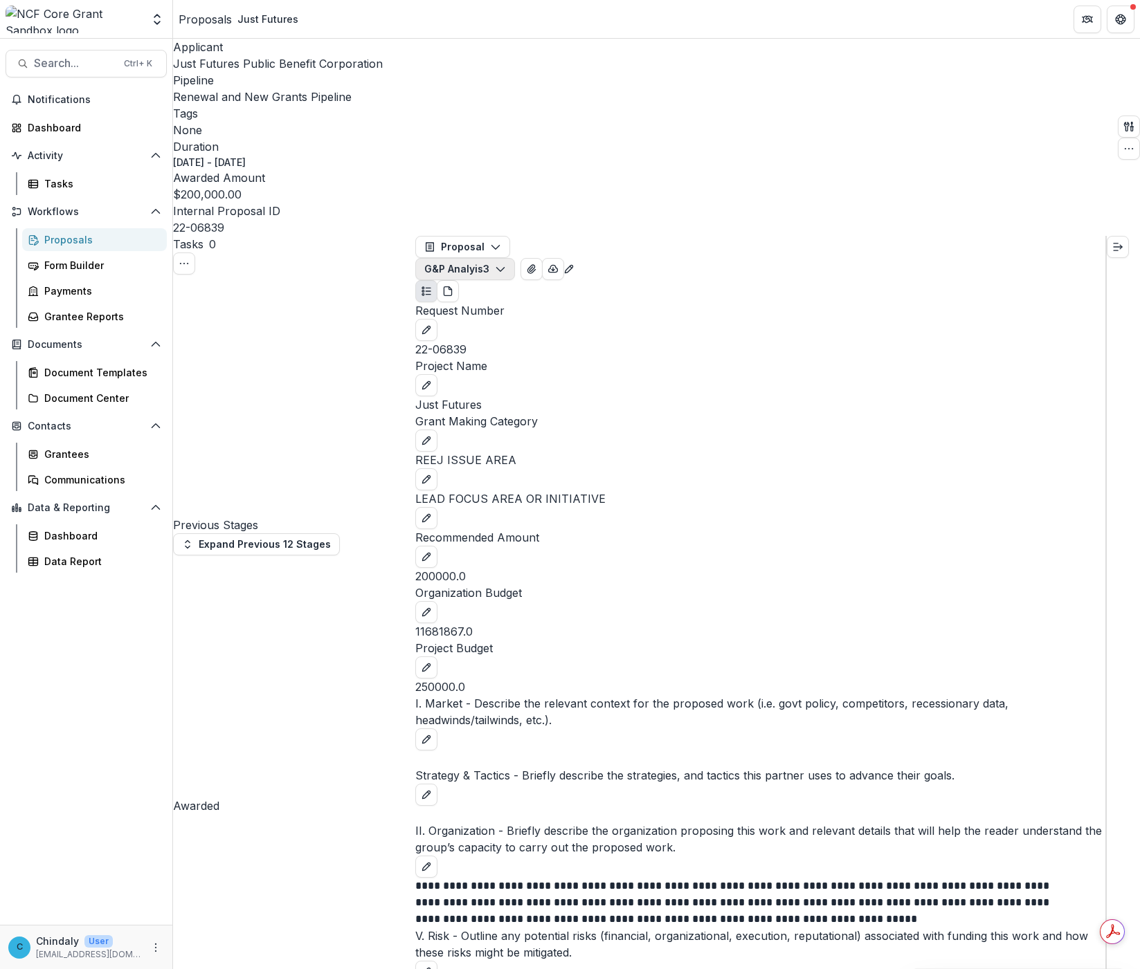
click at [515, 258] on button "G&P Analyis 3" at bounding box center [465, 269] width 100 height 22
click at [579, 294] on span "Renewal Form" at bounding box center [657, 301] width 225 height 15
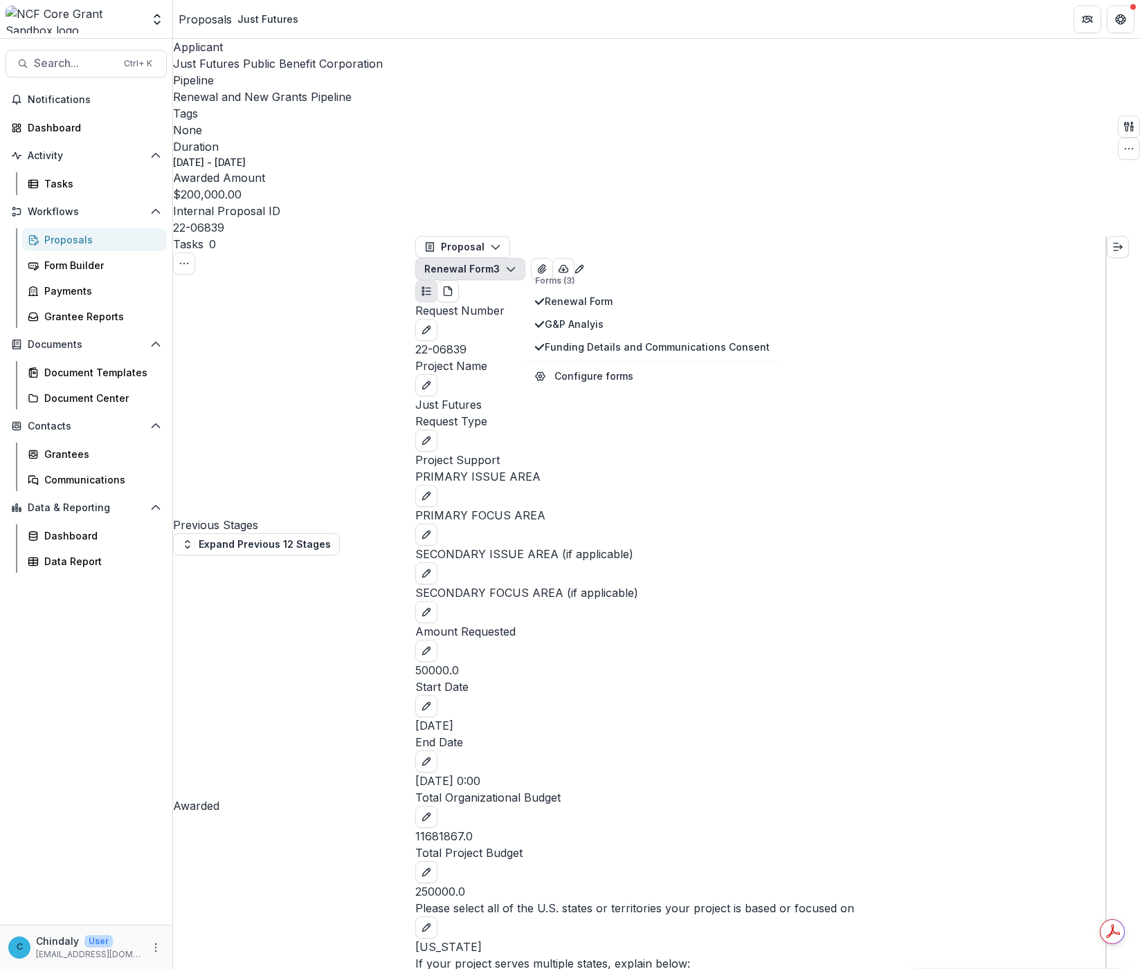
click at [669, 766] on div "[DATE] 0:00" at bounding box center [760, 781] width 690 height 17
click at [823, 143] on icon "button" at bounding box center [1128, 148] width 11 height 11
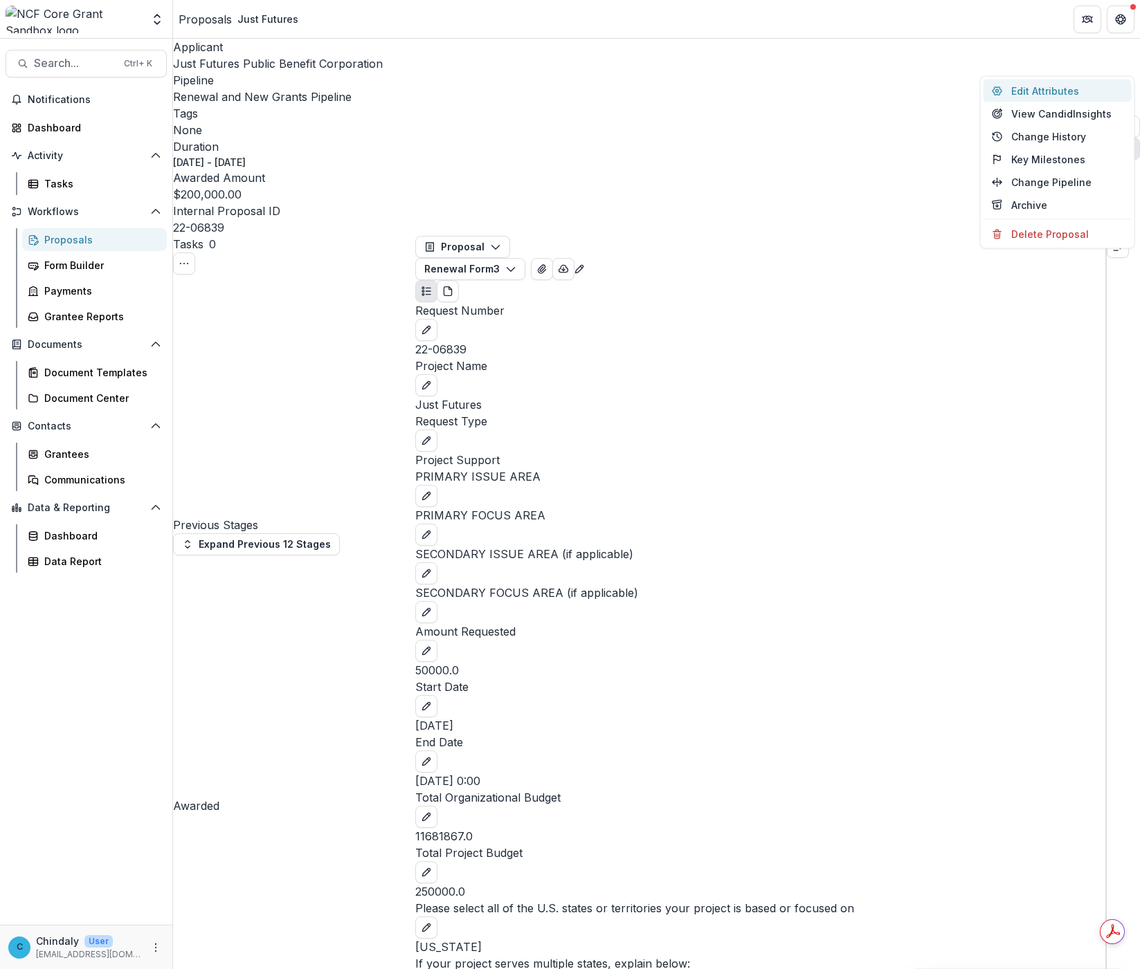
click at [823, 85] on button "Edit Attributes" at bounding box center [1057, 91] width 148 height 23
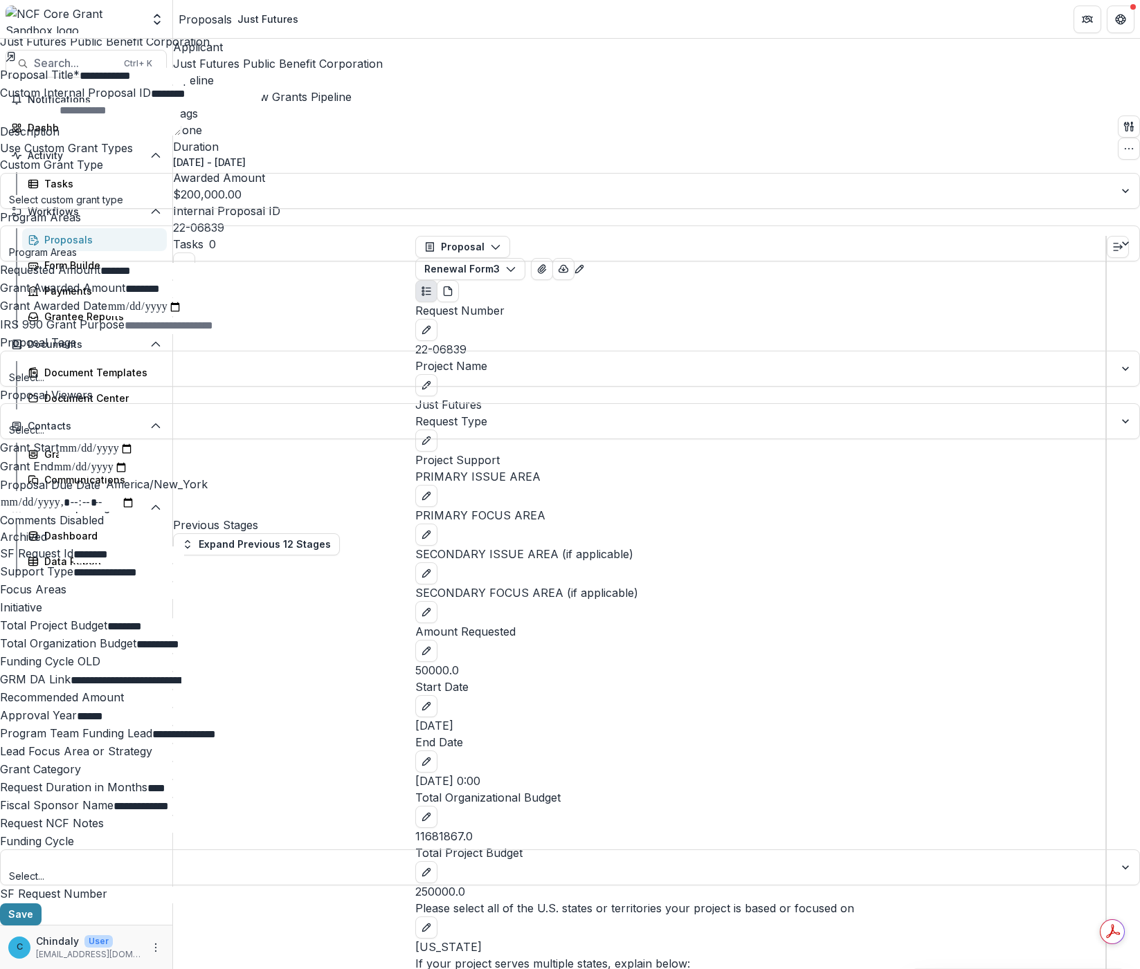
scroll to position [751, 0]
click at [11, 13] on button "Close" at bounding box center [5, 8] width 11 height 17
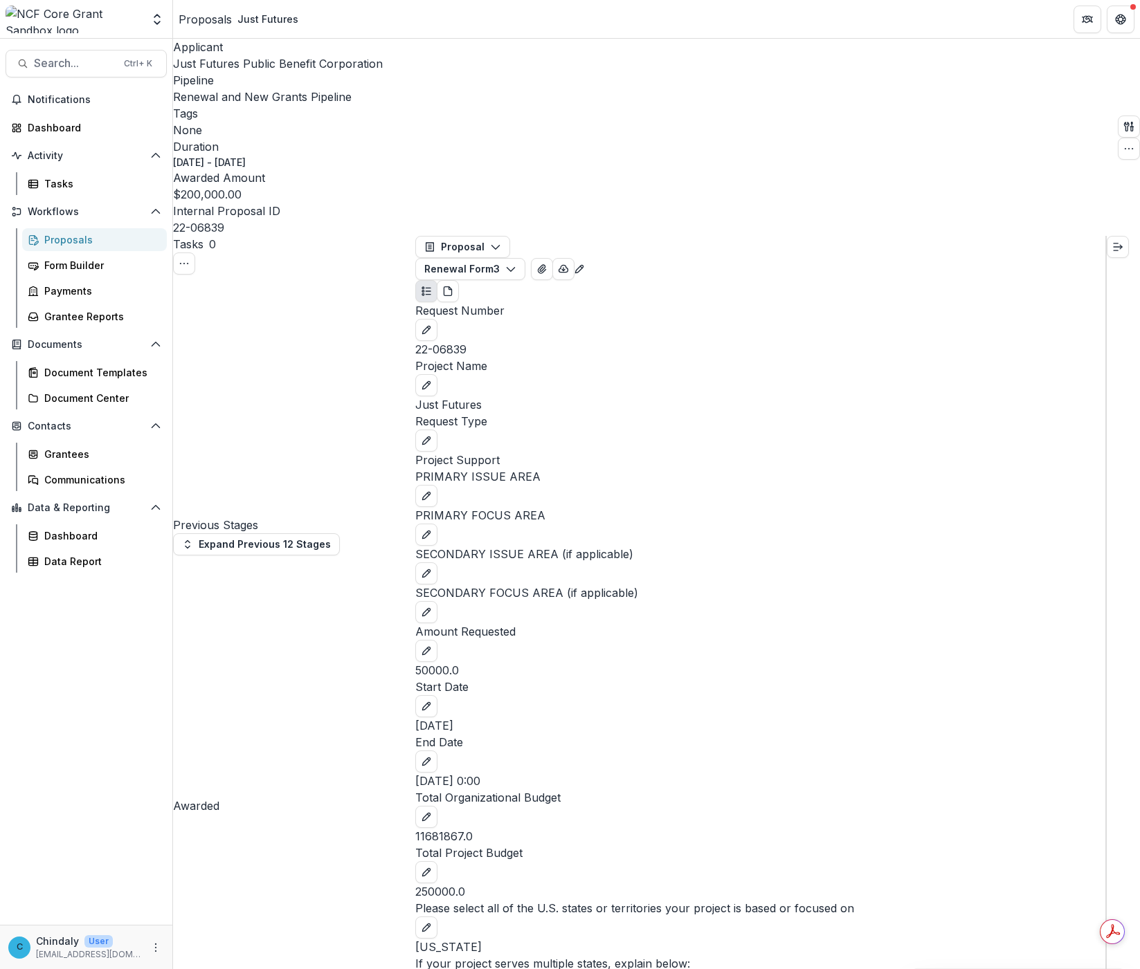
scroll to position [222, 0]
click at [330, 520] on div "Tasks 0 Show Cancelled Tasks Previous Stages Expand Previous 12 Stages Awarded …" at bounding box center [294, 800] width 242 height 1129
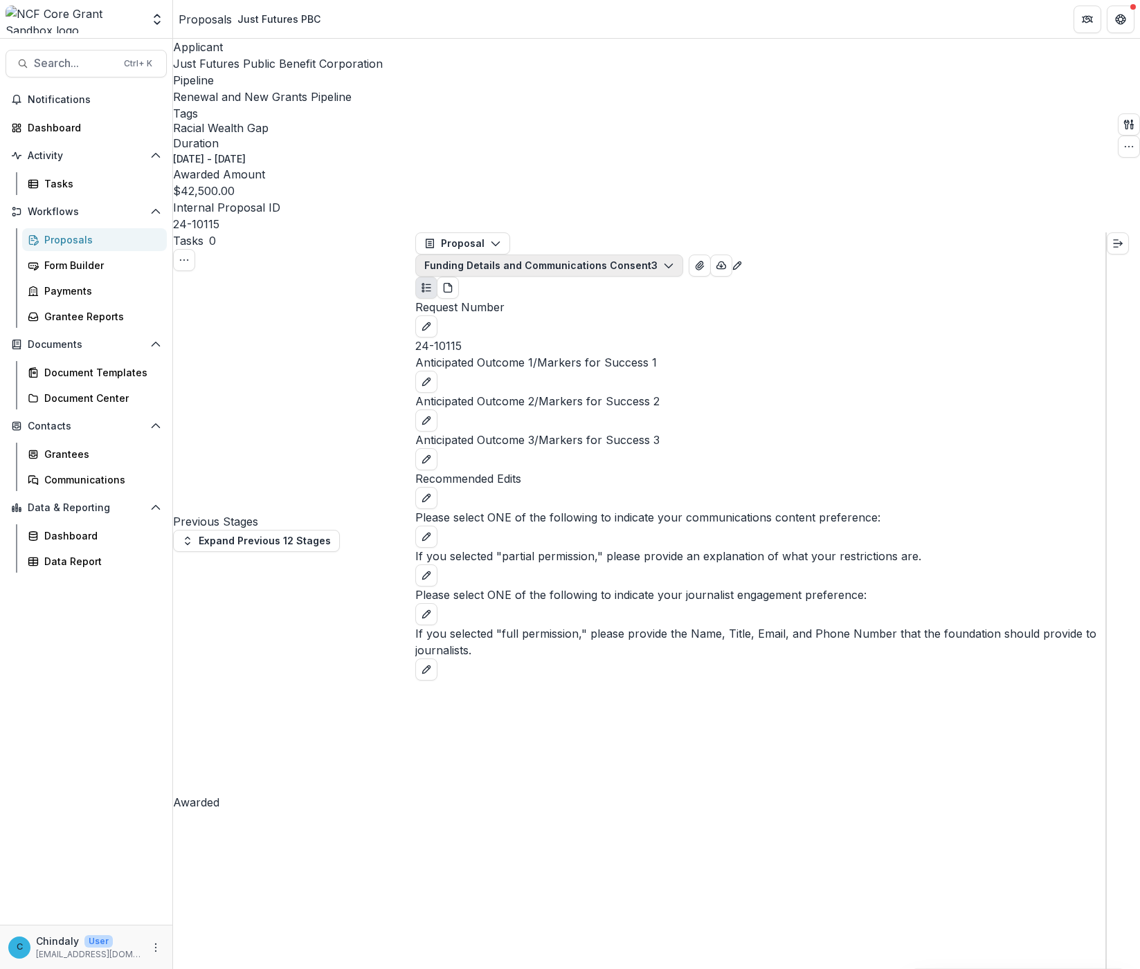
click at [679, 255] on button "Funding Details and Communications Consent 3" at bounding box center [549, 266] width 268 height 22
click at [572, 291] on span "New Request Form" at bounding box center [657, 298] width 225 height 15
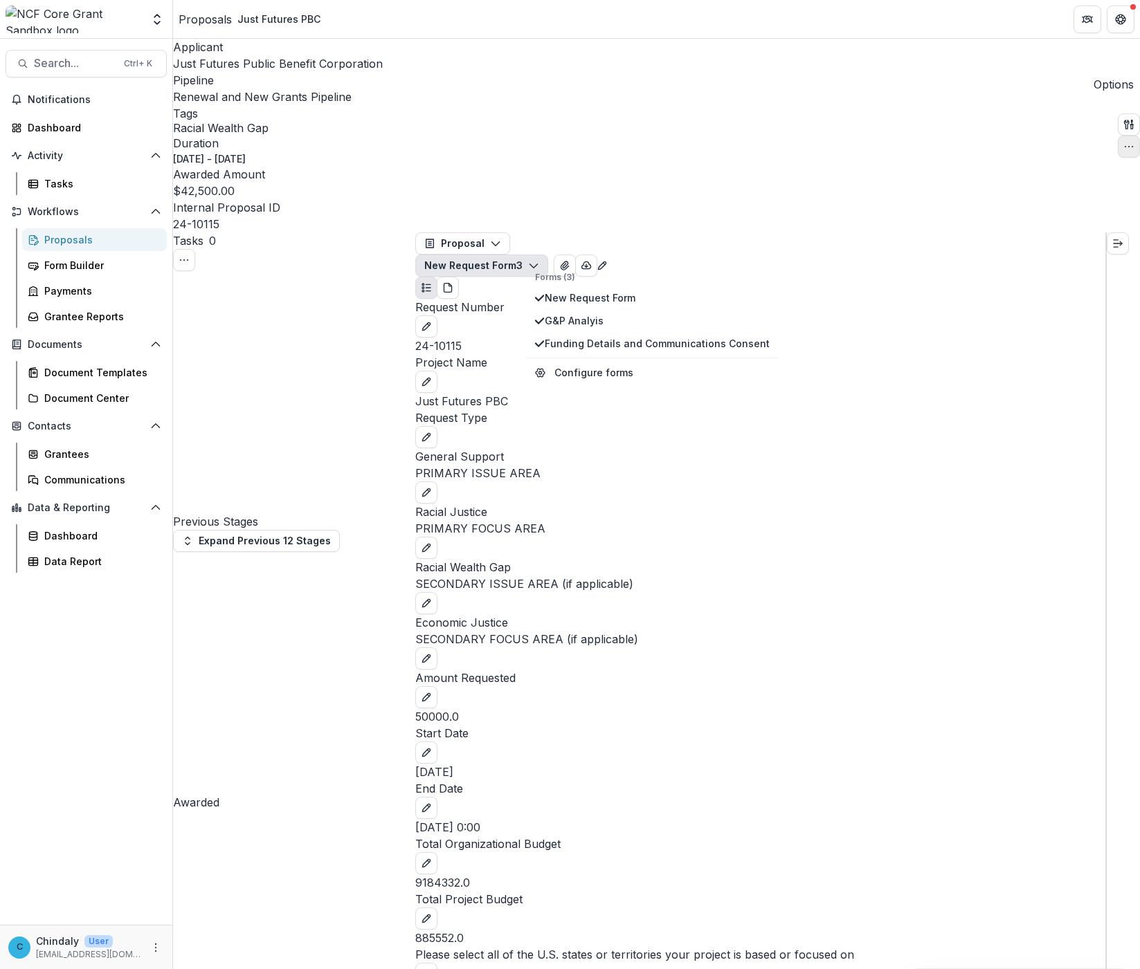
click at [823, 136] on button "button" at bounding box center [1128, 147] width 22 height 22
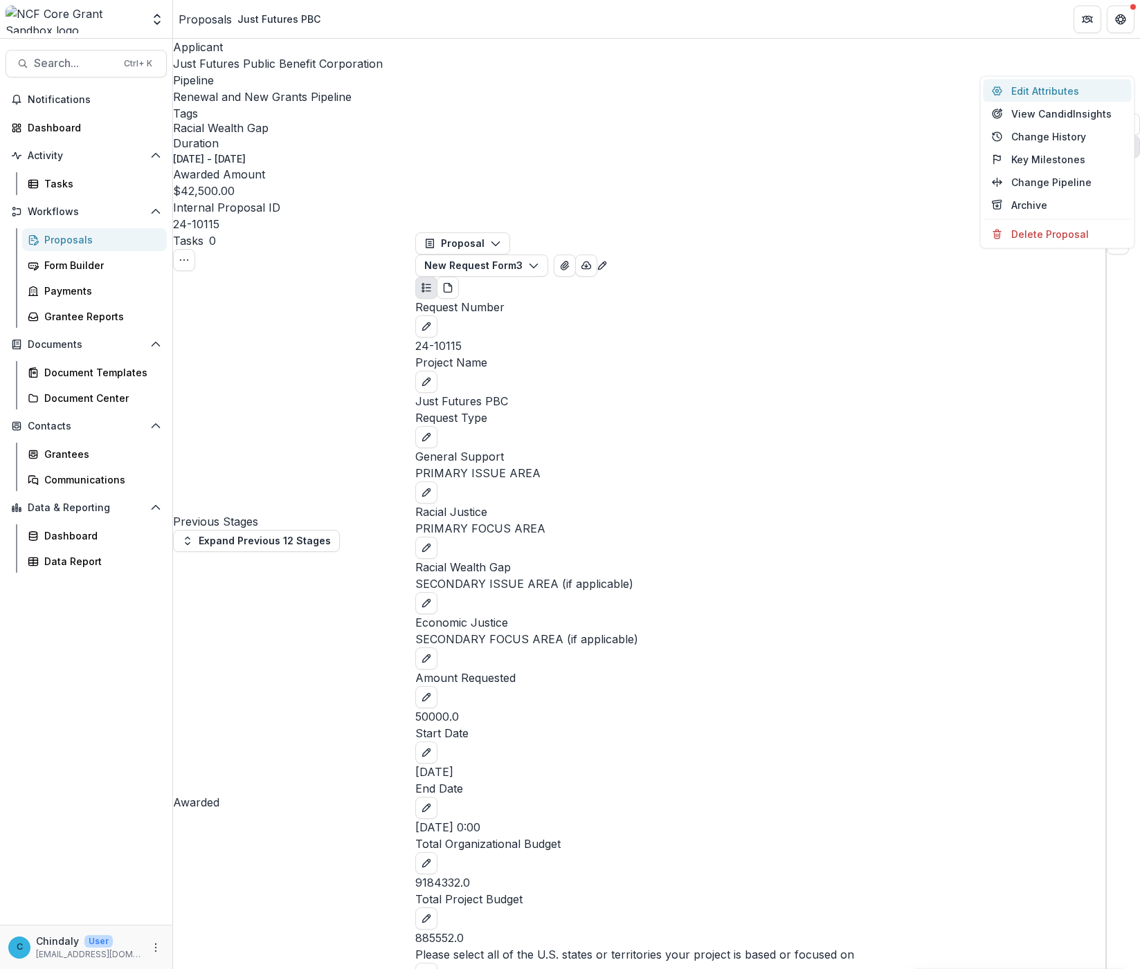
click at [823, 88] on button "Edit Attributes" at bounding box center [1057, 91] width 148 height 23
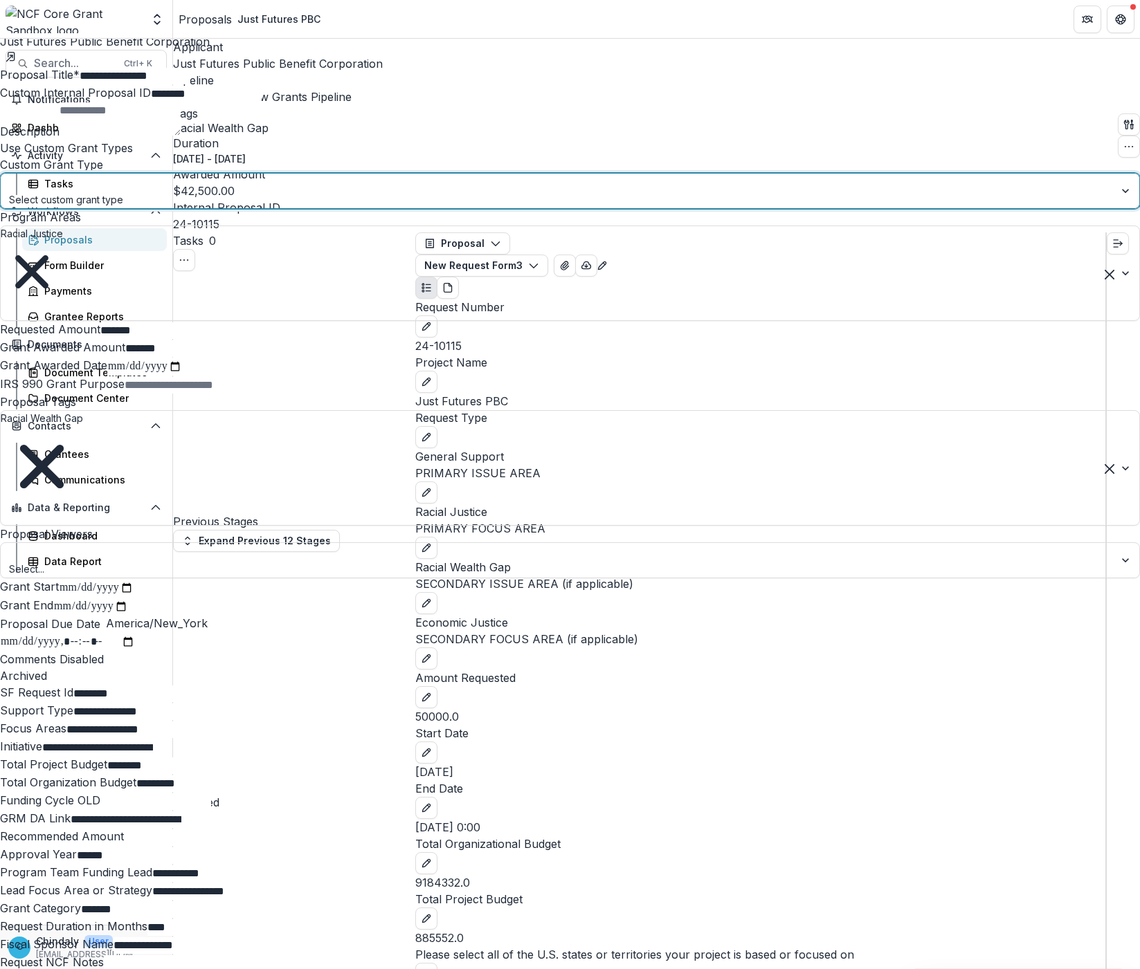
click at [823, 192] on div at bounding box center [557, 183] width 1094 height 17
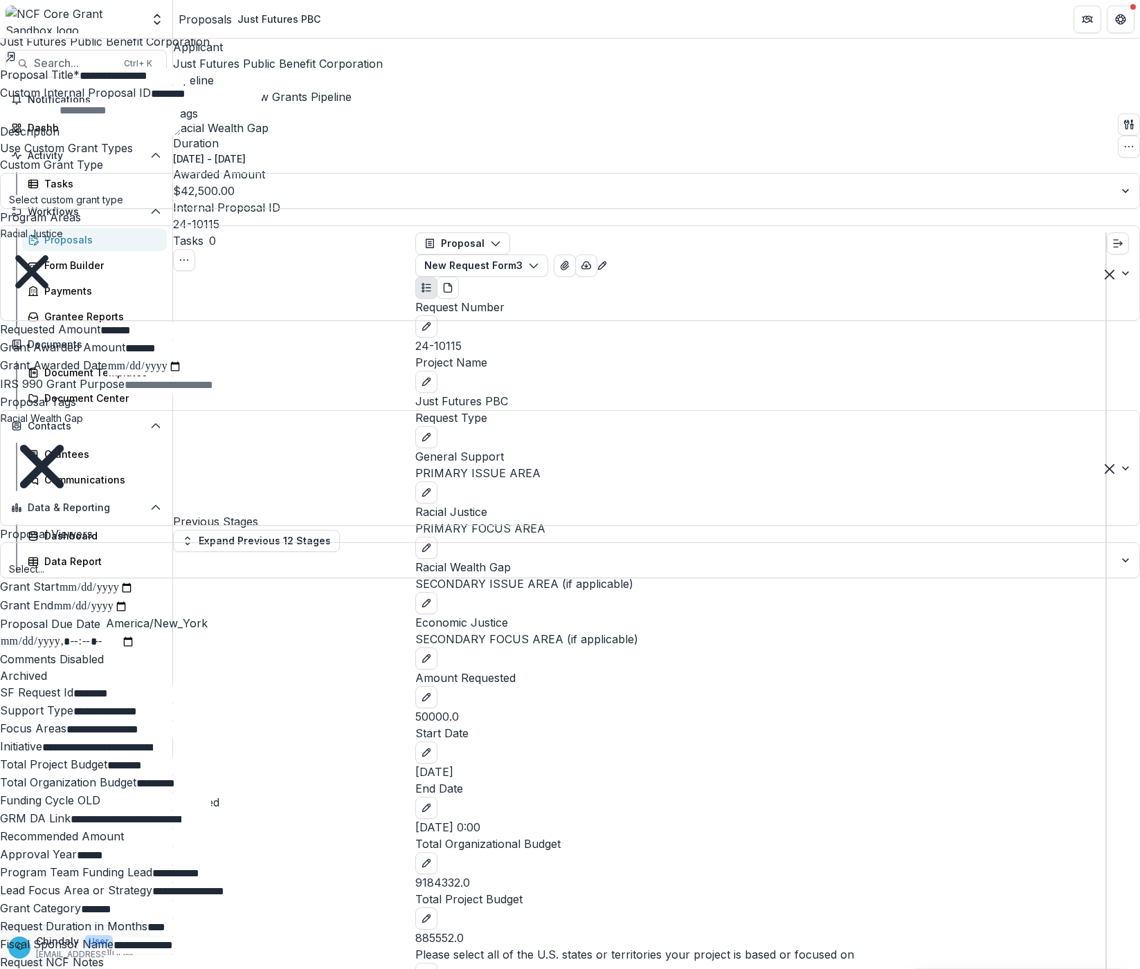
click at [823, 668] on div "Comments Disabled" at bounding box center [570, 659] width 1140 height 17
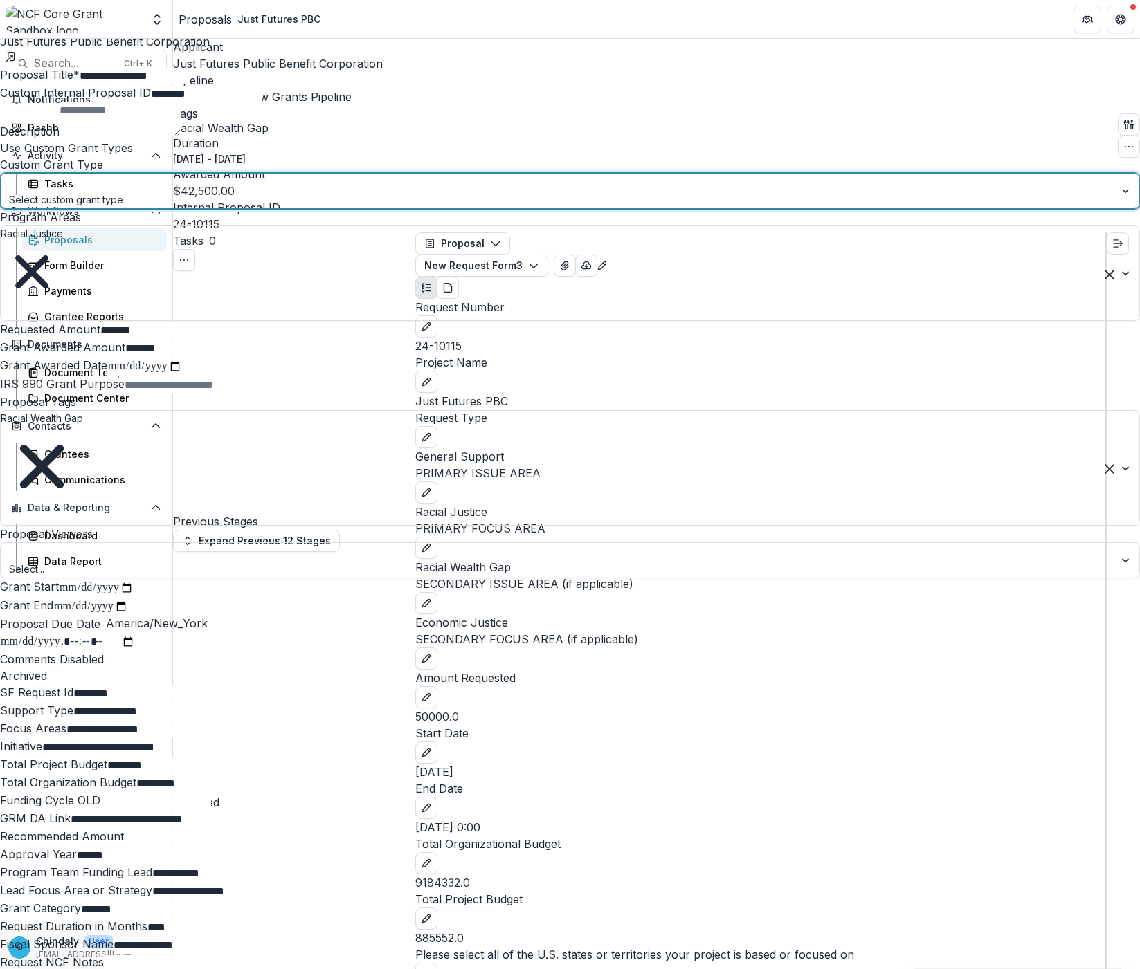
click at [823, 192] on div at bounding box center [557, 183] width 1094 height 17
click at [565, 766] on div "**********" at bounding box center [570, 969] width 1140 height 0
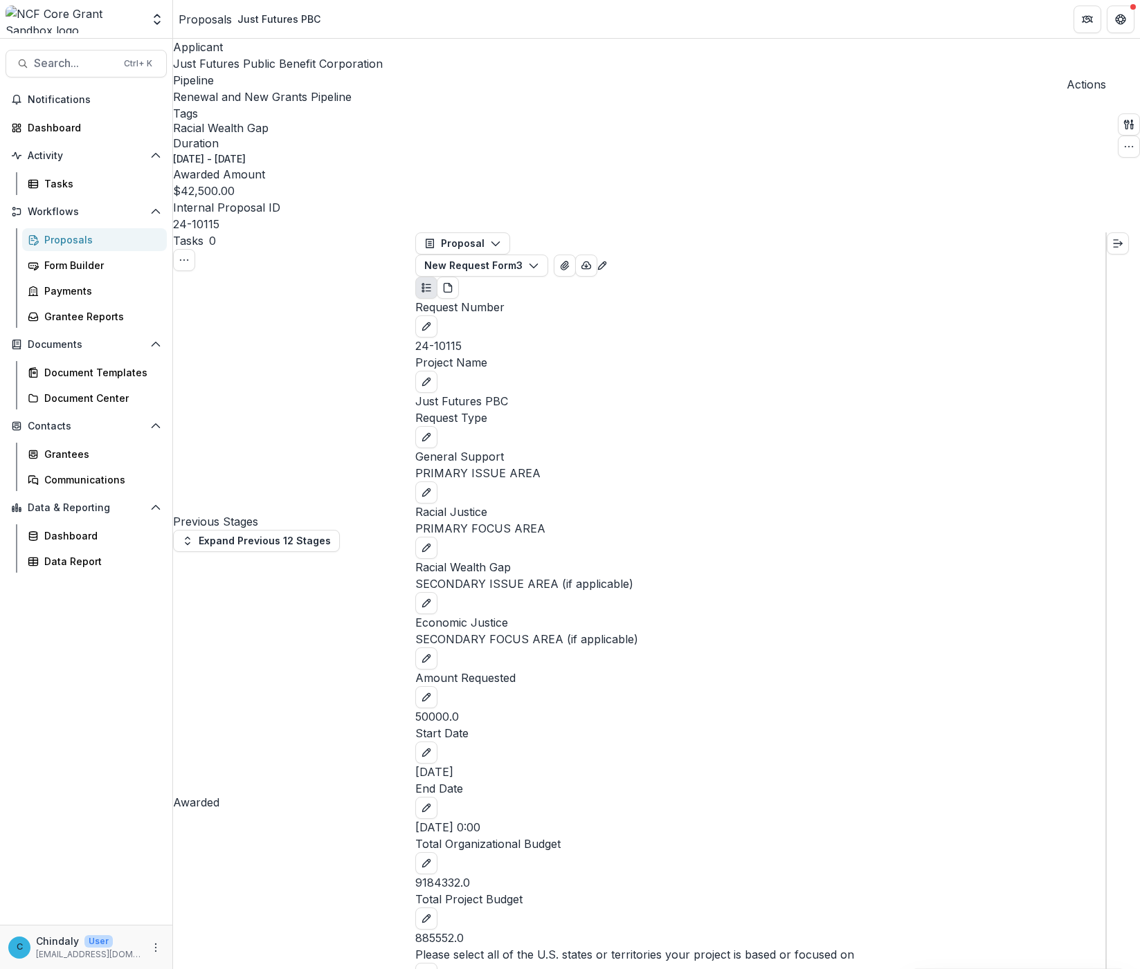
scroll to position [1032, 0]
drag, startPoint x: 1108, startPoint y: 405, endPoint x: 829, endPoint y: 670, distance: 385.2
click at [548, 255] on button "New Request Form 3" at bounding box center [481, 266] width 133 height 22
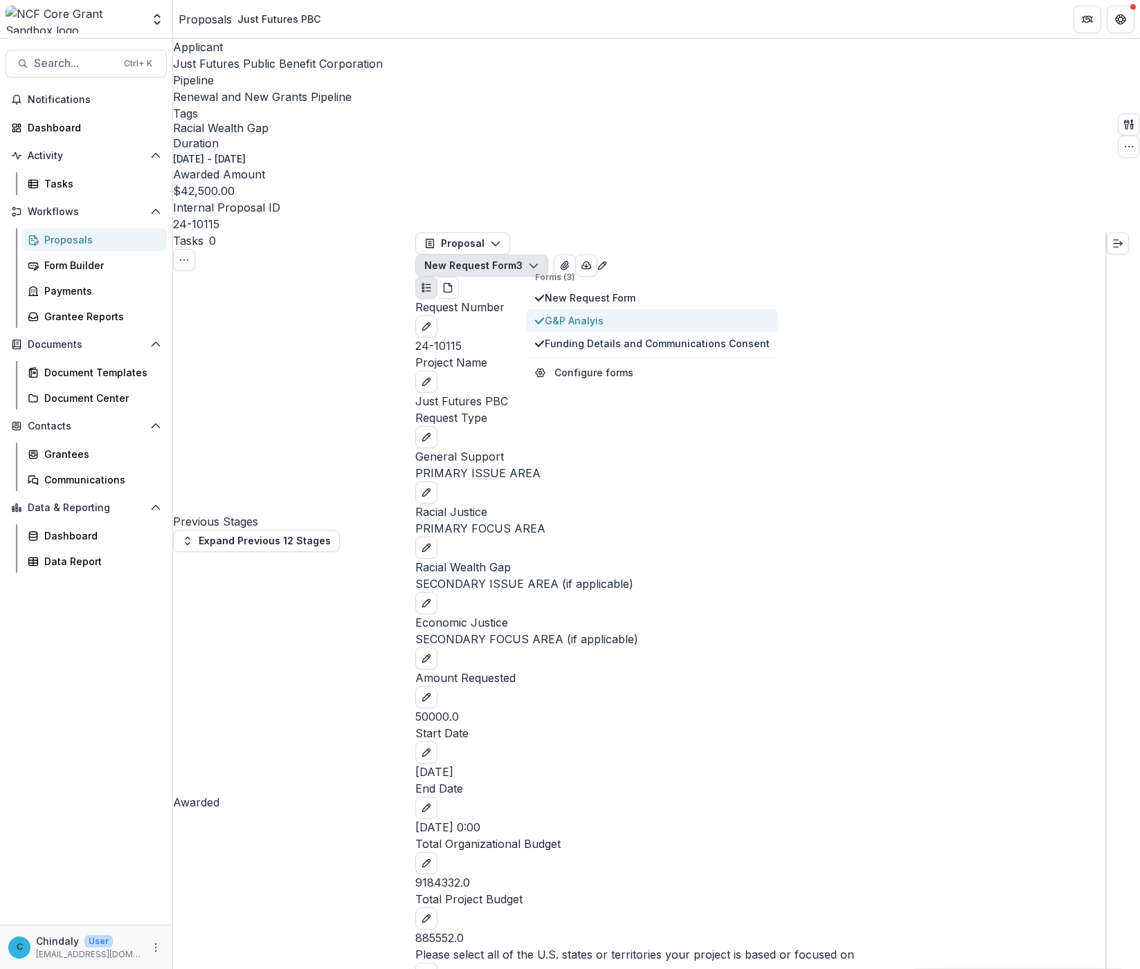
click at [603, 313] on span "G&P Analyis" at bounding box center [657, 320] width 225 height 15
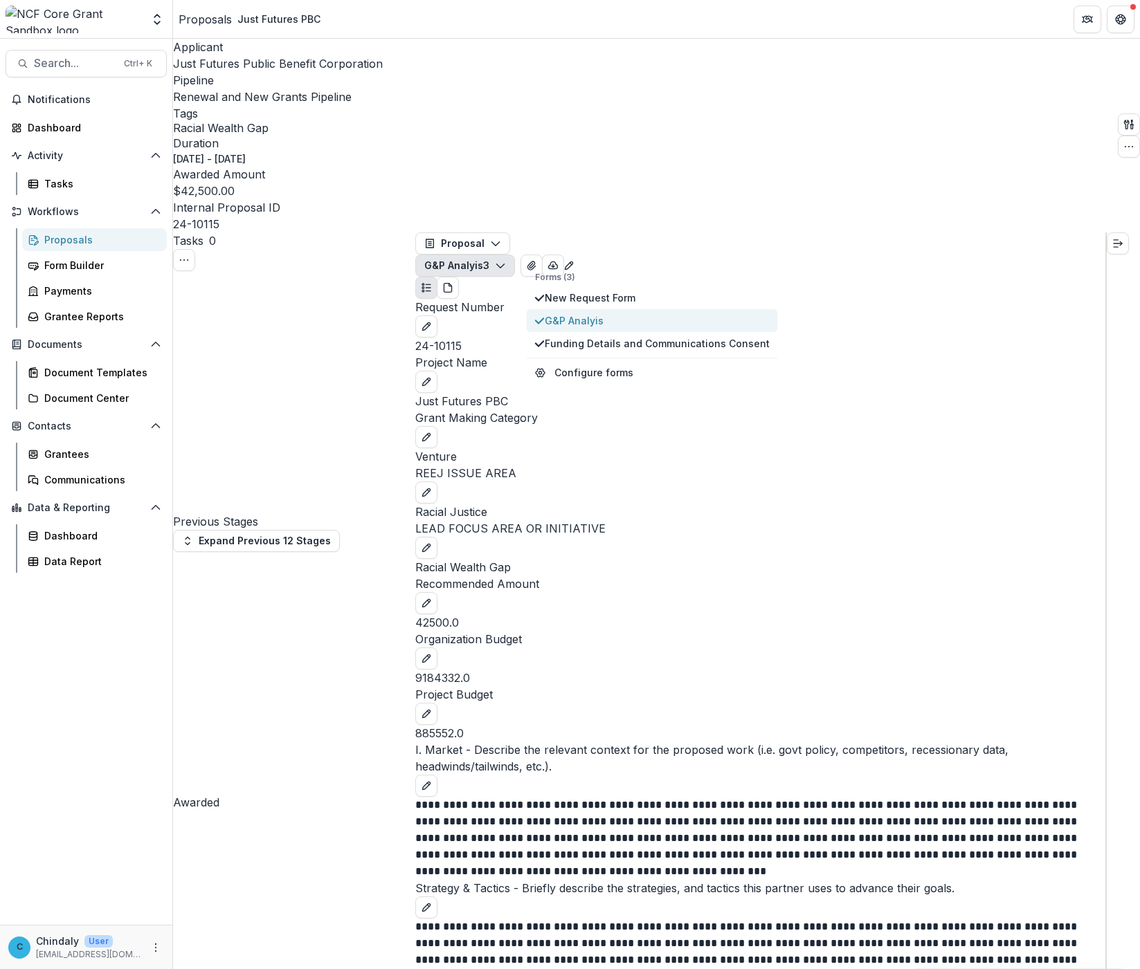
scroll to position [538, 0]
click at [521, 766] on p "**********" at bounding box center [740, 838] width 650 height 83
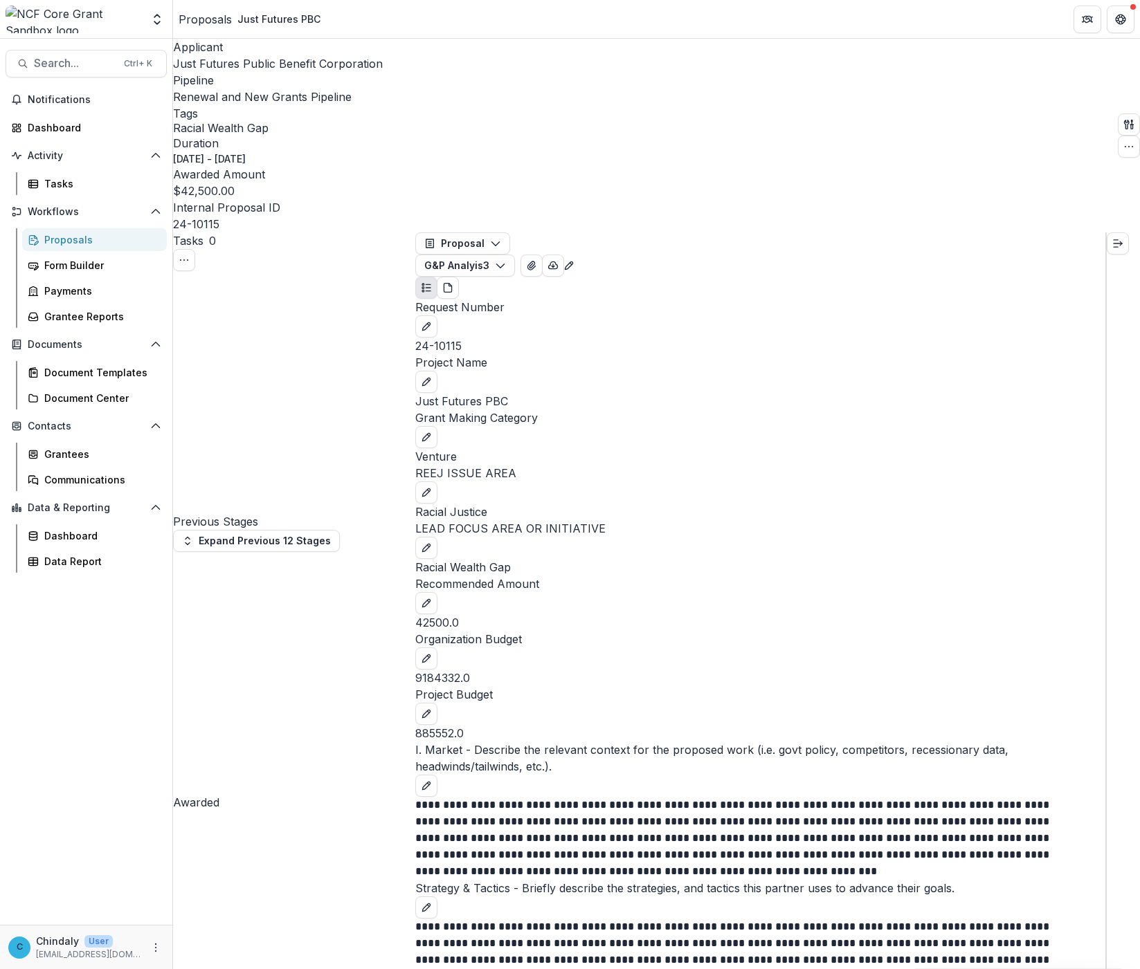
scroll to position [1052, 0]
click at [515, 255] on button "G&P Analyis 3" at bounding box center [465, 266] width 100 height 22
click at [590, 336] on span "Funding Details and Communications Consent" at bounding box center [657, 343] width 225 height 15
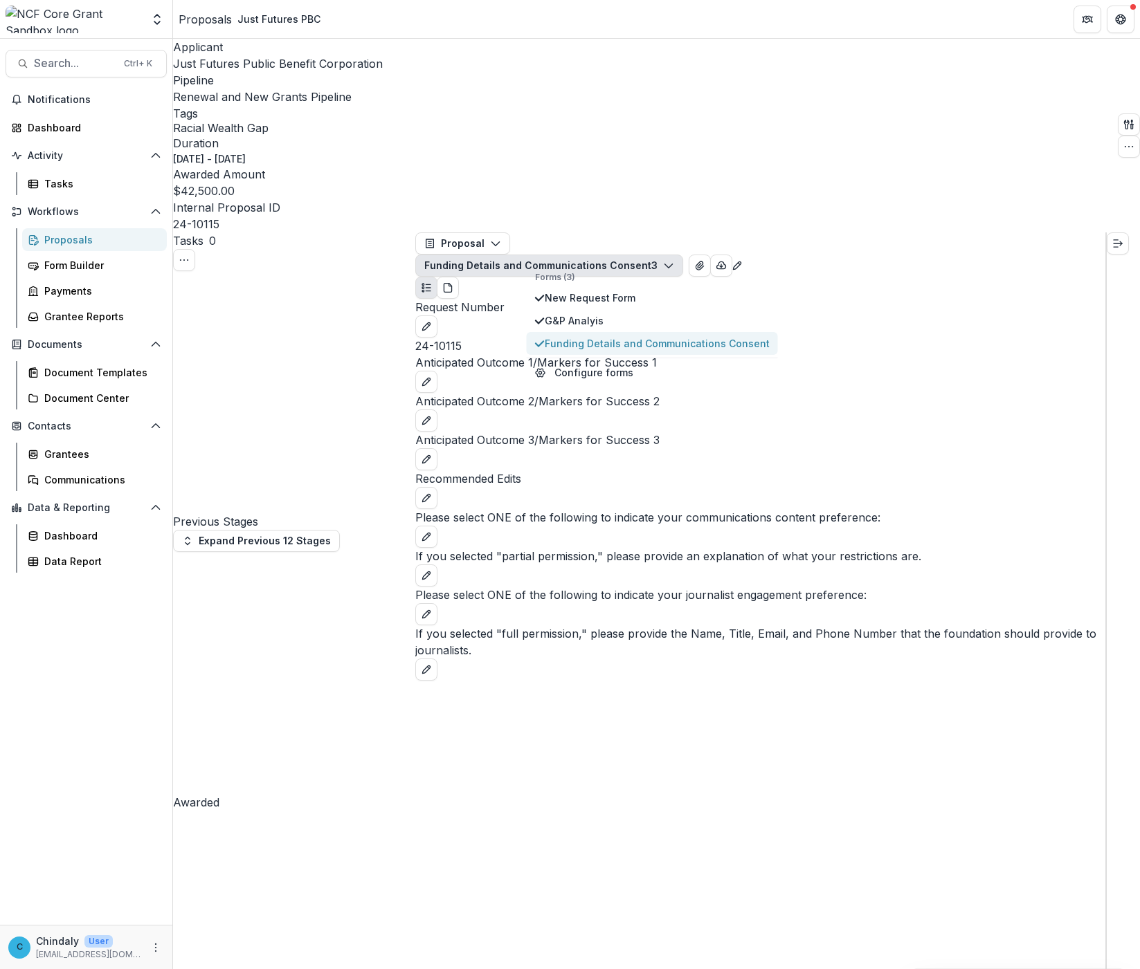
scroll to position [0, 0]
click at [663, 638] on p "If you selected "full permission," please provide the Name, Title, Email, and P…" at bounding box center [760, 641] width 690 height 33
